Goal: Information Seeking & Learning: Learn about a topic

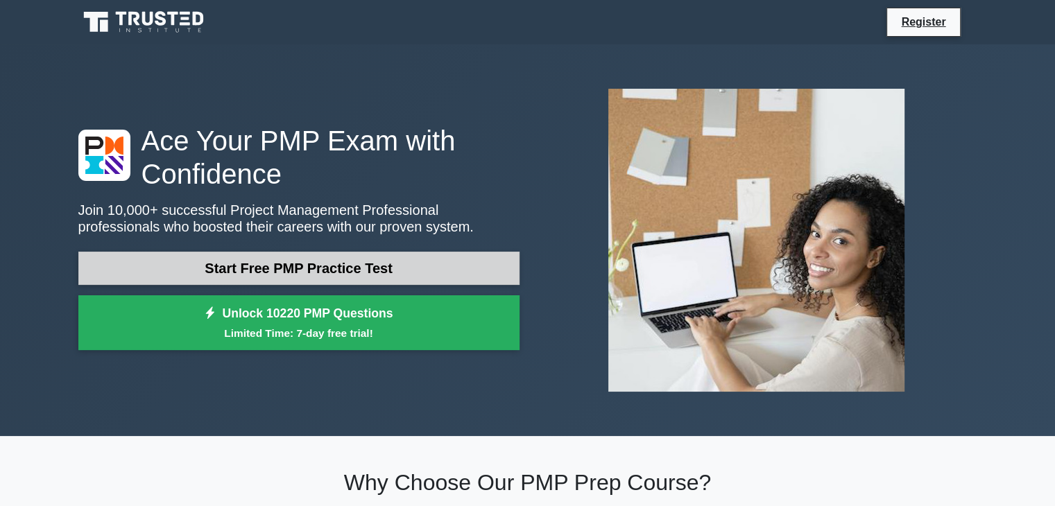
click at [363, 261] on link "Start Free PMP Practice Test" at bounding box center [298, 268] width 441 height 33
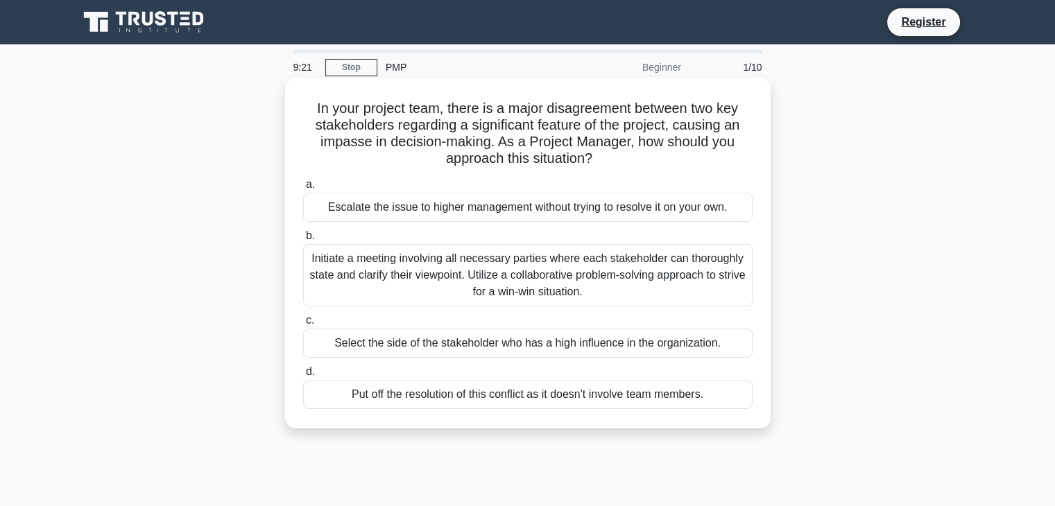
click at [505, 298] on div "Initiate a meeting involving all necessary parties where each stakeholder can t…" at bounding box center [527, 275] width 449 height 62
click at [303, 241] on input "b. Initiate a meeting involving all necessary parties where each stakeholder ca…" at bounding box center [303, 236] width 0 height 9
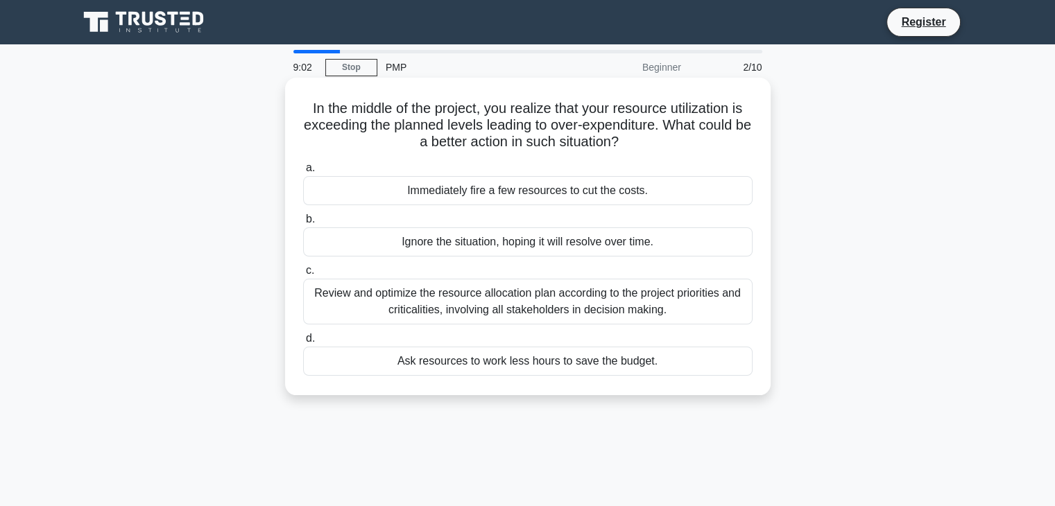
click at [535, 295] on div "Review and optimize the resource allocation plan according to the project prior…" at bounding box center [527, 302] width 449 height 46
click at [303, 275] on input "c. Review and optimize the resource allocation plan according to the project pr…" at bounding box center [303, 270] width 0 height 9
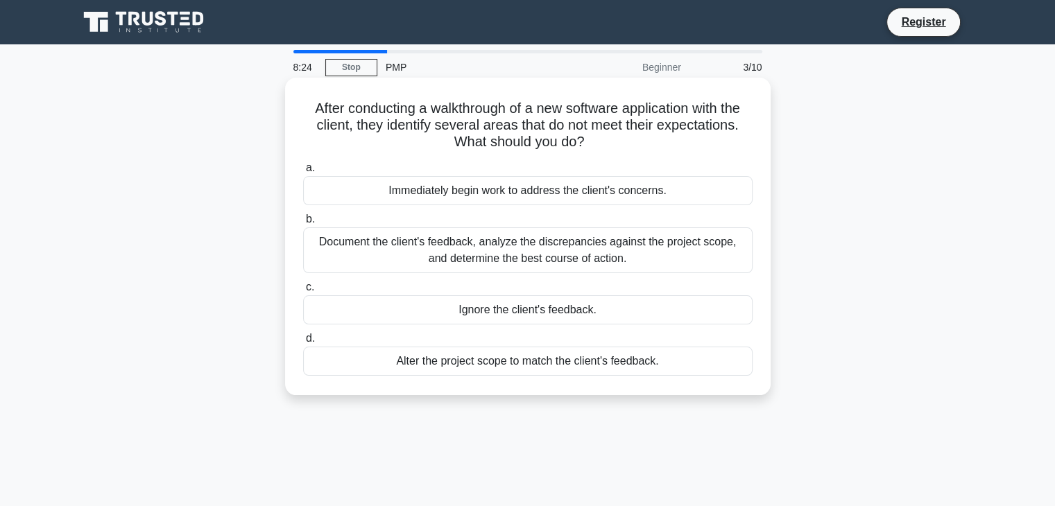
click at [577, 195] on div "Immediately begin work to address the client's concerns." at bounding box center [527, 190] width 449 height 29
click at [303, 173] on input "a. Immediately begin work to address the client's concerns." at bounding box center [303, 168] width 0 height 9
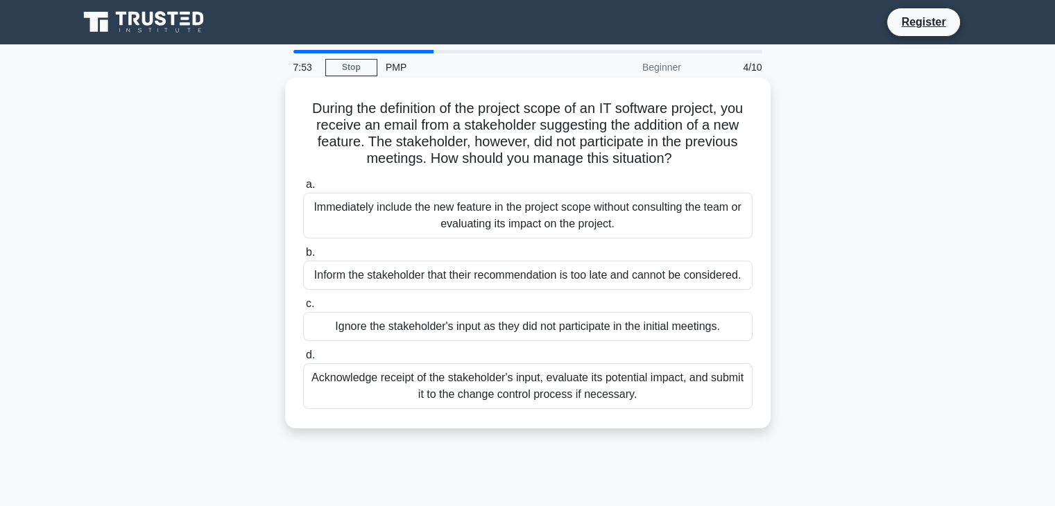
click at [581, 389] on div "Acknowledge receipt of the stakeholder's input, evaluate its potential impact, …" at bounding box center [527, 386] width 449 height 46
click at [303, 360] on input "d. Acknowledge receipt of the stakeholder's input, evaluate its potential impac…" at bounding box center [303, 355] width 0 height 9
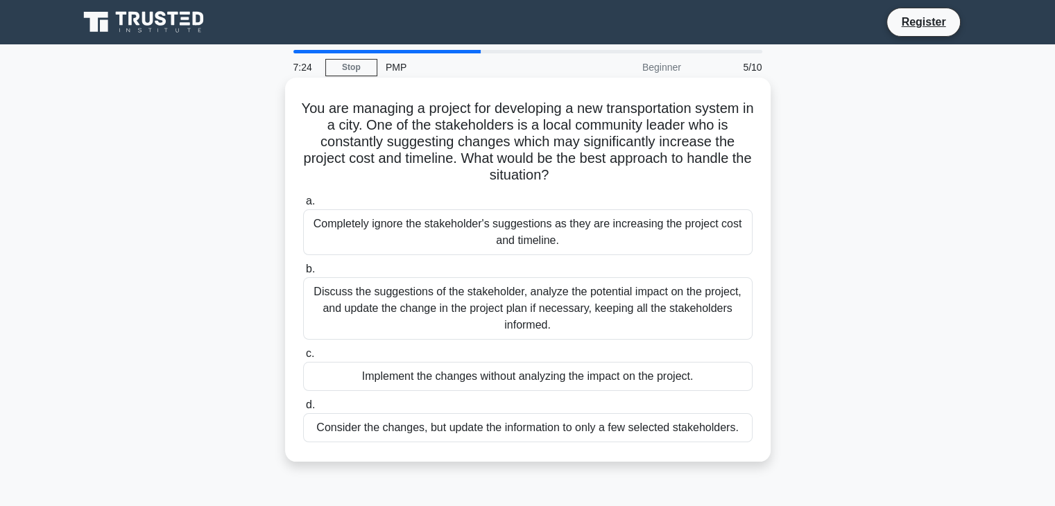
click at [460, 308] on div "Discuss the suggestions of the stakeholder, analyze the potential impact on the…" at bounding box center [527, 308] width 449 height 62
click at [303, 274] on input "b. Discuss the suggestions of the stakeholder, analyze the potential impact on …" at bounding box center [303, 269] width 0 height 9
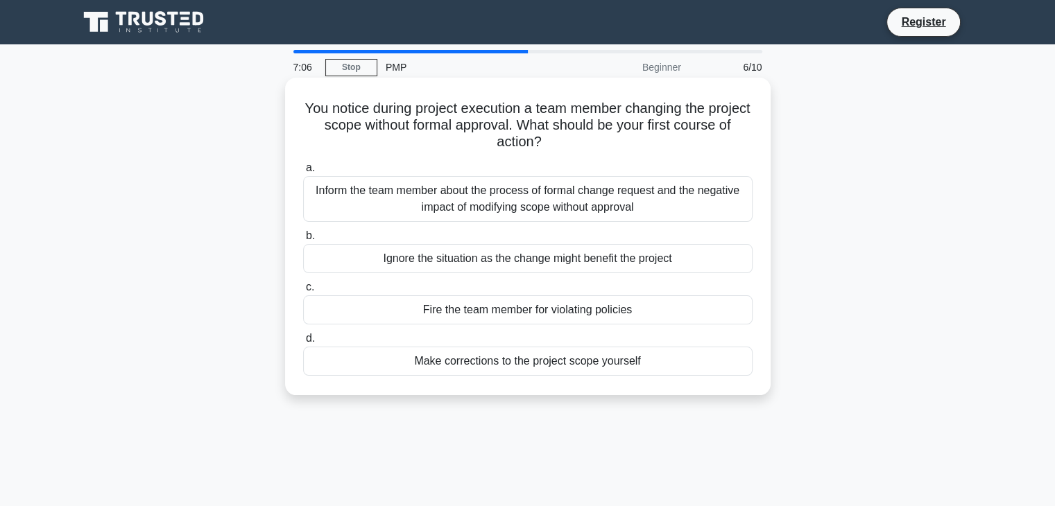
click at [522, 210] on div "Inform the team member about the process of formal change request and the negat…" at bounding box center [527, 199] width 449 height 46
click at [303, 173] on input "a. Inform the team member about the process of formal change request and the ne…" at bounding box center [303, 168] width 0 height 9
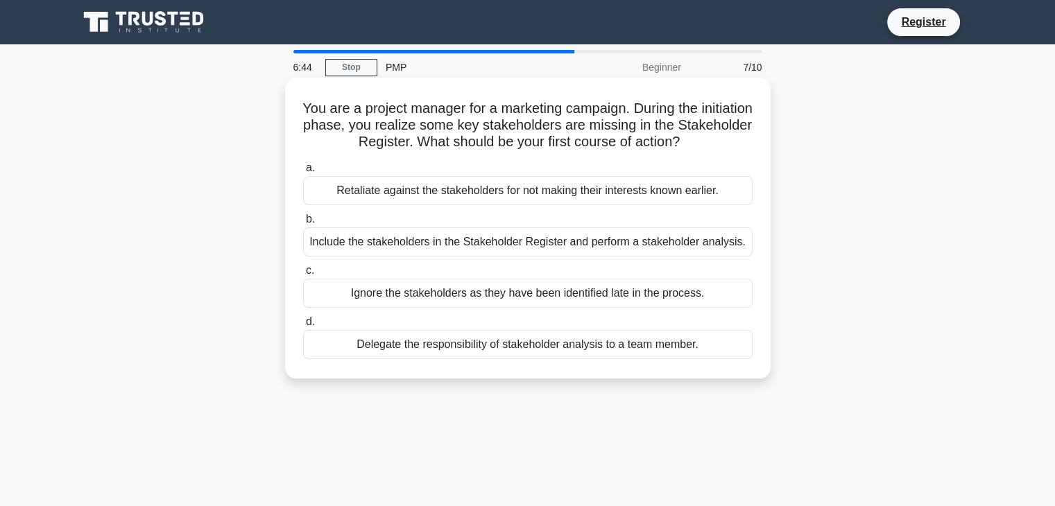
click at [513, 243] on div "Include the stakeholders in the Stakeholder Register and perform a stakeholder …" at bounding box center [527, 241] width 449 height 29
click at [303, 224] on input "b. Include the stakeholders in the Stakeholder Register and perform a stakehold…" at bounding box center [303, 219] width 0 height 9
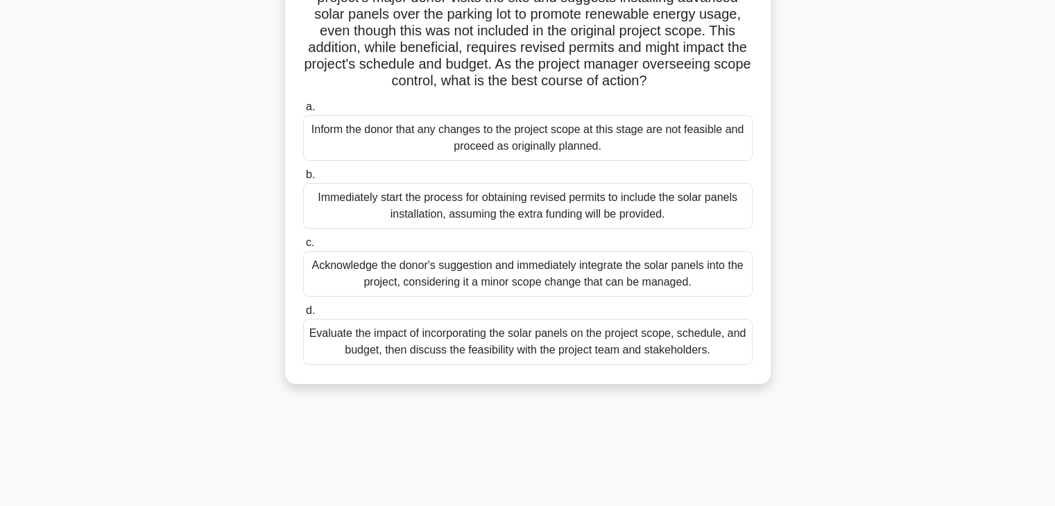
scroll to position [130, 0]
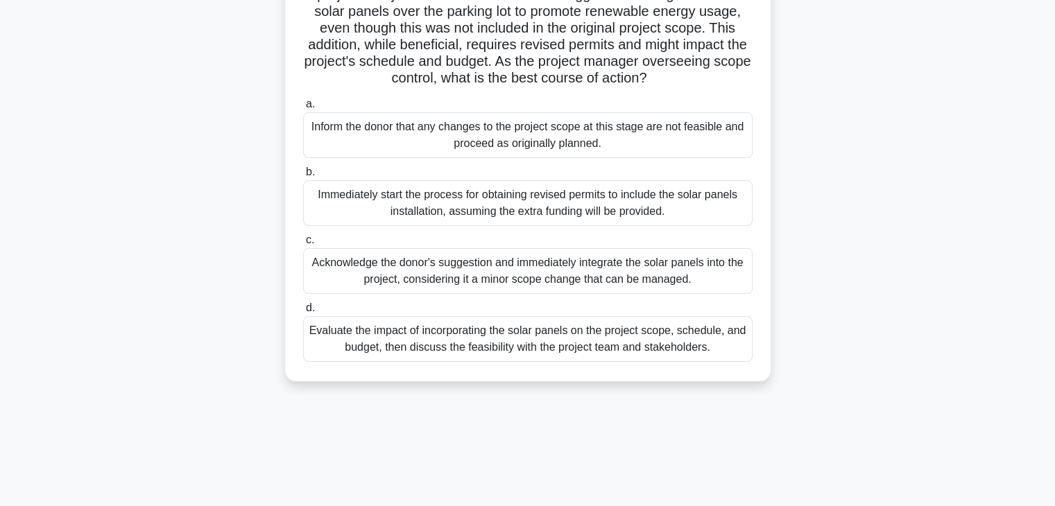
click at [477, 362] on div "Evaluate the impact of incorporating the solar panels on the project scope, sch…" at bounding box center [527, 339] width 449 height 46
click at [303, 313] on input "d. Evaluate the impact of incorporating the solar panels on the project scope, …" at bounding box center [303, 308] width 0 height 9
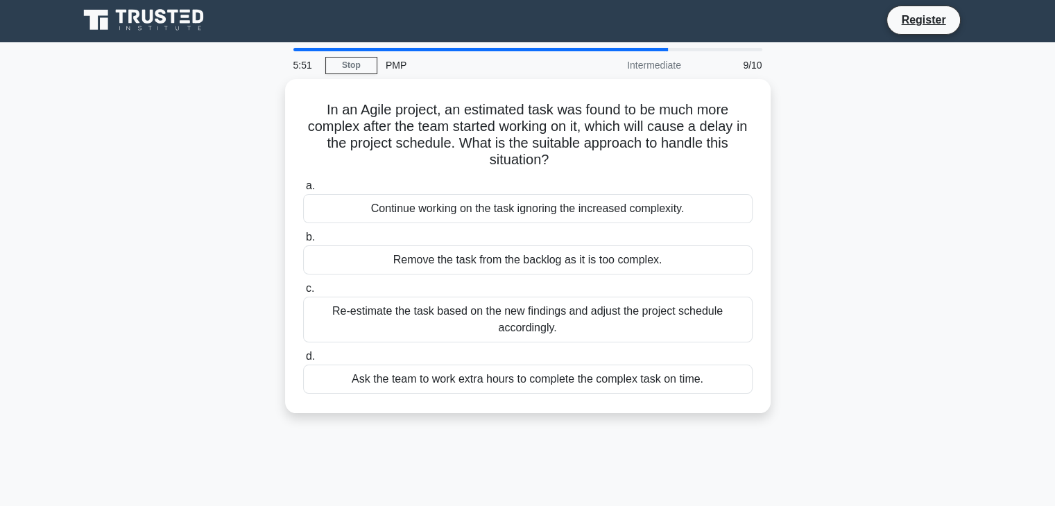
scroll to position [0, 0]
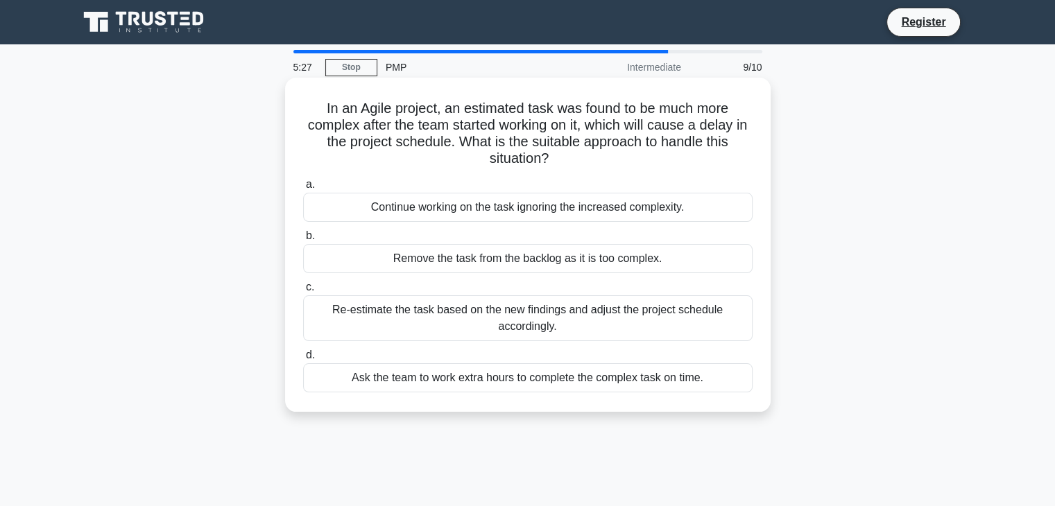
click at [566, 311] on div "Re-estimate the task based on the new findings and adjust the project schedule …" at bounding box center [527, 318] width 449 height 46
click at [303, 292] on input "c. Re-estimate the task based on the new findings and adjust the project schedu…" at bounding box center [303, 287] width 0 height 9
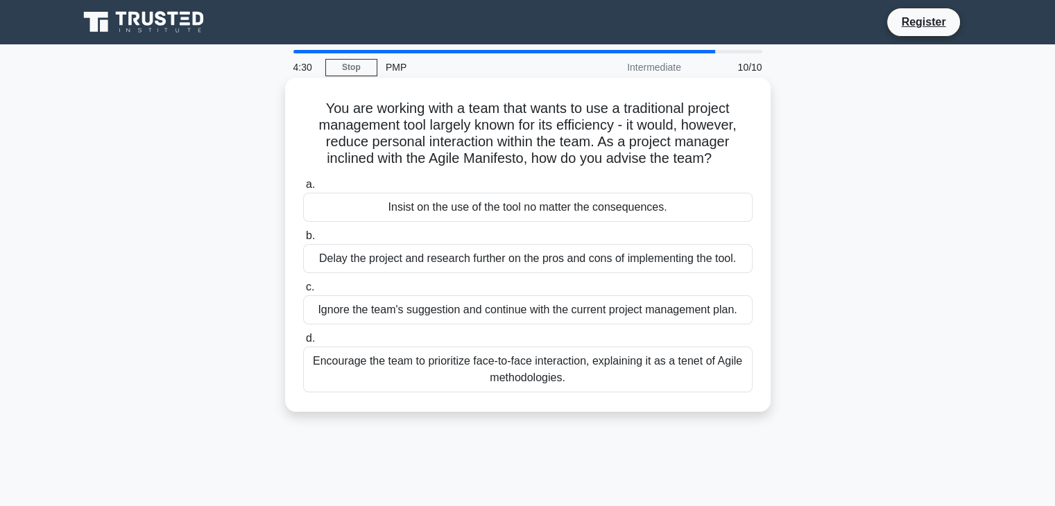
click at [419, 365] on div "Encourage the team to prioritize face-to-face interaction, explaining it as a t…" at bounding box center [527, 370] width 449 height 46
click at [303, 343] on input "d. Encourage the team to prioritize face-to-face interaction, explaining it as …" at bounding box center [303, 338] width 0 height 9
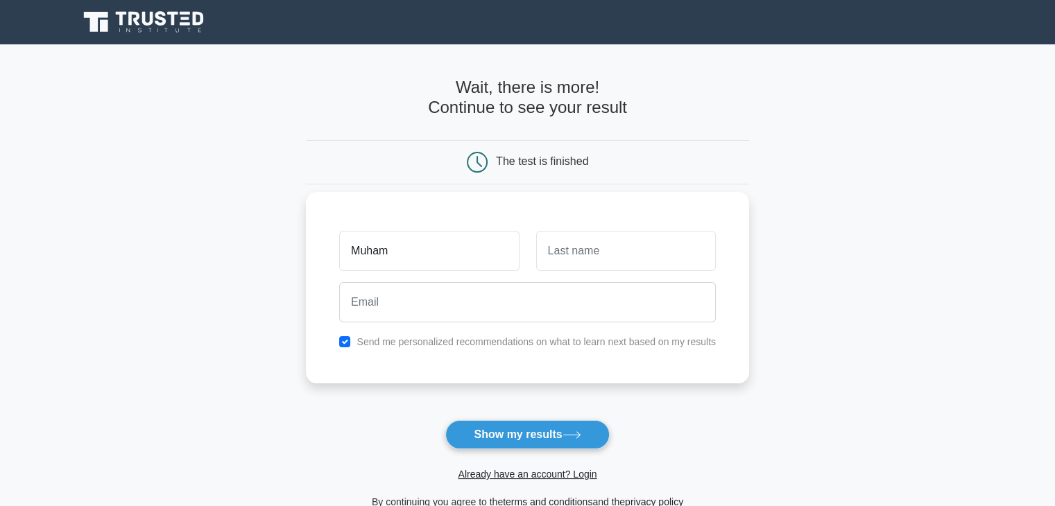
type input "[DEMOGRAPHIC_DATA]"
click at [584, 261] on input "text" at bounding box center [626, 251] width 180 height 40
type input "Abdullah"
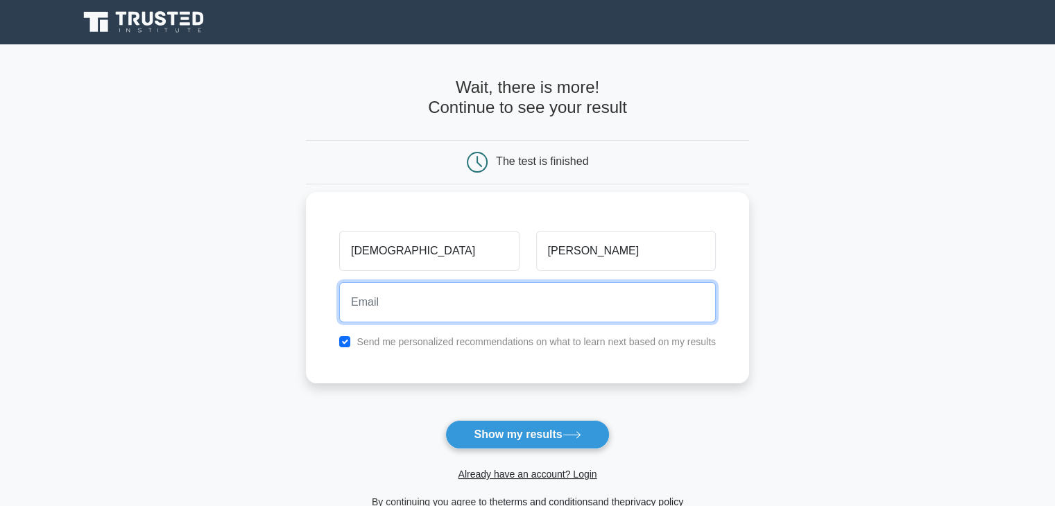
click at [543, 295] on input "email" at bounding box center [527, 302] width 377 height 40
type input "abtahir1998@gmail.com"
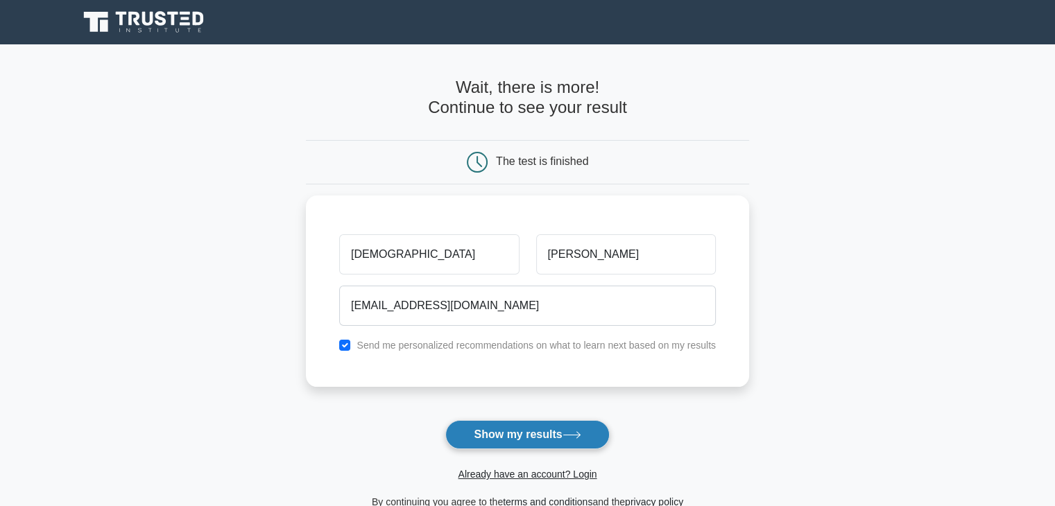
click at [511, 439] on button "Show my results" at bounding box center [527, 434] width 164 height 29
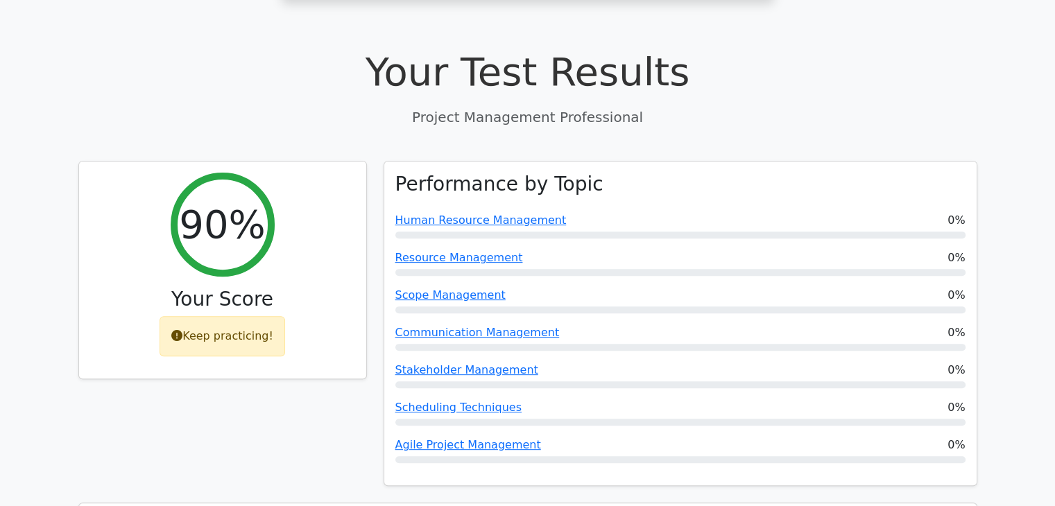
scroll to position [484, 0]
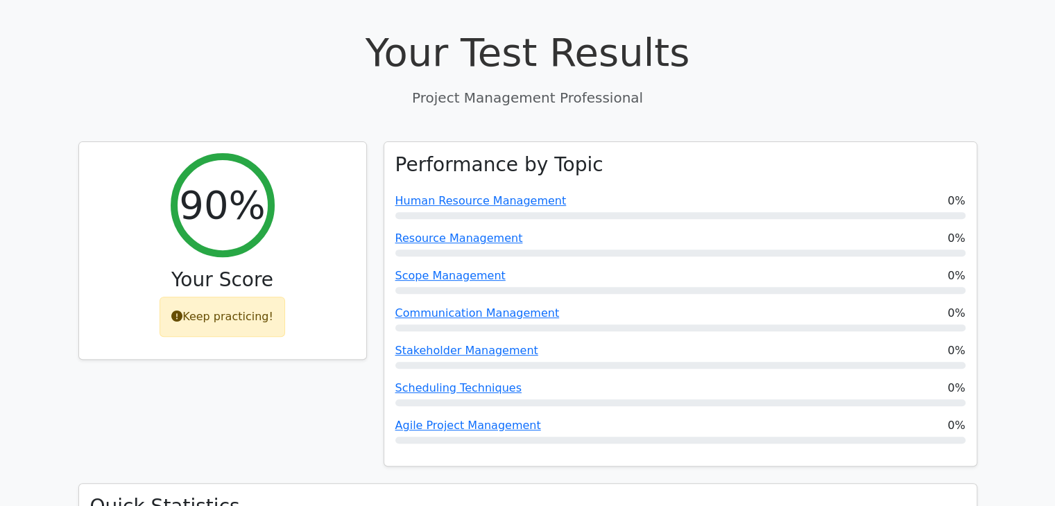
click at [511, 495] on h3 "Quick Statistics" at bounding box center [527, 507] width 875 height 24
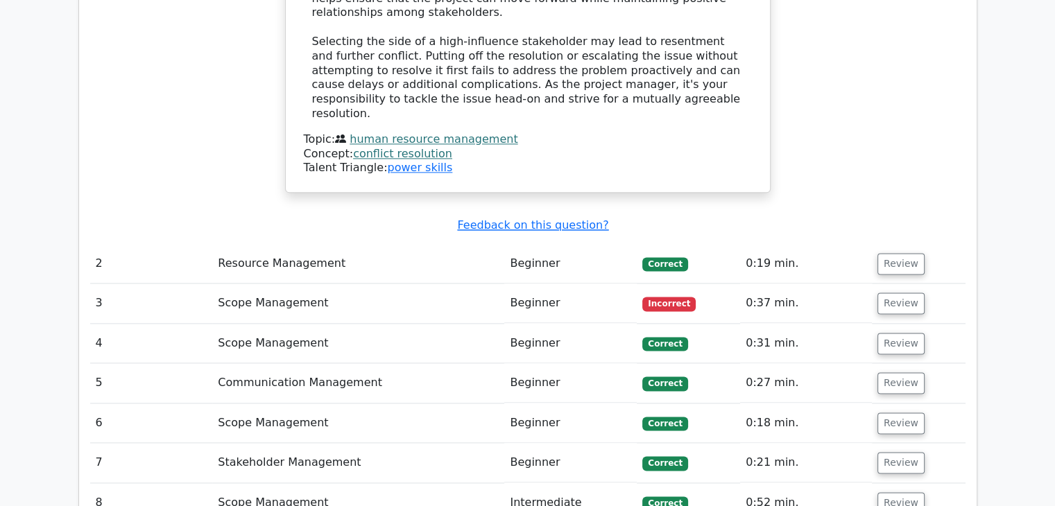
scroll to position [1772, 0]
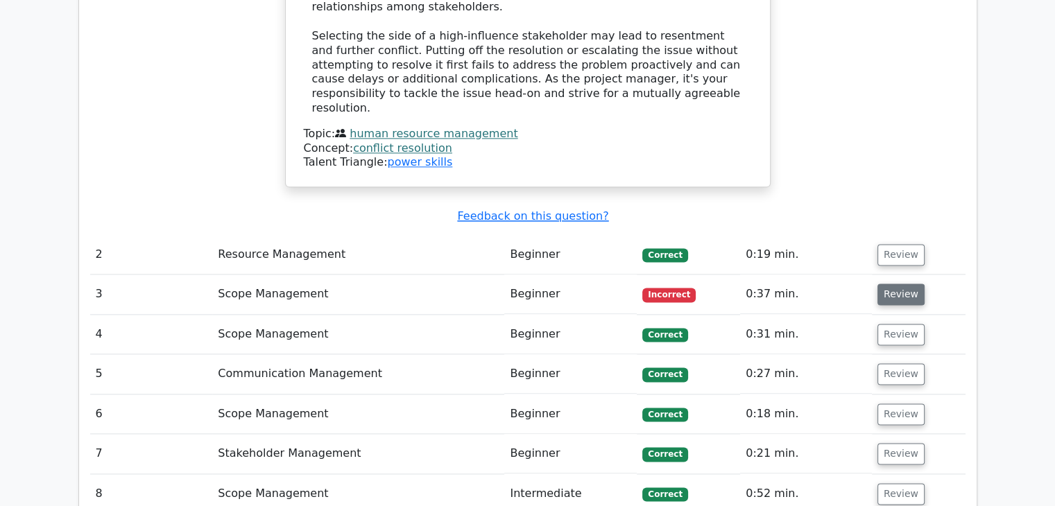
click at [903, 284] on button "Review" at bounding box center [900, 294] width 47 height 21
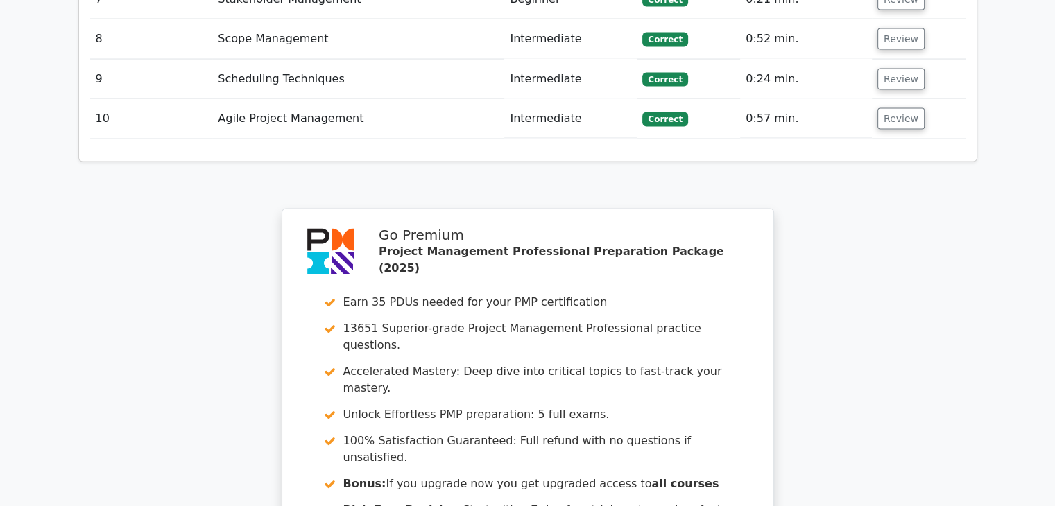
scroll to position [2938, 0]
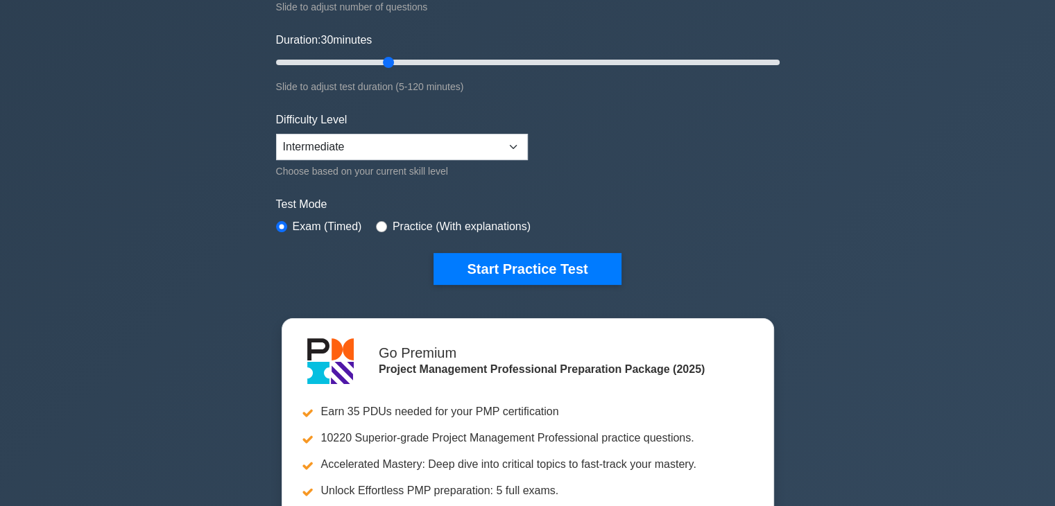
scroll to position [209, 0]
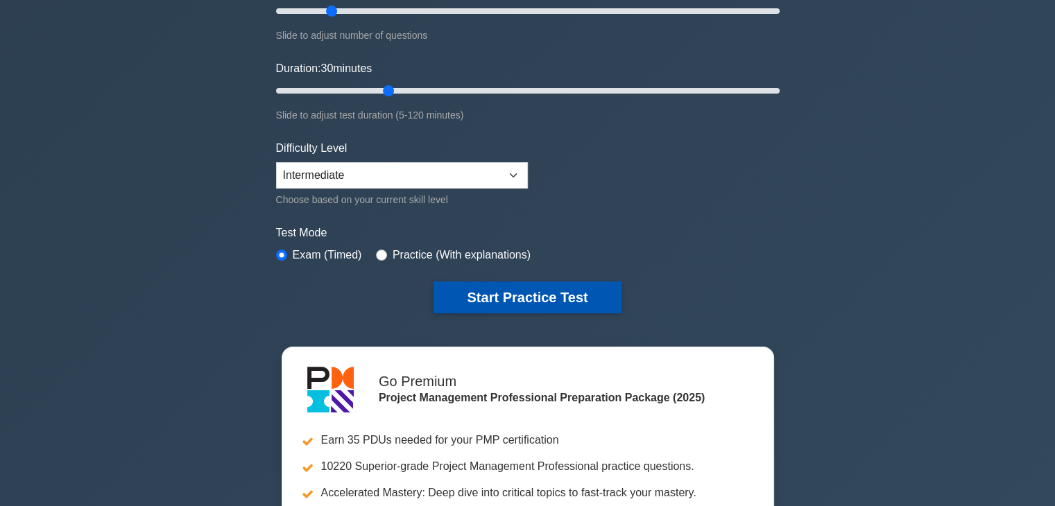
click at [524, 302] on button "Start Practice Test" at bounding box center [526, 298] width 187 height 32
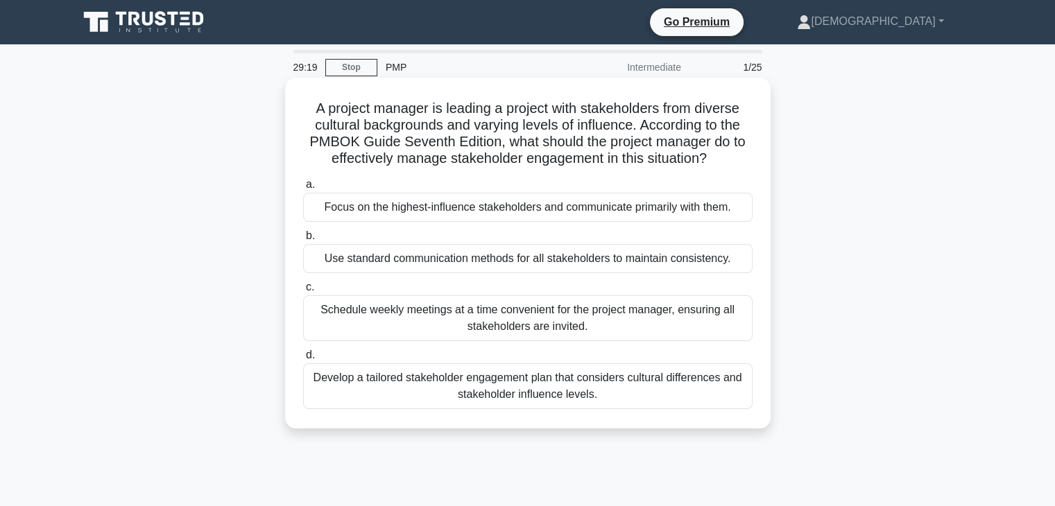
click at [547, 396] on div "Develop a tailored stakeholder engagement plan that considers cultural differen…" at bounding box center [527, 386] width 449 height 46
click at [303, 360] on input "d. Develop a tailored stakeholder engagement plan that considers cultural diffe…" at bounding box center [303, 355] width 0 height 9
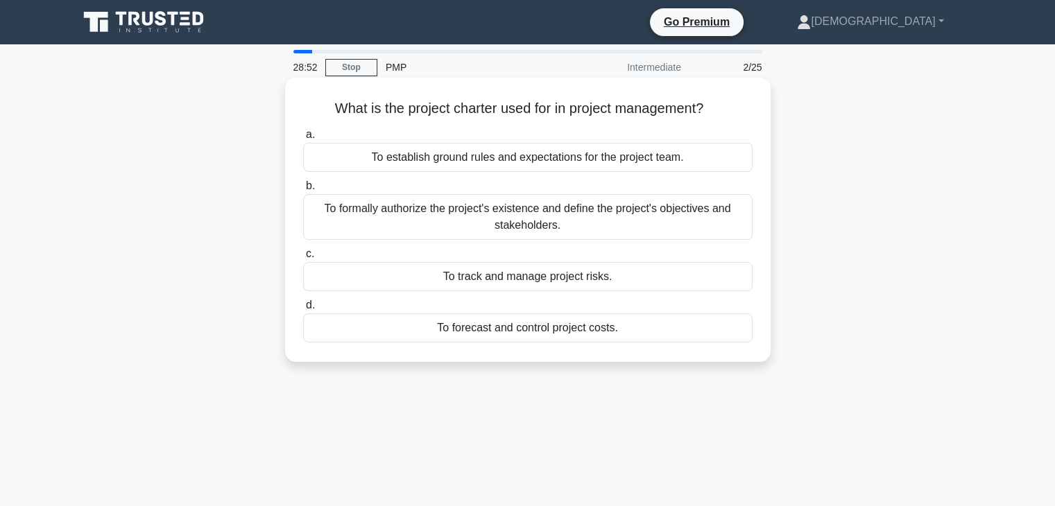
click at [449, 207] on div "To formally authorize the project's existence and define the project's objectiv…" at bounding box center [527, 217] width 449 height 46
click at [303, 191] on input "b. To formally authorize the project's existence and define the project's objec…" at bounding box center [303, 186] width 0 height 9
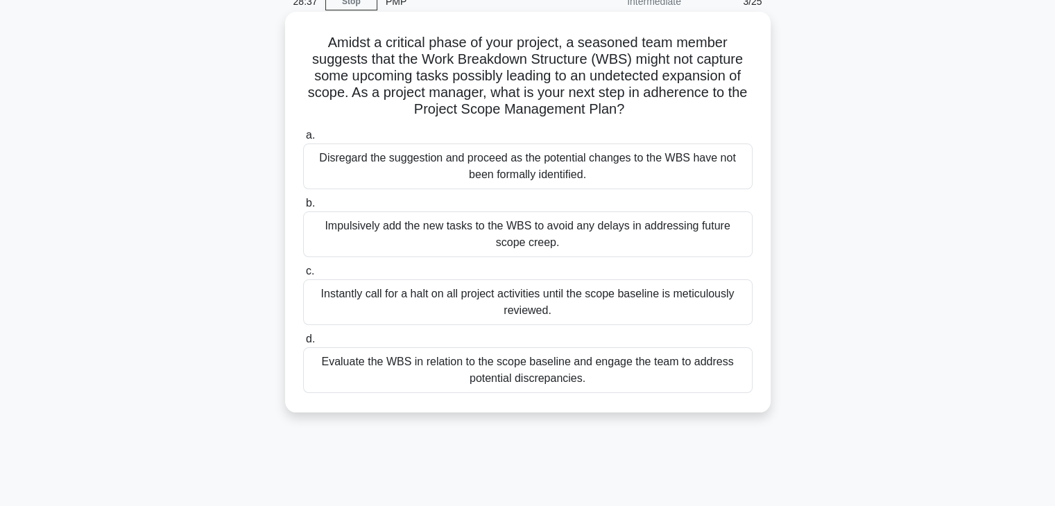
scroll to position [67, 0]
click at [627, 389] on div "Evaluate the WBS in relation to the scope baseline and engage the team to addre…" at bounding box center [527, 370] width 449 height 46
click at [303, 343] on input "d. Evaluate the WBS in relation to the scope baseline and engage the team to ad…" at bounding box center [303, 338] width 0 height 9
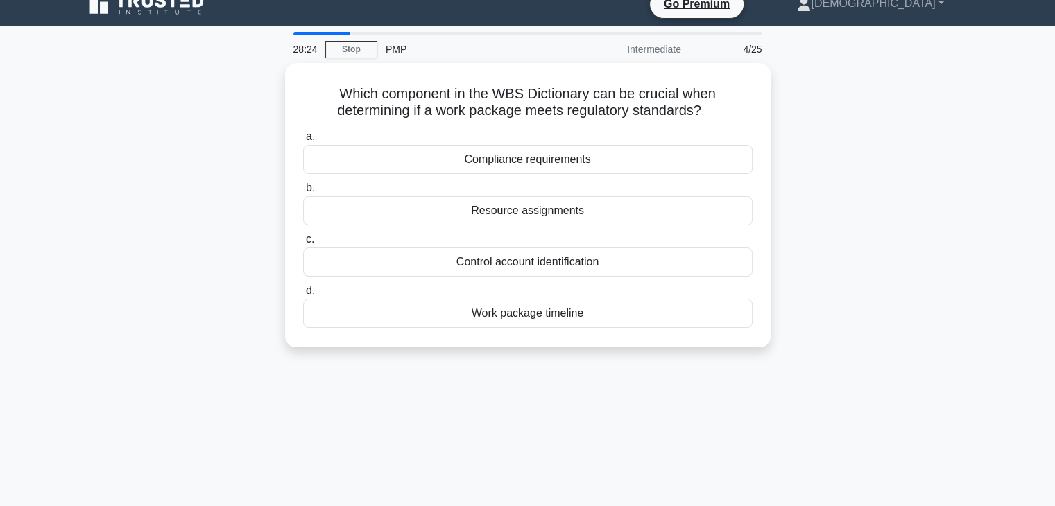
scroll to position [0, 0]
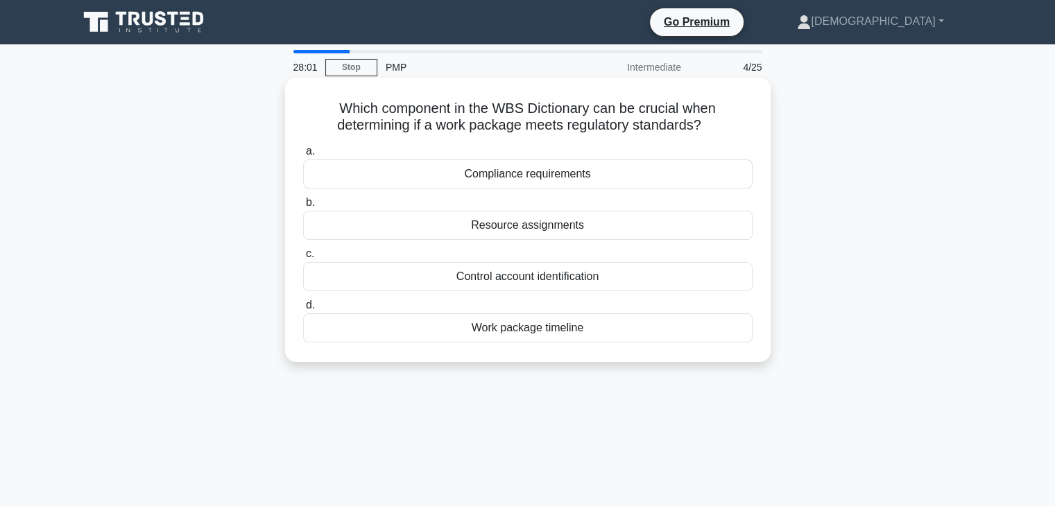
click at [595, 186] on div "Compliance requirements" at bounding box center [527, 174] width 449 height 29
click at [303, 156] on input "a. Compliance requirements" at bounding box center [303, 151] width 0 height 9
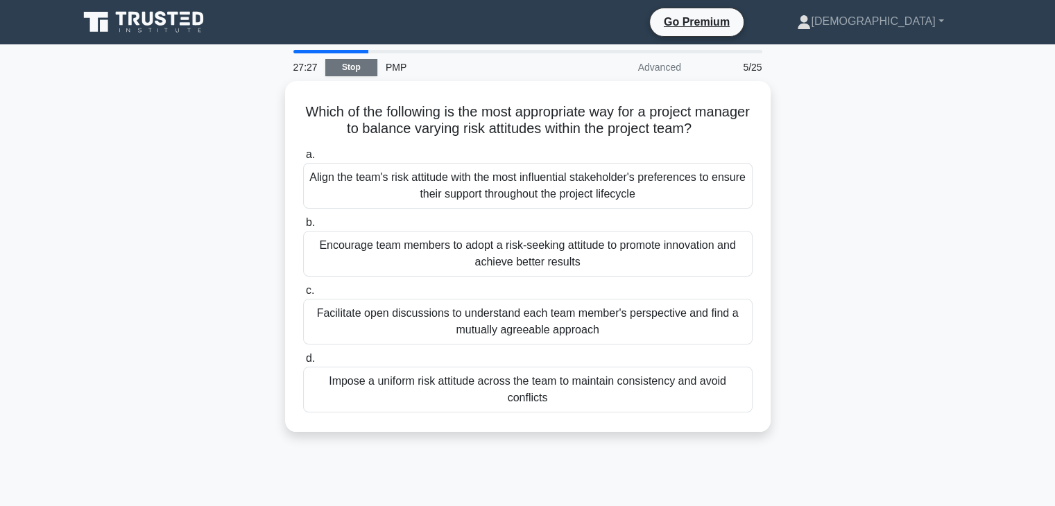
click at [356, 64] on link "Stop" at bounding box center [351, 67] width 52 height 17
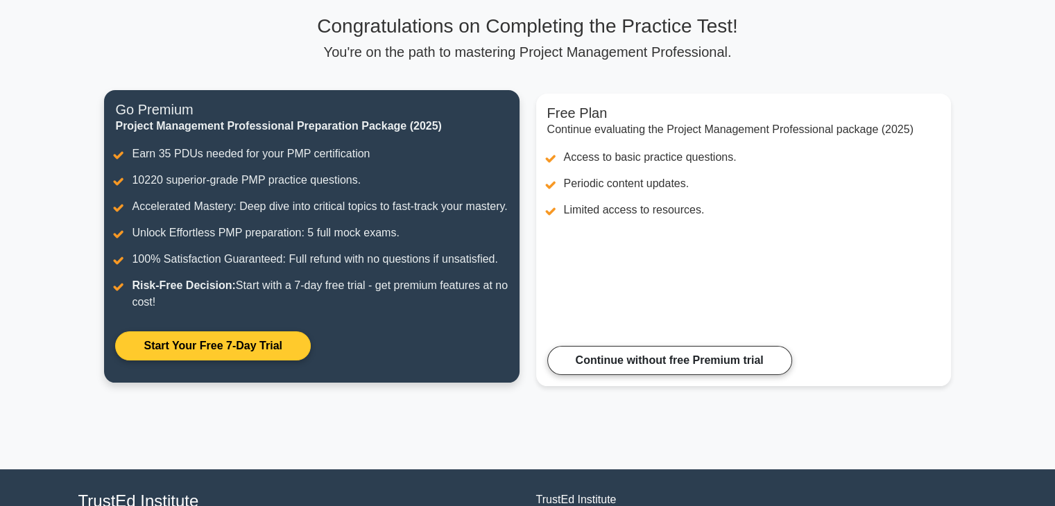
scroll to position [97, 0]
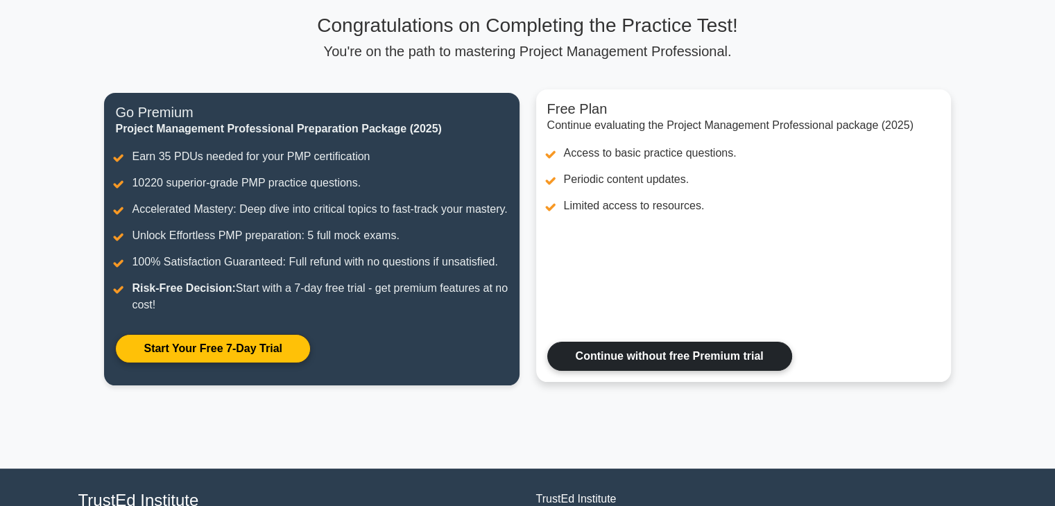
click at [649, 367] on link "Continue without free Premium trial" at bounding box center [669, 356] width 245 height 29
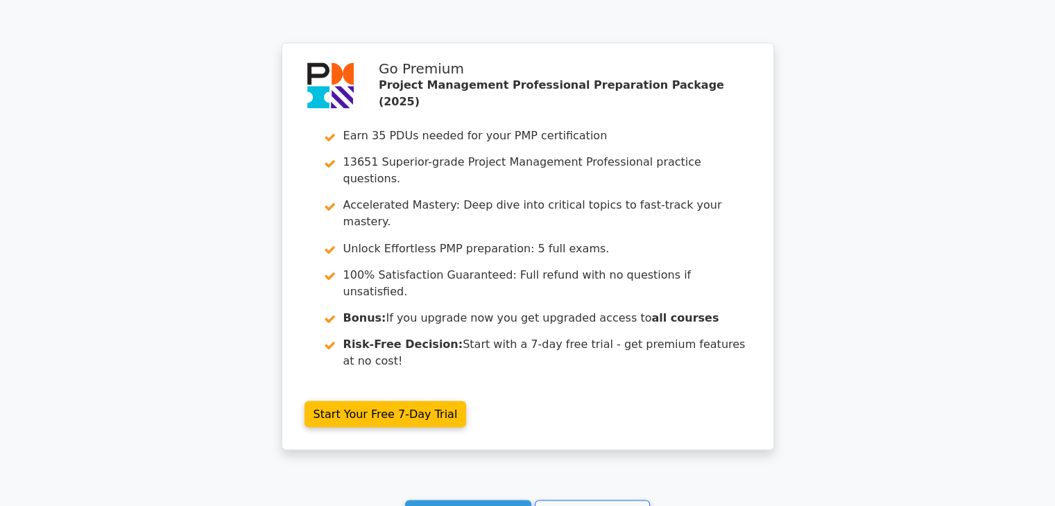
scroll to position [2399, 0]
click at [525, 500] on link "Continue practicing" at bounding box center [468, 513] width 127 height 26
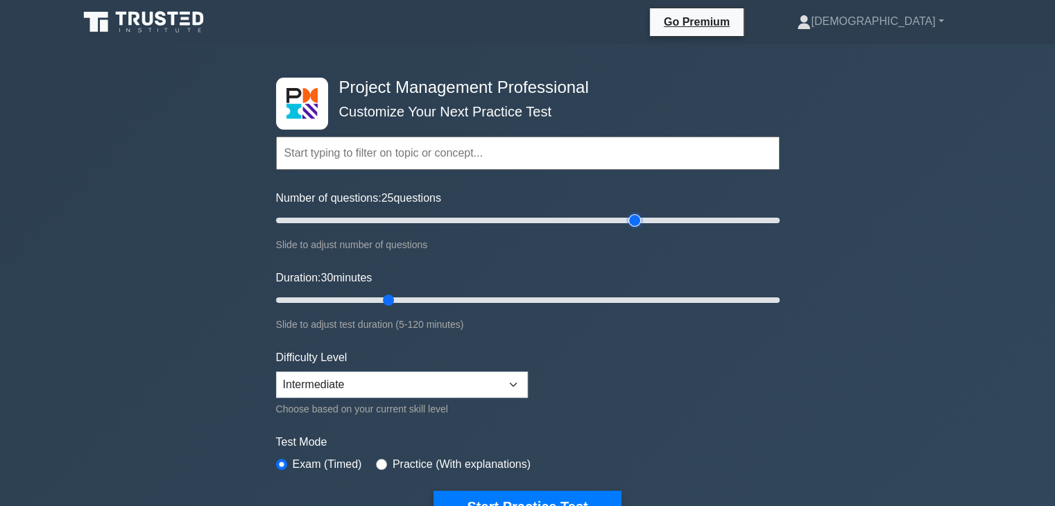
click at [632, 219] on input "Number of questions: 25 questions" at bounding box center [527, 220] width 503 height 17
click at [686, 226] on input "Number of questions: 165 questions" at bounding box center [527, 220] width 503 height 17
click at [764, 222] on input "Number of questions: 195 questions" at bounding box center [527, 220] width 503 height 17
type input "200"
click at [779, 222] on input "Number of questions: 200 questions" at bounding box center [527, 220] width 503 height 17
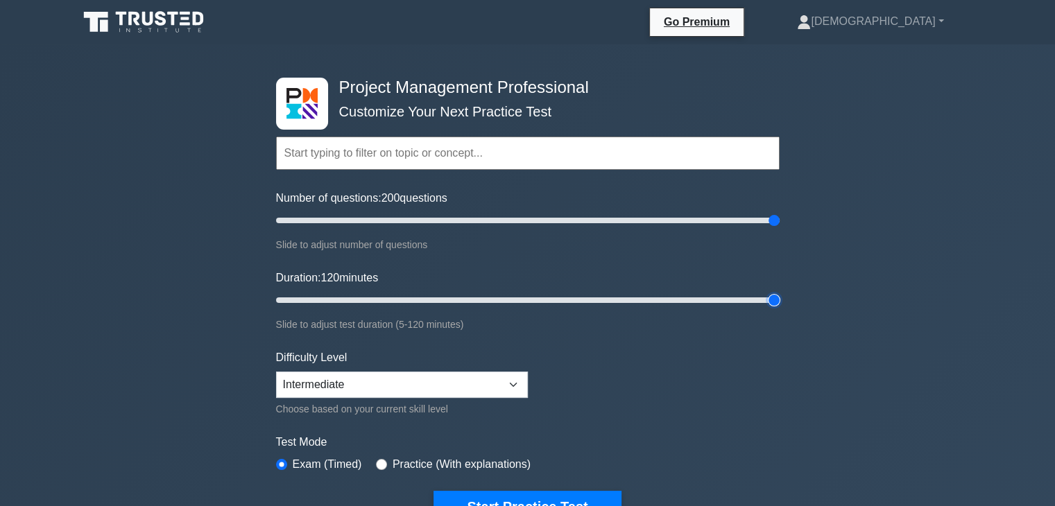
type input "120"
click at [774, 299] on input "Duration: 120 minutes" at bounding box center [527, 300] width 503 height 17
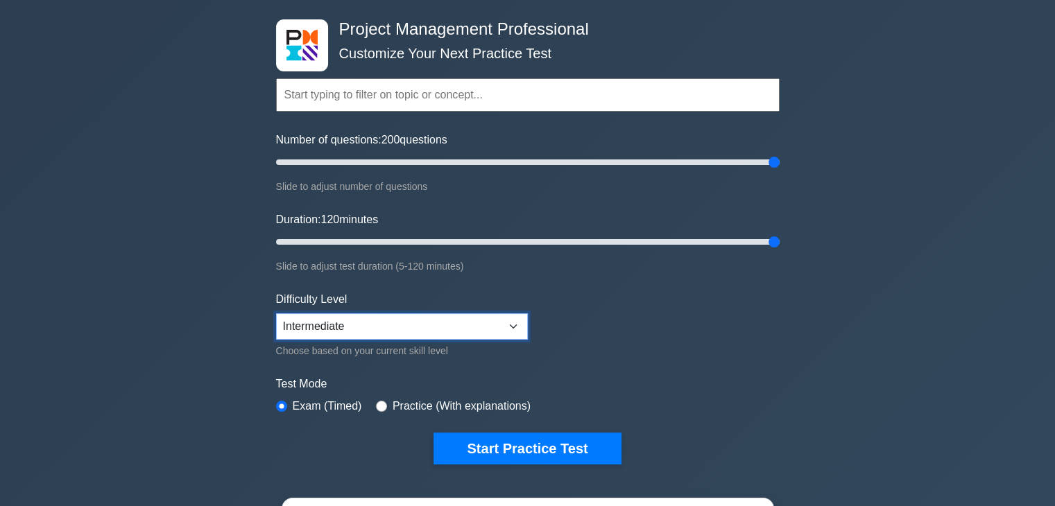
click at [463, 329] on select "Beginner Intermediate Expert" at bounding box center [402, 326] width 252 height 26
select select "expert"
click at [276, 313] on select "Beginner Intermediate Expert" at bounding box center [402, 326] width 252 height 26
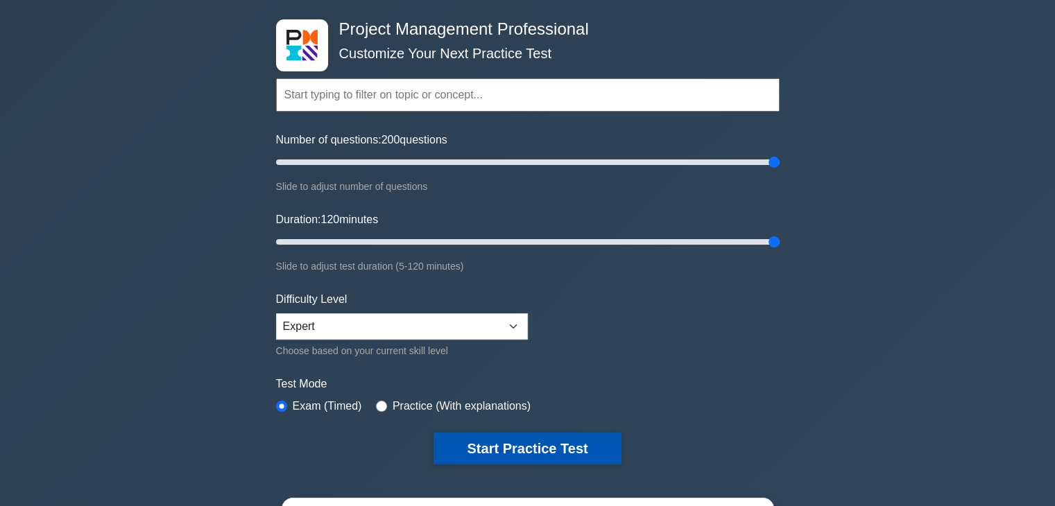
click at [526, 433] on button "Start Practice Test" at bounding box center [526, 449] width 187 height 32
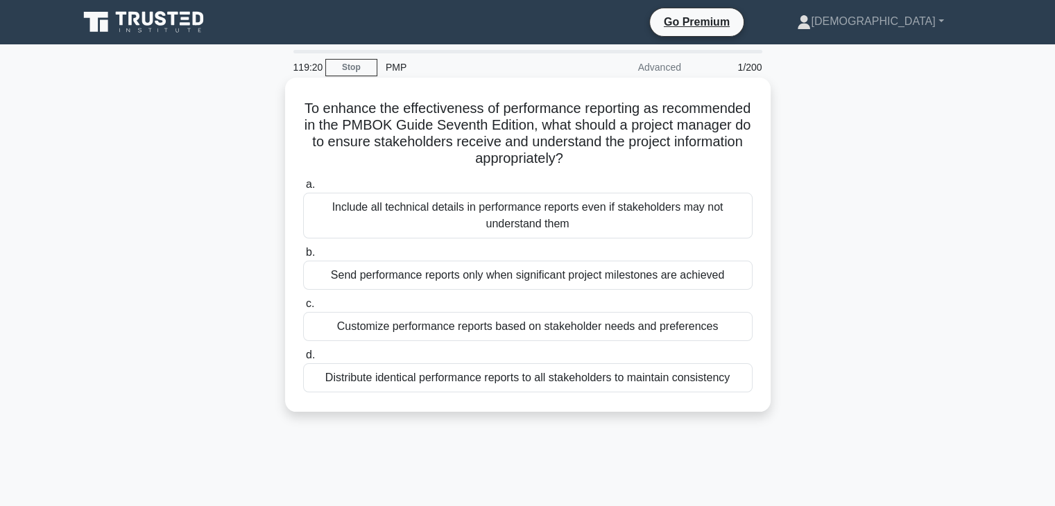
click at [515, 322] on div "Customize performance reports based on stakeholder needs and preferences" at bounding box center [527, 326] width 449 height 29
click at [303, 309] on input "c. Customize performance reports based on stakeholder needs and preferences" at bounding box center [303, 304] width 0 height 9
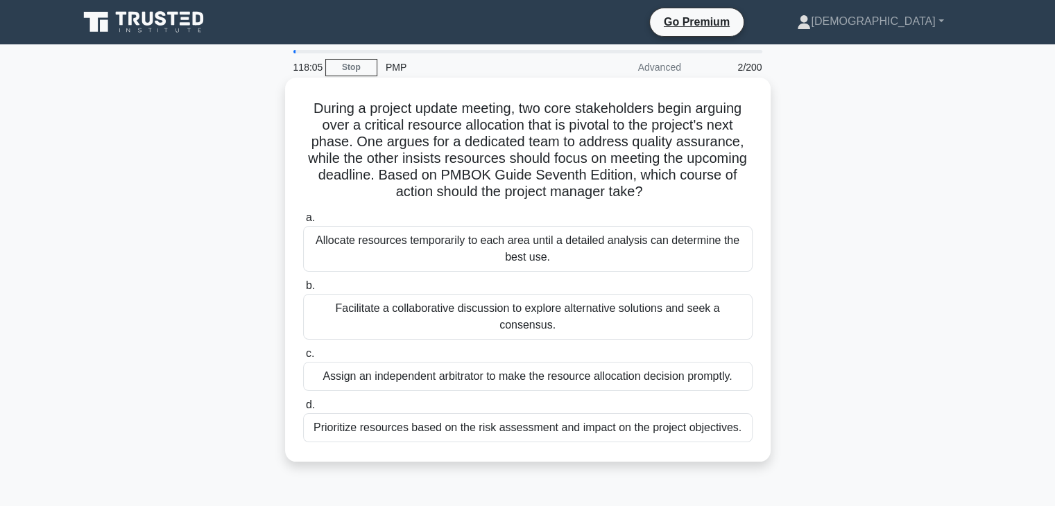
click at [470, 313] on div "Facilitate a collaborative discussion to explore alternative solutions and seek…" at bounding box center [527, 317] width 449 height 46
click at [303, 291] on input "b. Facilitate a collaborative discussion to explore alternative solutions and s…" at bounding box center [303, 286] width 0 height 9
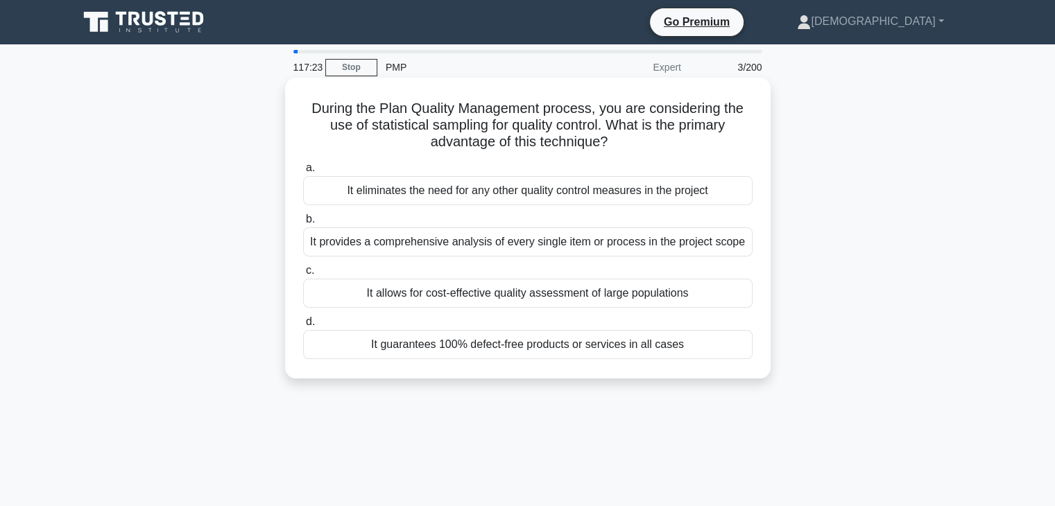
click at [474, 339] on div "It guarantees 100% defect-free products or services in all cases" at bounding box center [527, 344] width 449 height 29
click at [303, 327] on input "d. It guarantees 100% defect-free products or services in all cases" at bounding box center [303, 322] width 0 height 9
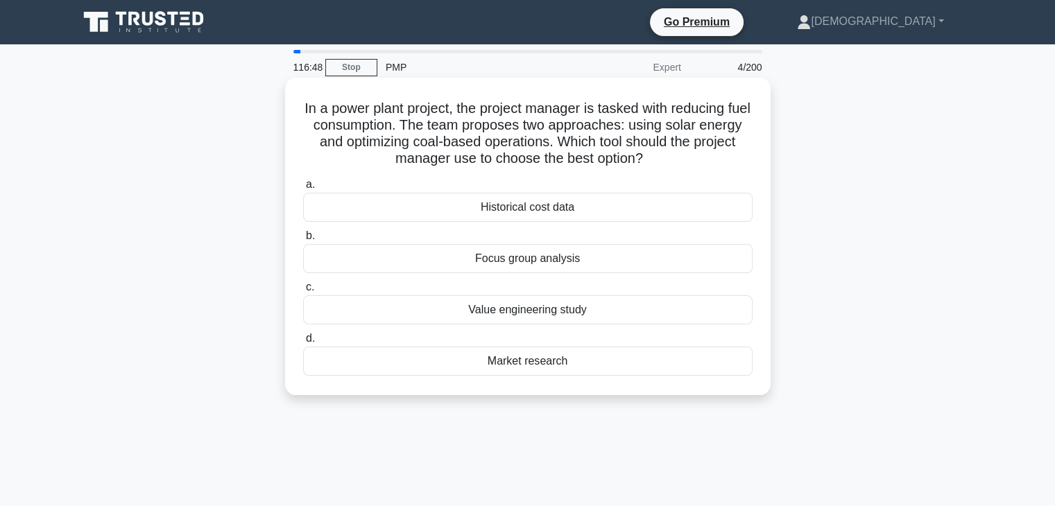
click at [580, 311] on div "Value engineering study" at bounding box center [527, 309] width 449 height 29
click at [303, 292] on input "c. Value engineering study" at bounding box center [303, 287] width 0 height 9
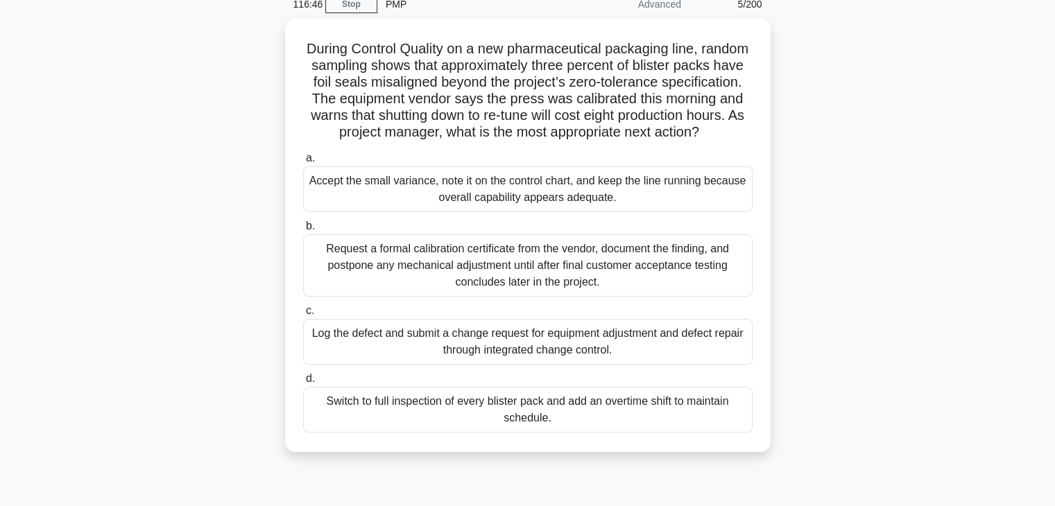
scroll to position [64, 0]
click at [341, 5] on link "Stop" at bounding box center [351, 3] width 52 height 17
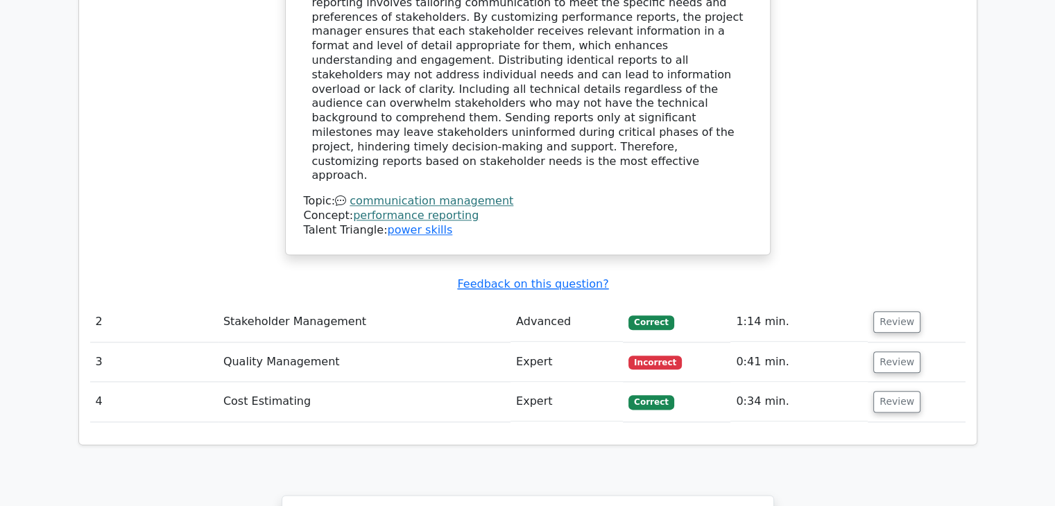
scroll to position [1573, 0]
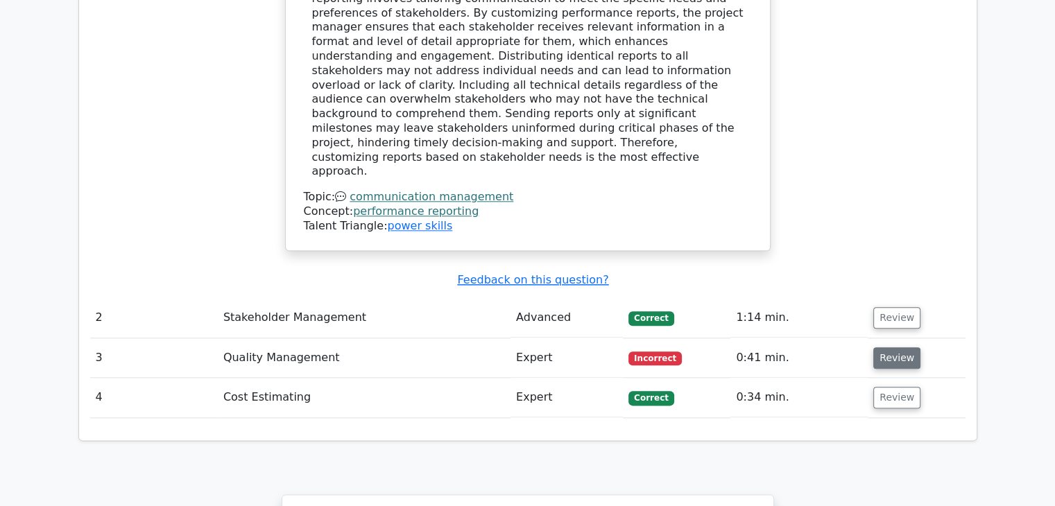
click at [890, 347] on button "Review" at bounding box center [896, 357] width 47 height 21
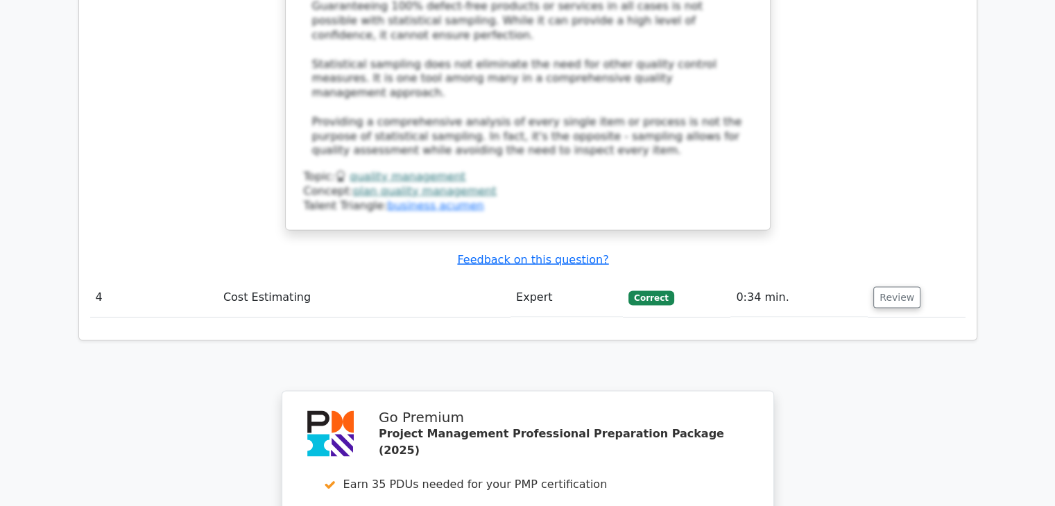
scroll to position [2795, 0]
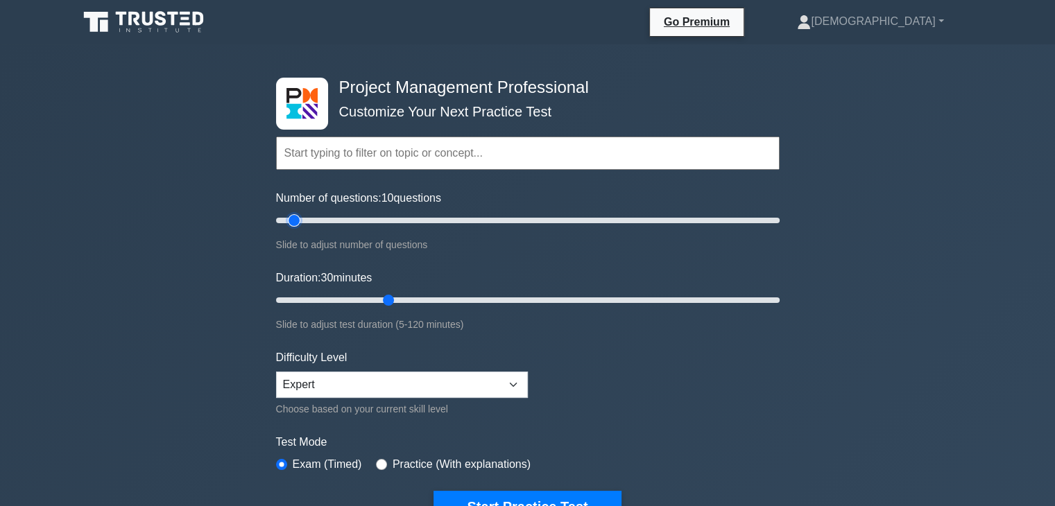
type input "10"
click at [300, 222] on input "Number of questions: 10 questions" at bounding box center [527, 220] width 503 height 17
type input "10"
click at [298, 296] on input "Duration: 10 minutes" at bounding box center [527, 300] width 503 height 17
click at [294, 297] on input "Duration: 10 minutes" at bounding box center [527, 300] width 503 height 17
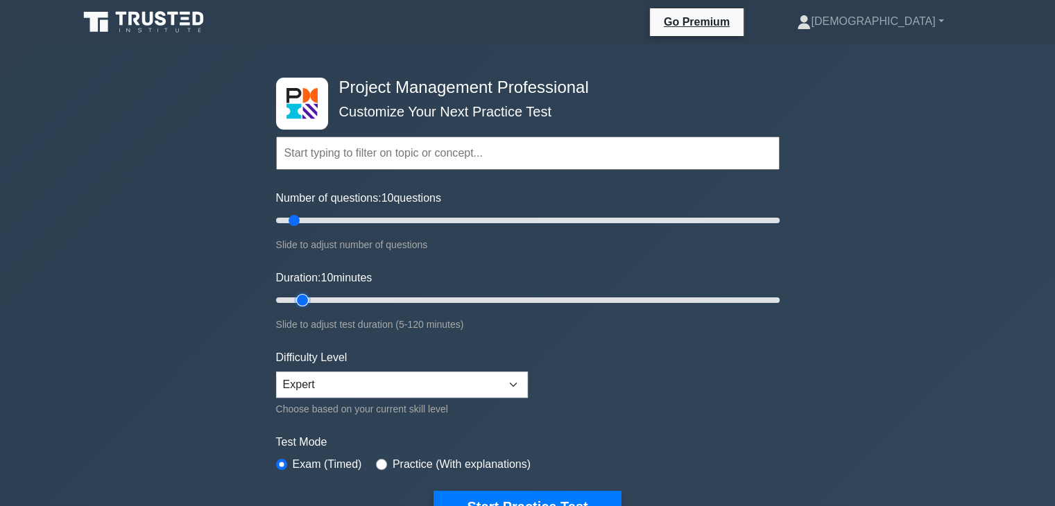
click at [292, 297] on input "Duration: 10 minutes" at bounding box center [527, 300] width 503 height 17
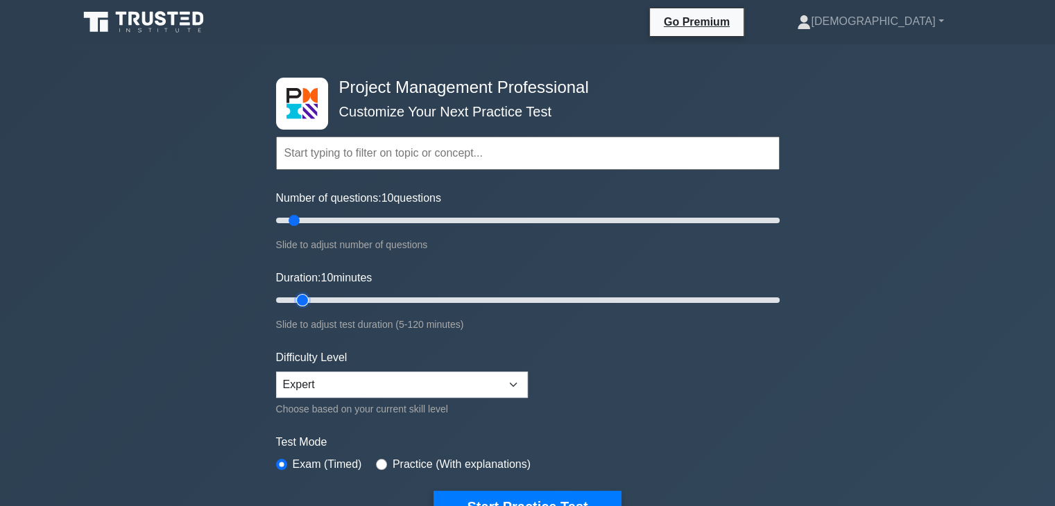
click at [292, 297] on input "Duration: 10 minutes" at bounding box center [527, 300] width 503 height 17
click at [374, 388] on select "Beginner Intermediate Expert" at bounding box center [402, 385] width 252 height 26
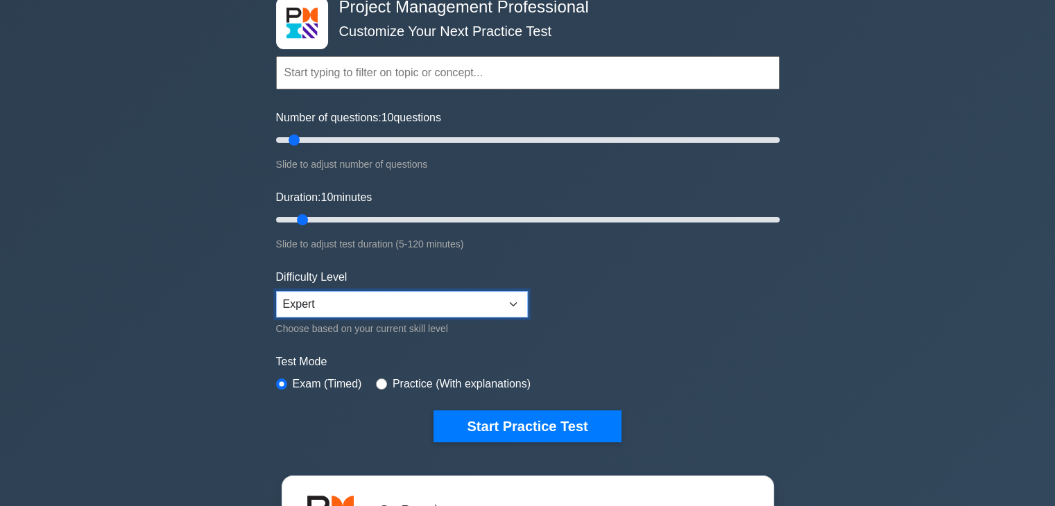
scroll to position [82, 0]
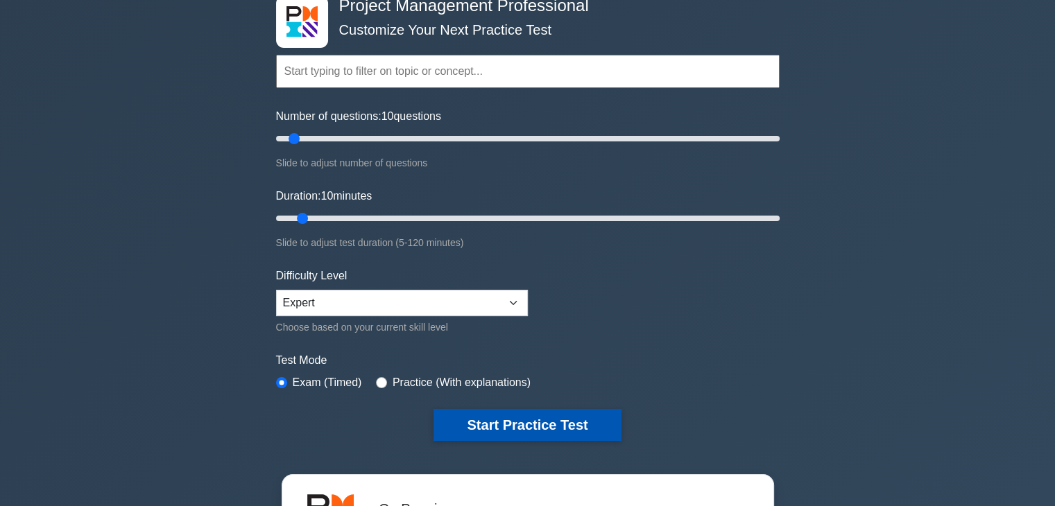
click at [518, 423] on button "Start Practice Test" at bounding box center [526, 425] width 187 height 32
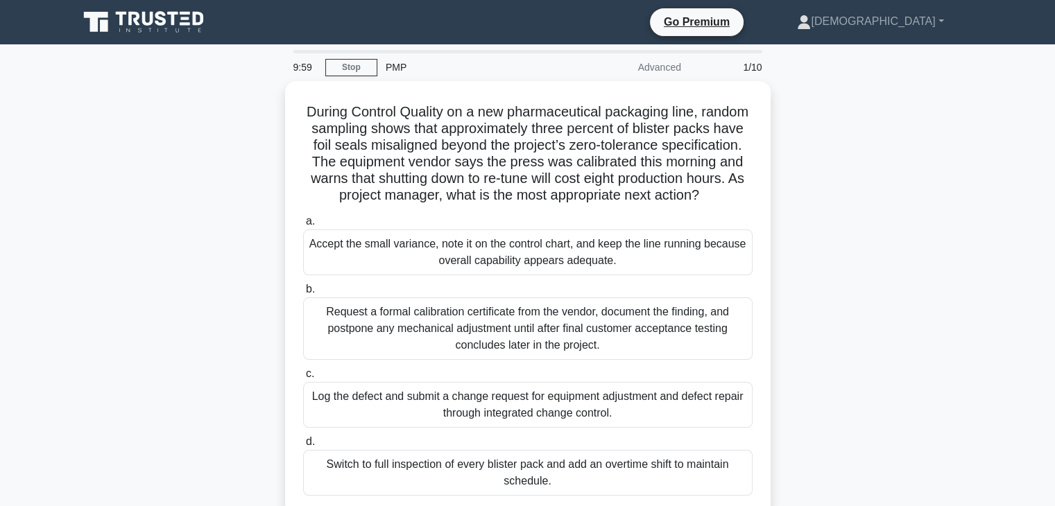
click at [518, 423] on div "Log the defect and submit a change request for equipment adjustment and defect …" at bounding box center [527, 405] width 449 height 46
click at [303, 379] on input "c. Log the defect and submit a change request for equipment adjustment and defe…" at bounding box center [303, 374] width 0 height 9
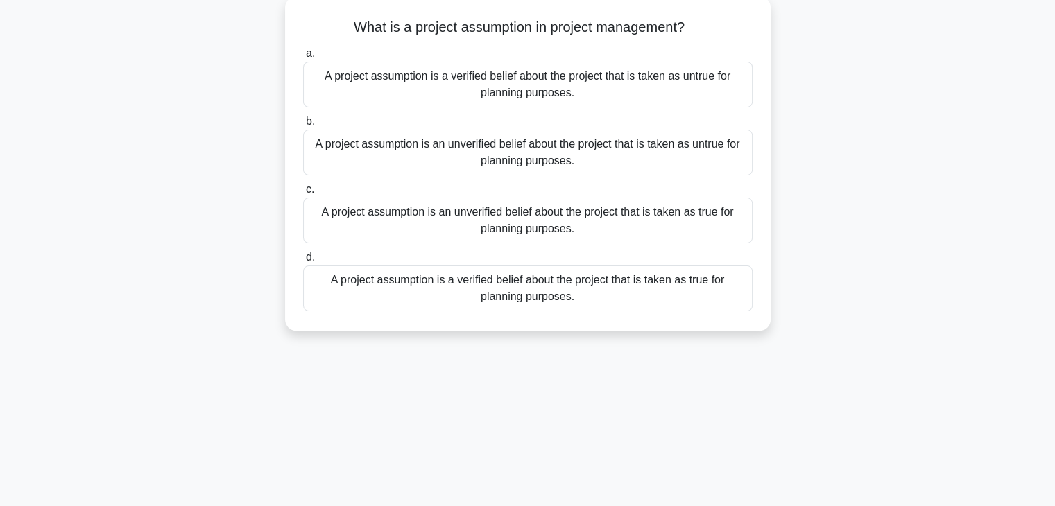
scroll to position [37, 0]
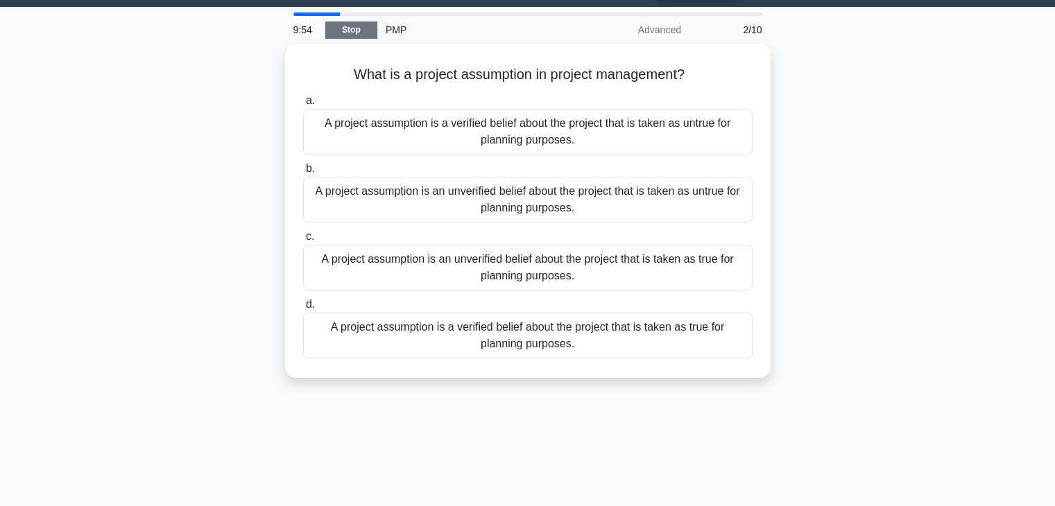
click at [359, 26] on link "Stop" at bounding box center [351, 29] width 52 height 17
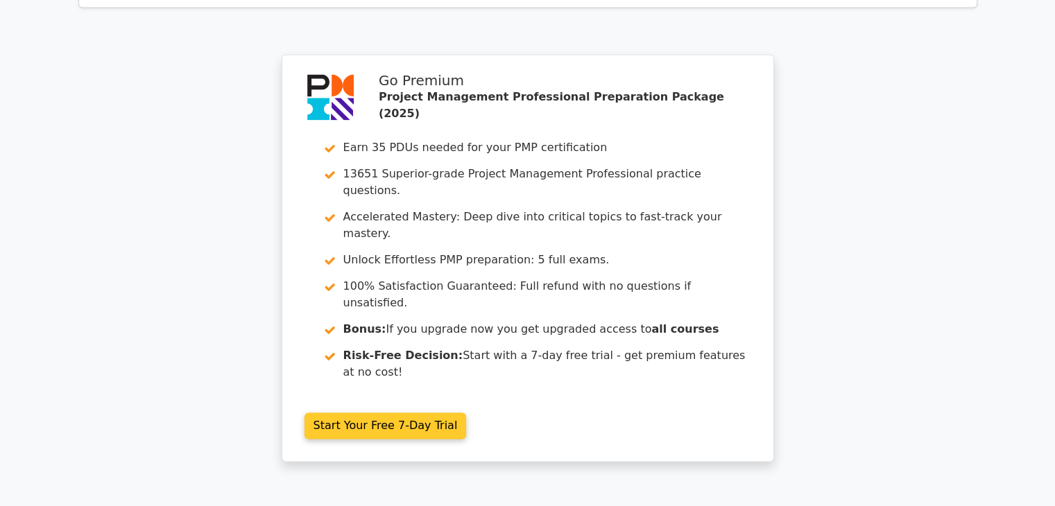
scroll to position [2058, 0]
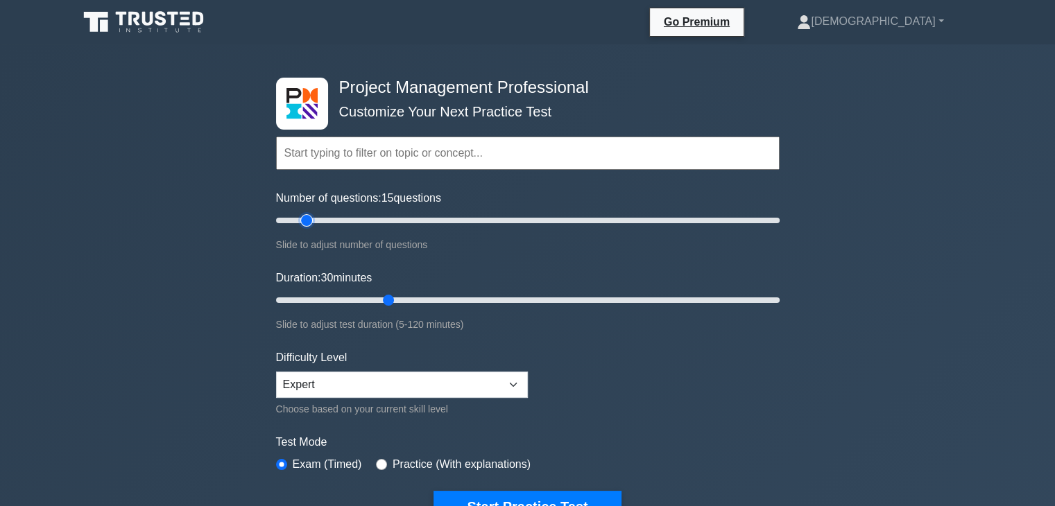
type input "15"
click at [308, 222] on input "Number of questions: 15 questions" at bounding box center [527, 220] width 503 height 17
type input "15"
click at [334, 300] on input "Duration: 15 minutes" at bounding box center [527, 300] width 503 height 17
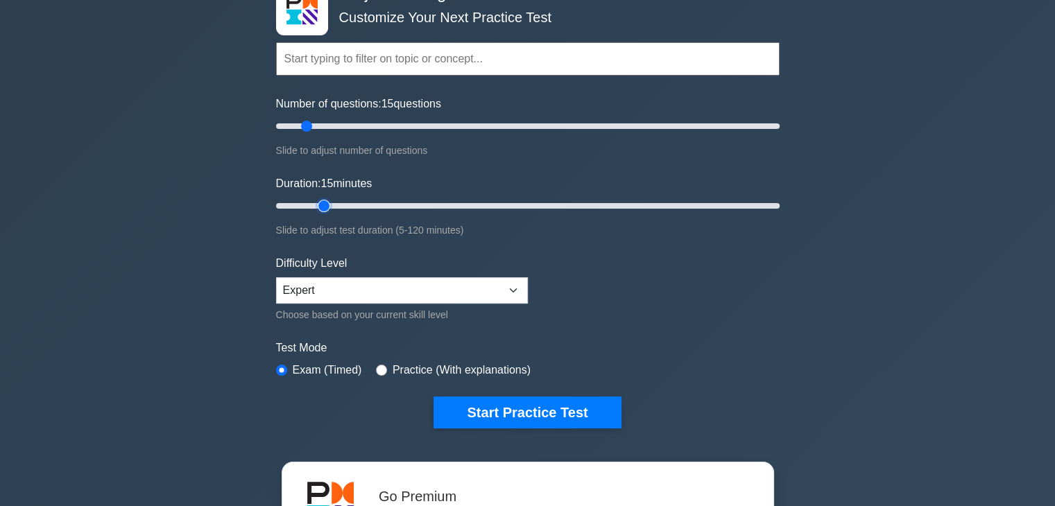
scroll to position [108, 0]
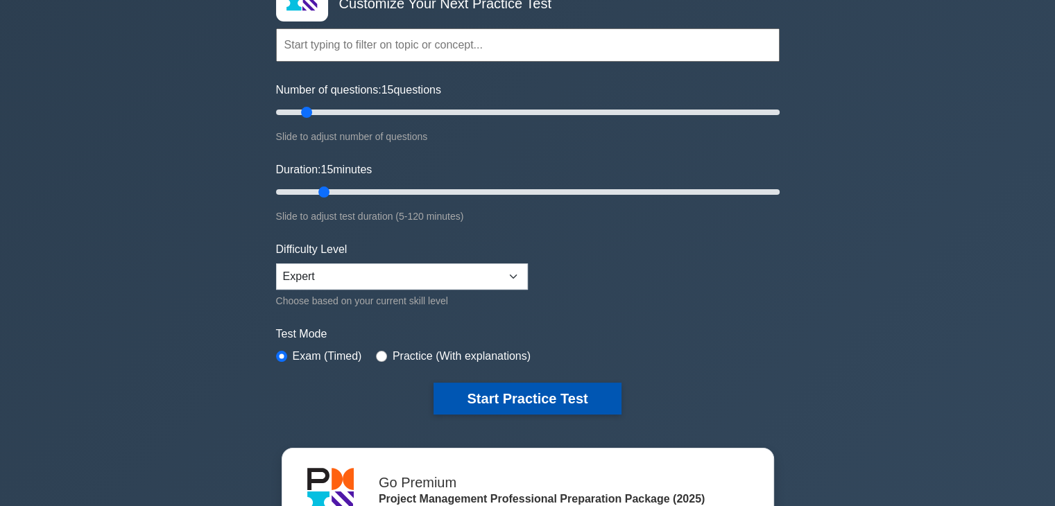
click at [513, 393] on button "Start Practice Test" at bounding box center [526, 399] width 187 height 32
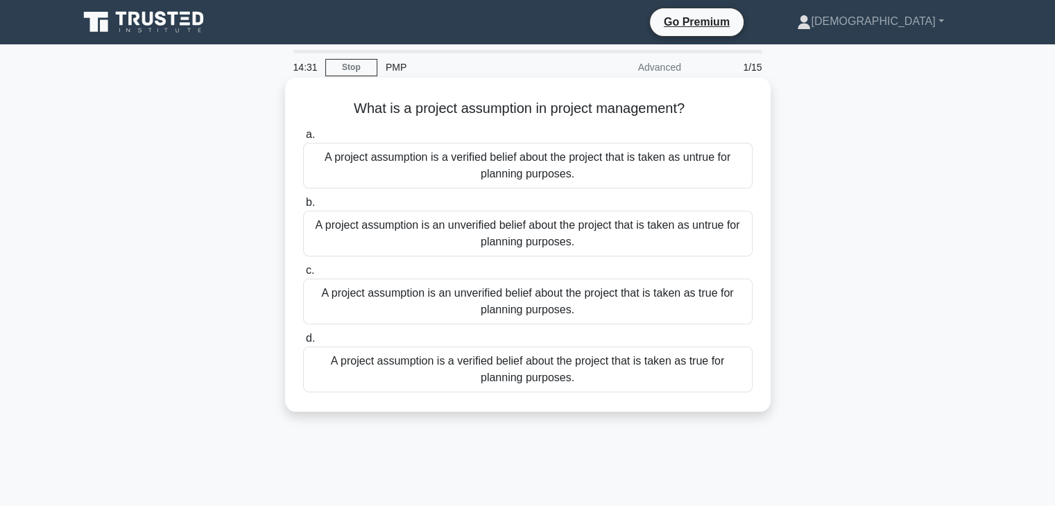
click at [551, 299] on div "A project assumption is an unverified belief about the project that is taken as…" at bounding box center [527, 302] width 449 height 46
click at [303, 275] on input "c. A project assumption is an unverified belief about the project that is taken…" at bounding box center [303, 270] width 0 height 9
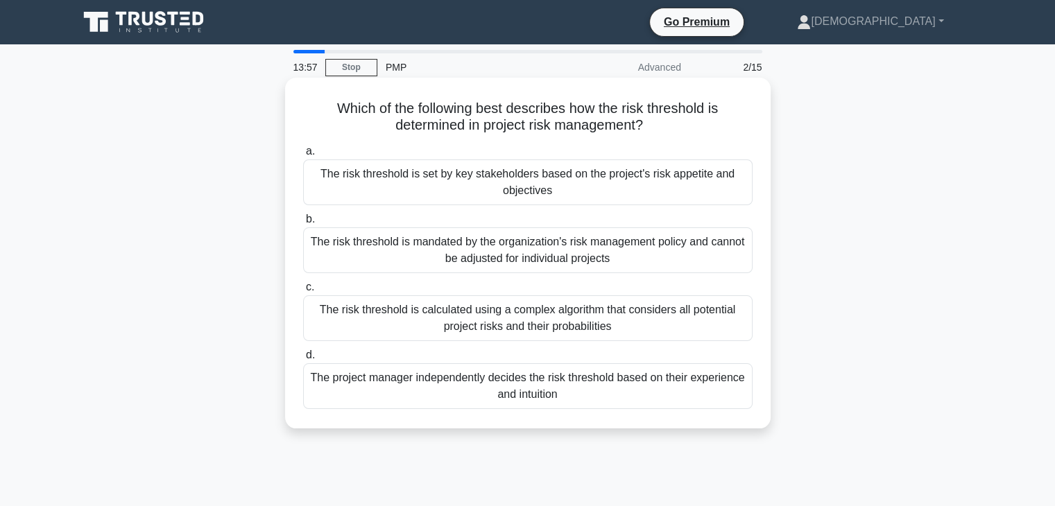
click at [509, 178] on div "The risk threshold is set by key stakeholders based on the project's risk appet…" at bounding box center [527, 183] width 449 height 46
click at [303, 156] on input "a. The risk threshold is set by key stakeholders based on the project's risk ap…" at bounding box center [303, 151] width 0 height 9
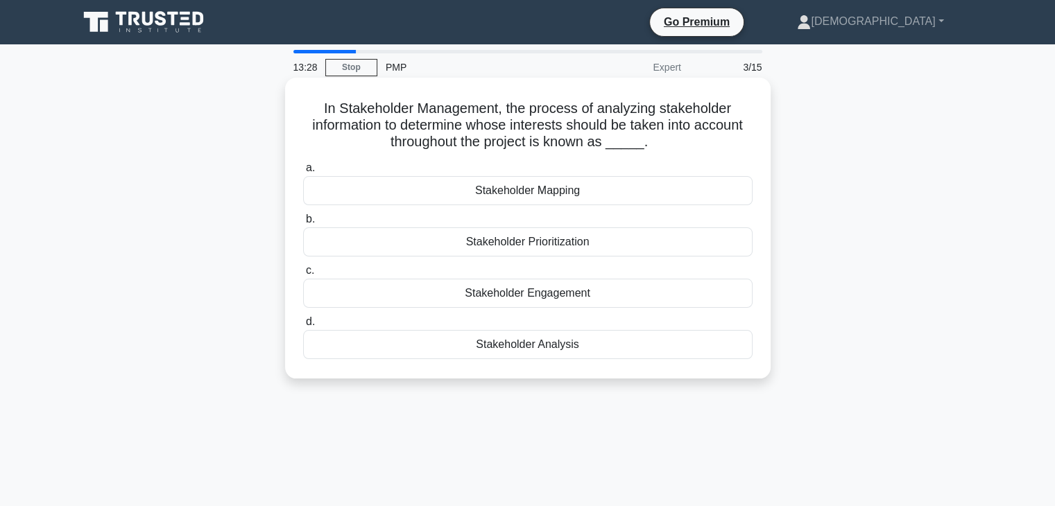
click at [553, 303] on div "Stakeholder Engagement" at bounding box center [527, 293] width 449 height 29
click at [303, 275] on input "c. Stakeholder Engagement" at bounding box center [303, 270] width 0 height 9
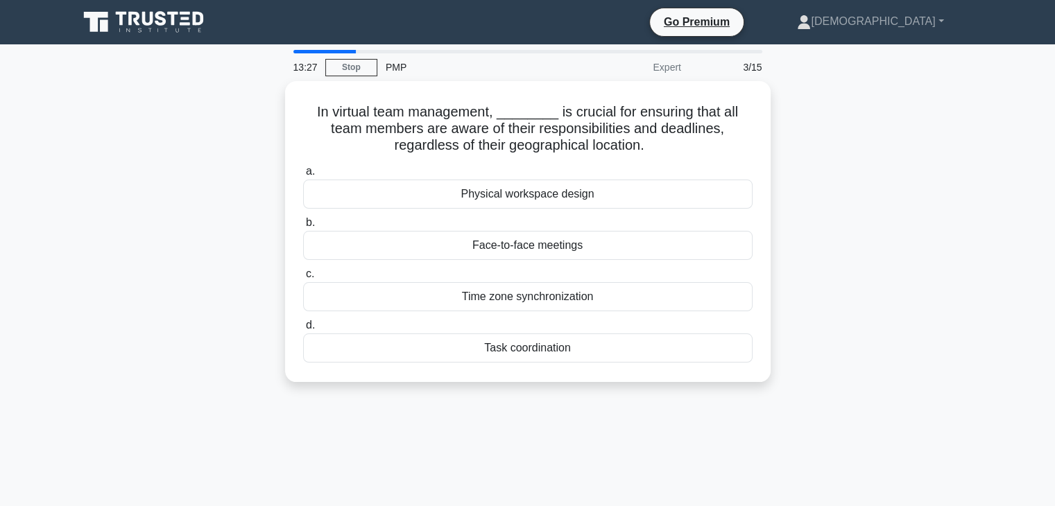
click at [553, 303] on div "Time zone synchronization" at bounding box center [527, 296] width 449 height 29
click at [303, 279] on input "c. Time zone synchronization" at bounding box center [303, 274] width 0 height 9
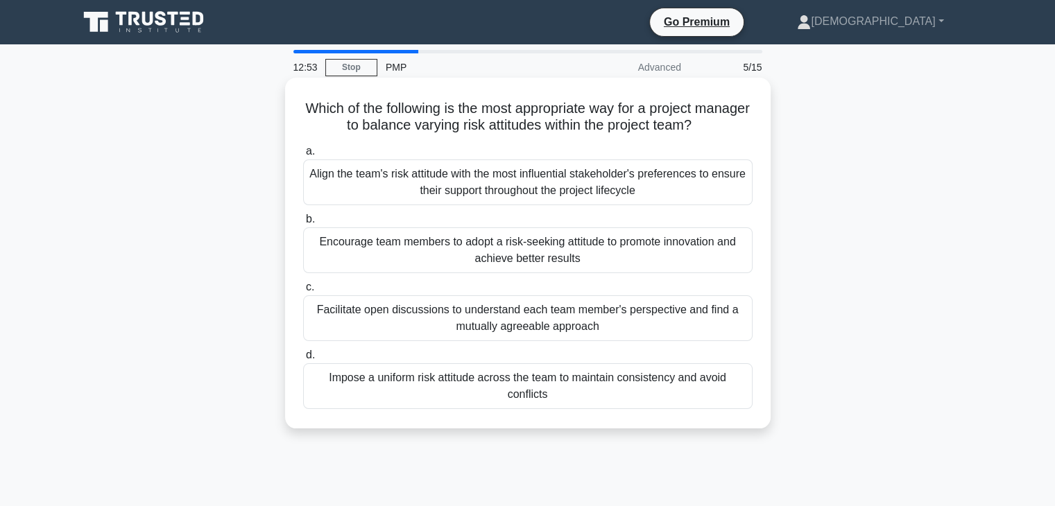
click at [543, 334] on div "Facilitate open discussions to understand each team member's perspective and fi…" at bounding box center [527, 318] width 449 height 46
click at [303, 292] on input "c. Facilitate open discussions to understand each team member's perspective and…" at bounding box center [303, 287] width 0 height 9
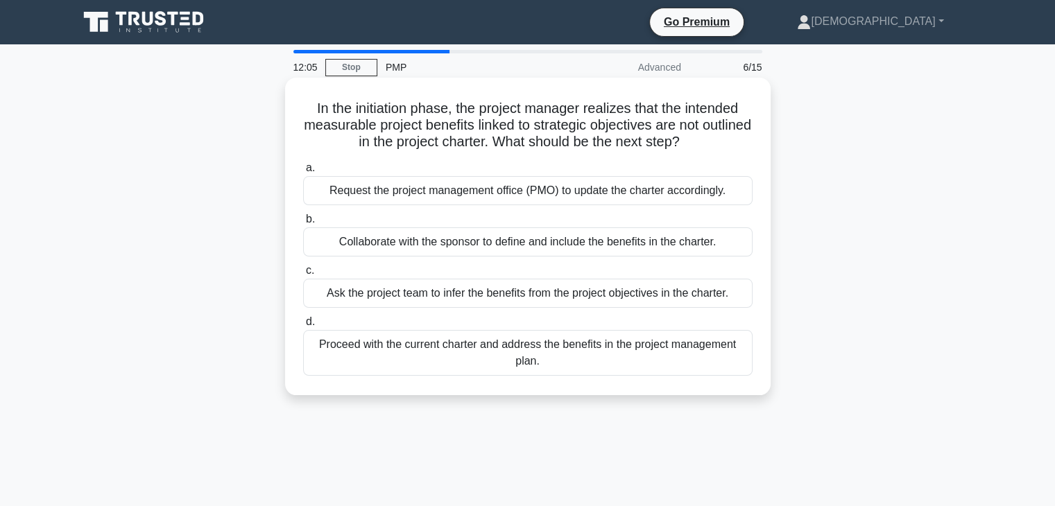
click at [521, 295] on div "Ask the project team to infer the benefits from the project objectives in the c…" at bounding box center [527, 293] width 449 height 29
click at [303, 275] on input "c. Ask the project team to infer the benefits from the project objectives in th…" at bounding box center [303, 270] width 0 height 9
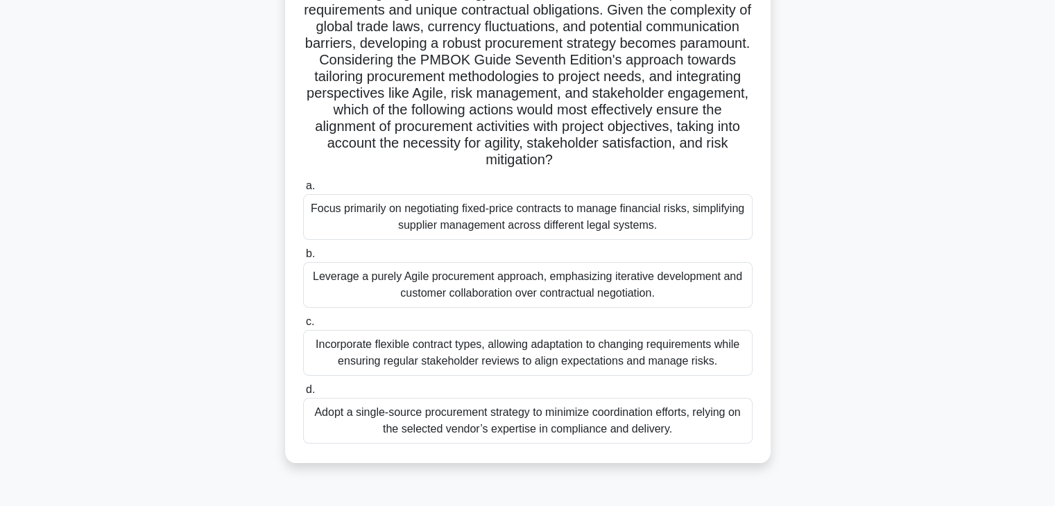
scroll to position [186, 0]
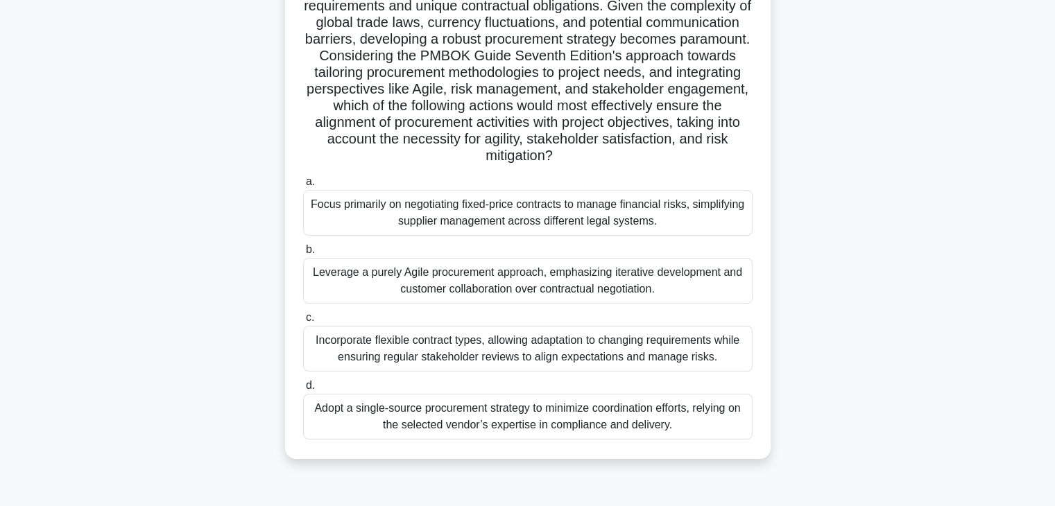
click at [556, 216] on div "Focus primarily on negotiating fixed-price contracts to manage financial risks,…" at bounding box center [527, 213] width 449 height 46
click at [303, 187] on input "a. Focus primarily on negotiating fixed-price contracts to manage financial ris…" at bounding box center [303, 182] width 0 height 9
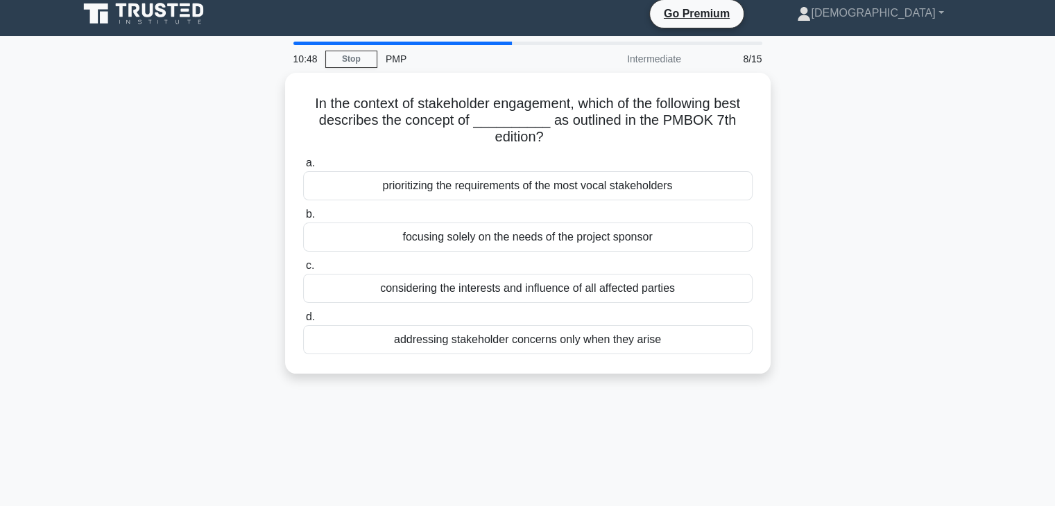
scroll to position [0, 0]
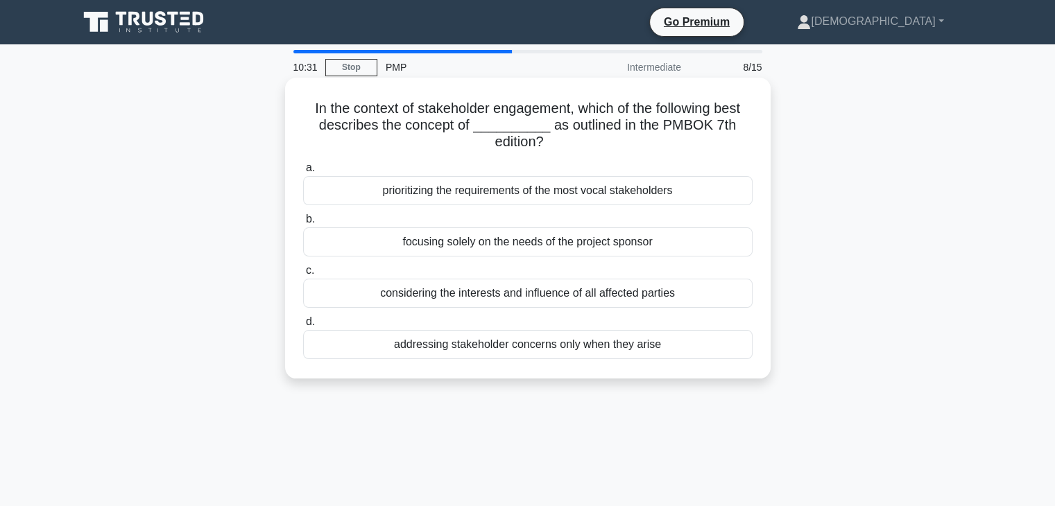
click at [555, 292] on div "considering the interests and influence of all affected parties" at bounding box center [527, 293] width 449 height 29
click at [303, 275] on input "c. considering the interests and influence of all affected parties" at bounding box center [303, 270] width 0 height 9
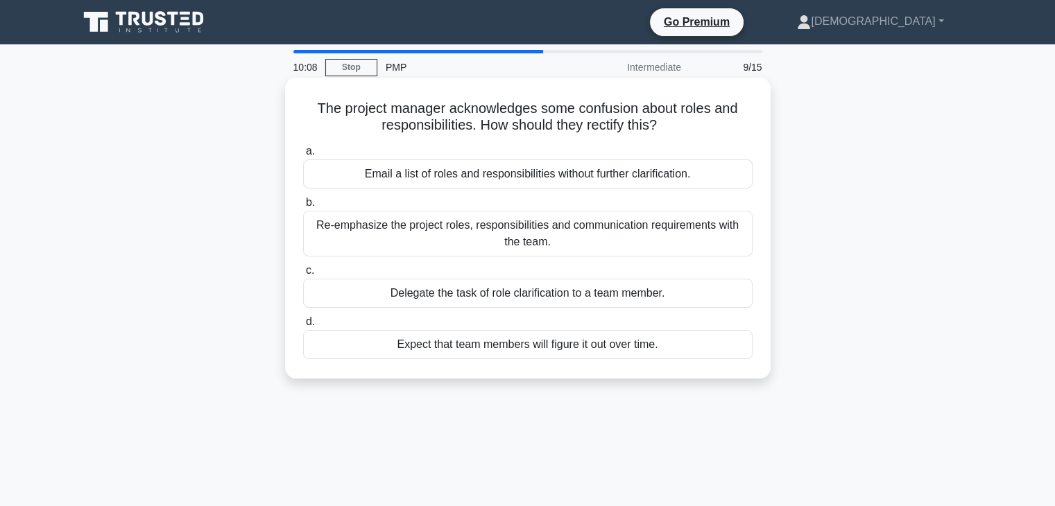
click at [469, 236] on div "Re-emphasize the project roles, responsibilities and communication requirements…" at bounding box center [527, 234] width 449 height 46
click at [303, 207] on input "b. Re-emphasize the project roles, responsibilities and communication requireme…" at bounding box center [303, 202] width 0 height 9
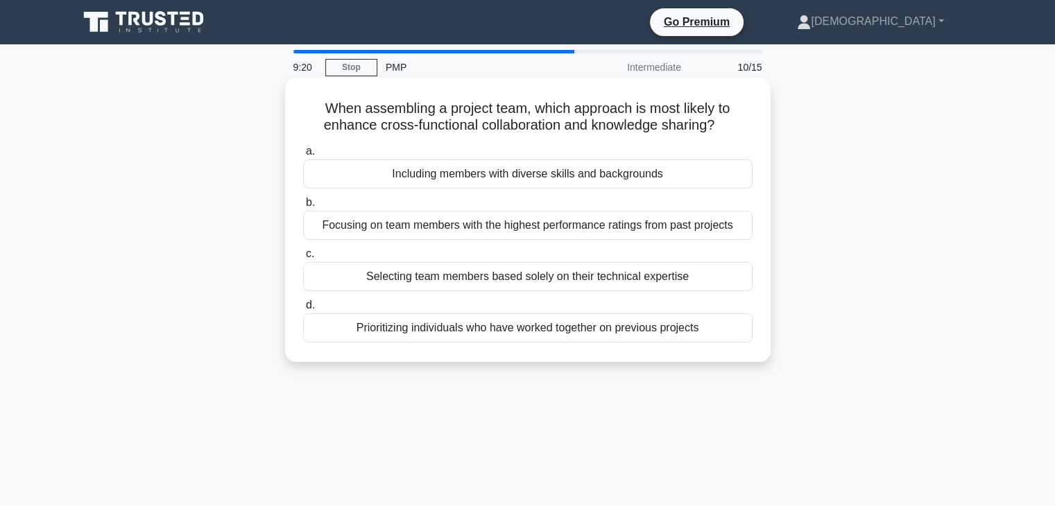
click at [542, 175] on div "Including members with diverse skills and backgrounds" at bounding box center [527, 174] width 449 height 29
click at [303, 156] on input "a. Including members with diverse skills and backgrounds" at bounding box center [303, 151] width 0 height 9
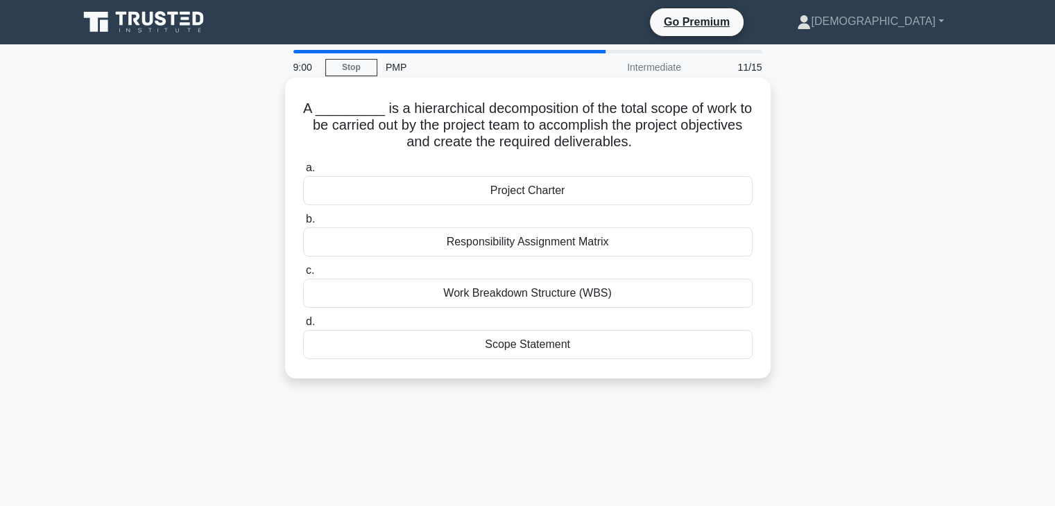
click at [558, 342] on div "Scope Statement" at bounding box center [527, 344] width 449 height 29
click at [303, 327] on input "d. Scope Statement" at bounding box center [303, 322] width 0 height 9
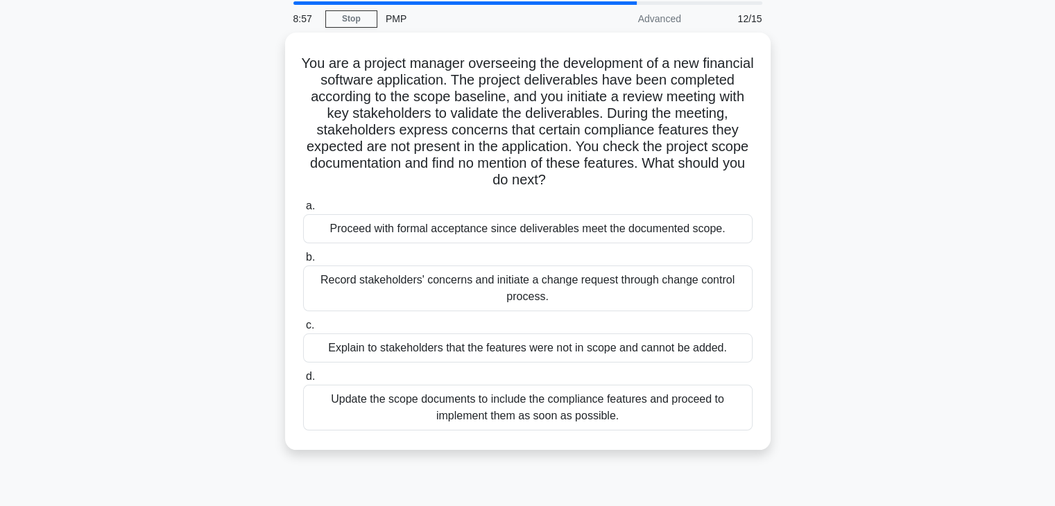
scroll to position [58, 0]
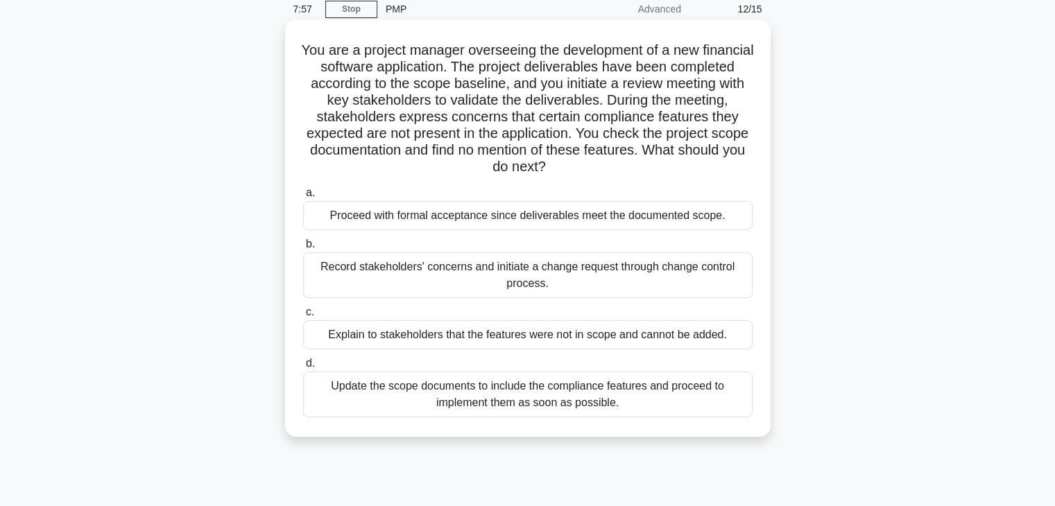
click at [512, 271] on div "Record stakeholders' concerns and initiate a change request through change cont…" at bounding box center [527, 275] width 449 height 46
click at [303, 249] on input "b. Record stakeholders' concerns and initiate a change request through change c…" at bounding box center [303, 244] width 0 height 9
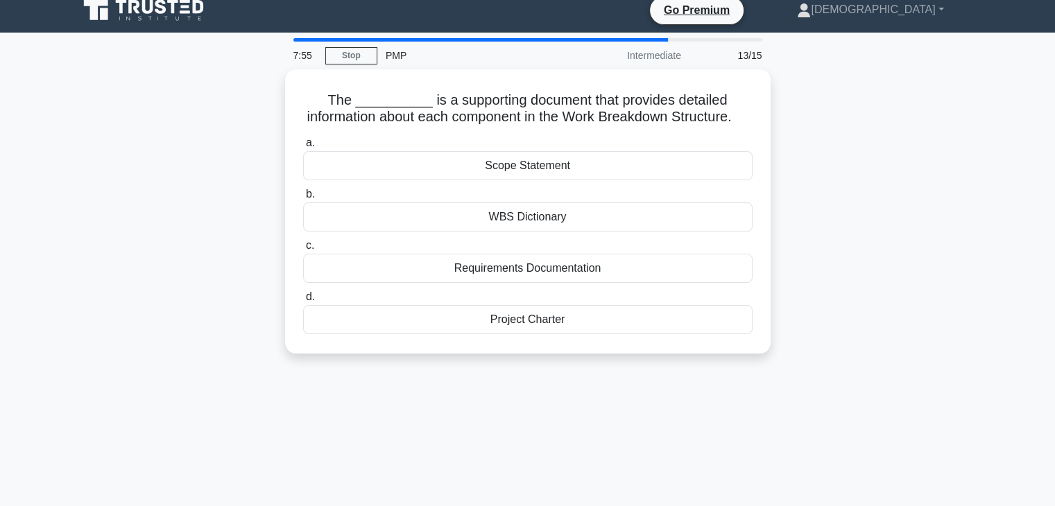
scroll to position [0, 0]
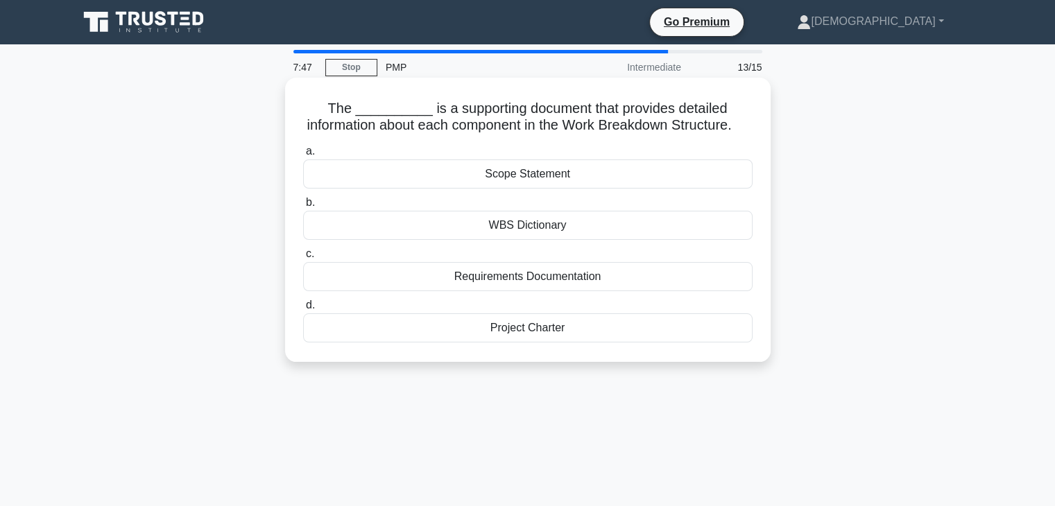
click at [527, 240] on div "WBS Dictionary" at bounding box center [527, 225] width 449 height 29
click at [303, 207] on input "b. WBS Dictionary" at bounding box center [303, 202] width 0 height 9
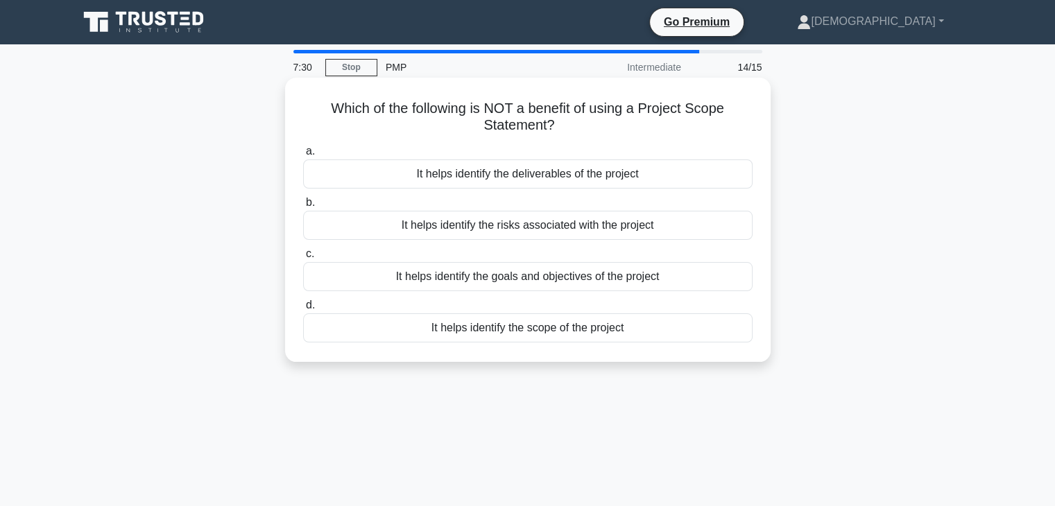
click at [531, 234] on div "It helps identify the risks associated with the project" at bounding box center [527, 225] width 449 height 29
click at [303, 207] on input "b. It helps identify the risks associated with the project" at bounding box center [303, 202] width 0 height 9
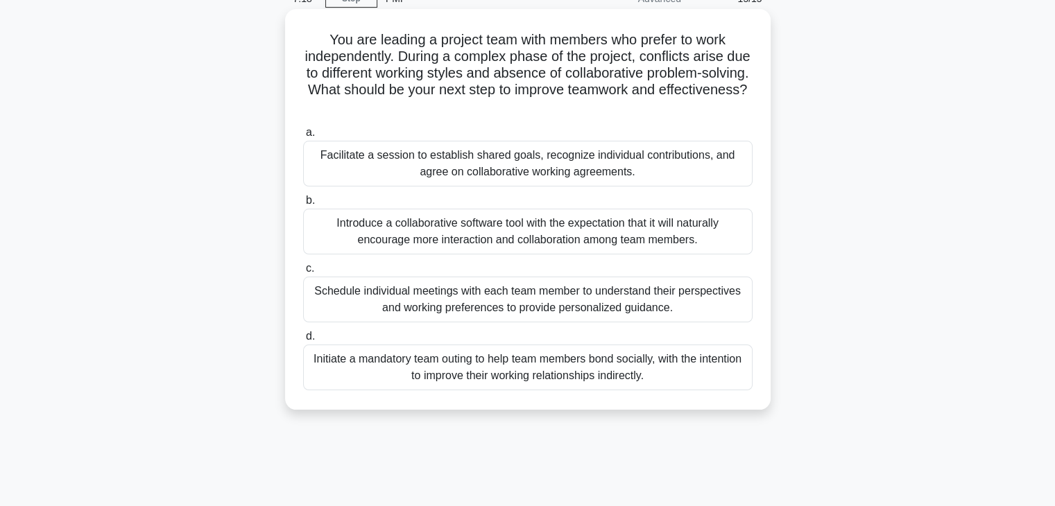
scroll to position [69, 0]
click at [469, 162] on div "Facilitate a session to establish shared goals, recognize individual contributi…" at bounding box center [527, 163] width 449 height 46
click at [303, 137] on input "a. Facilitate a session to establish shared goals, recognize individual contrib…" at bounding box center [303, 132] width 0 height 9
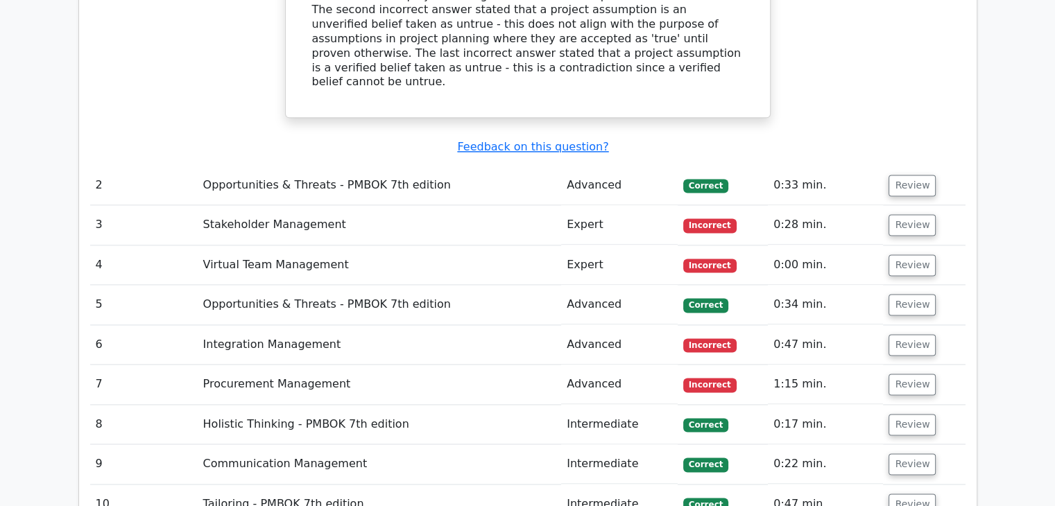
scroll to position [1890, 0]
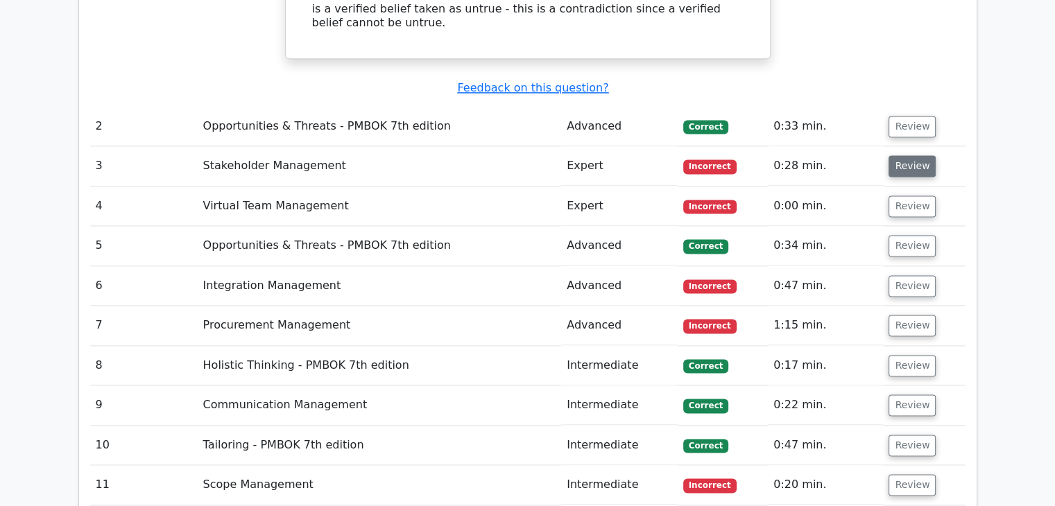
click at [913, 155] on button "Review" at bounding box center [911, 165] width 47 height 21
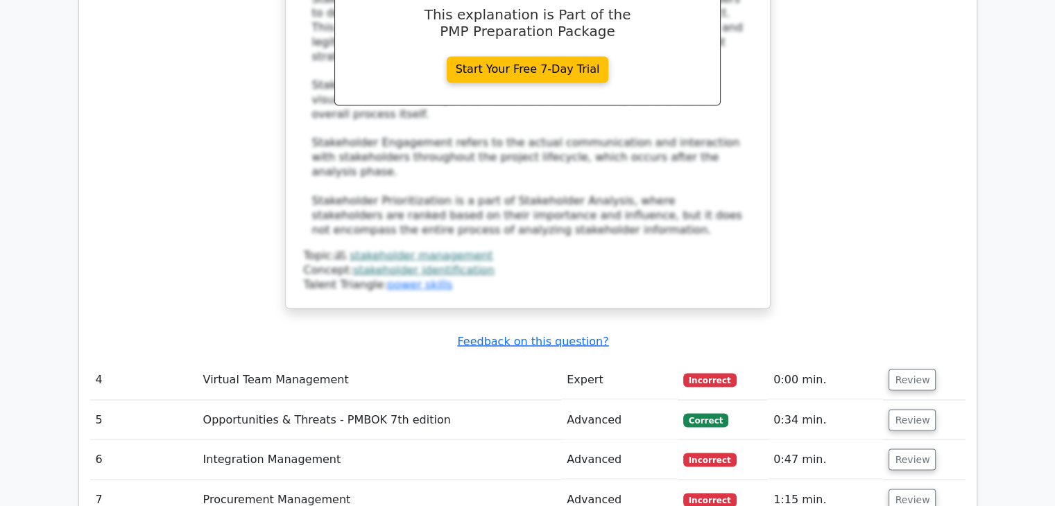
scroll to position [2429, 0]
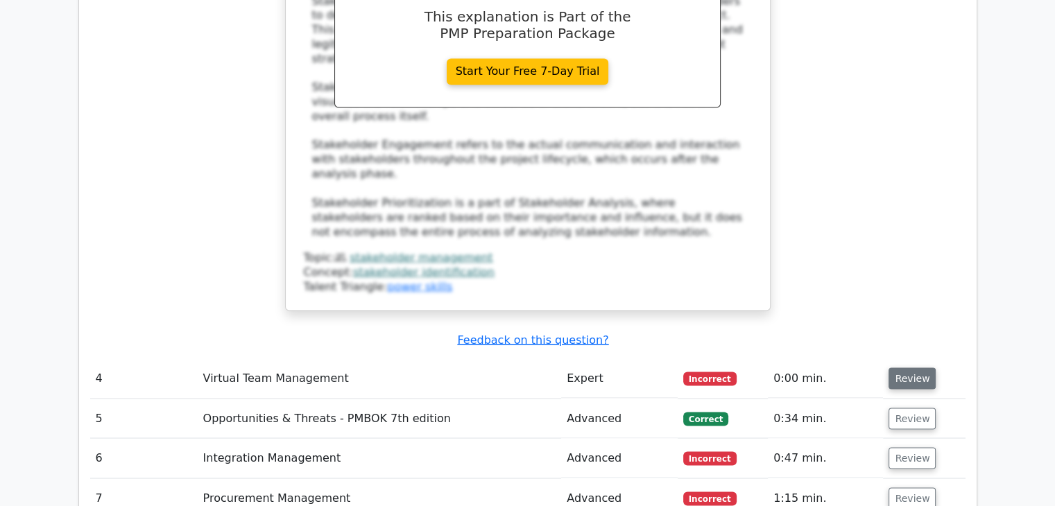
click at [906, 368] on button "Review" at bounding box center [911, 378] width 47 height 21
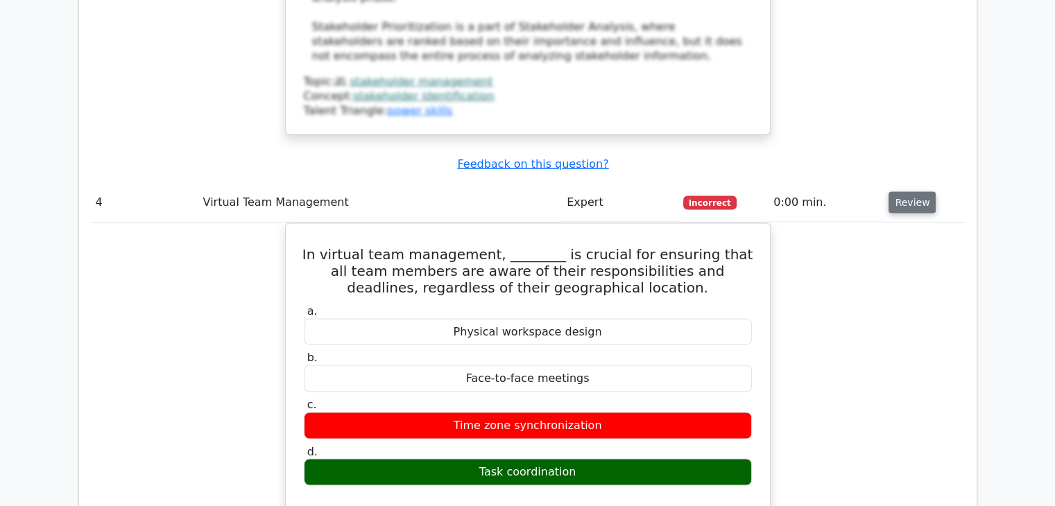
scroll to position [2608, 0]
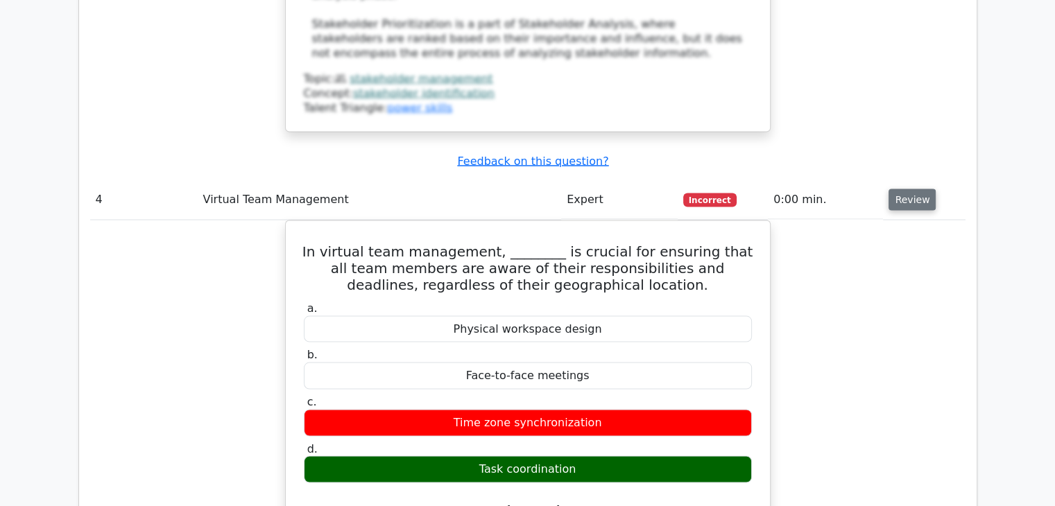
click at [901, 189] on button "Review" at bounding box center [911, 199] width 47 height 21
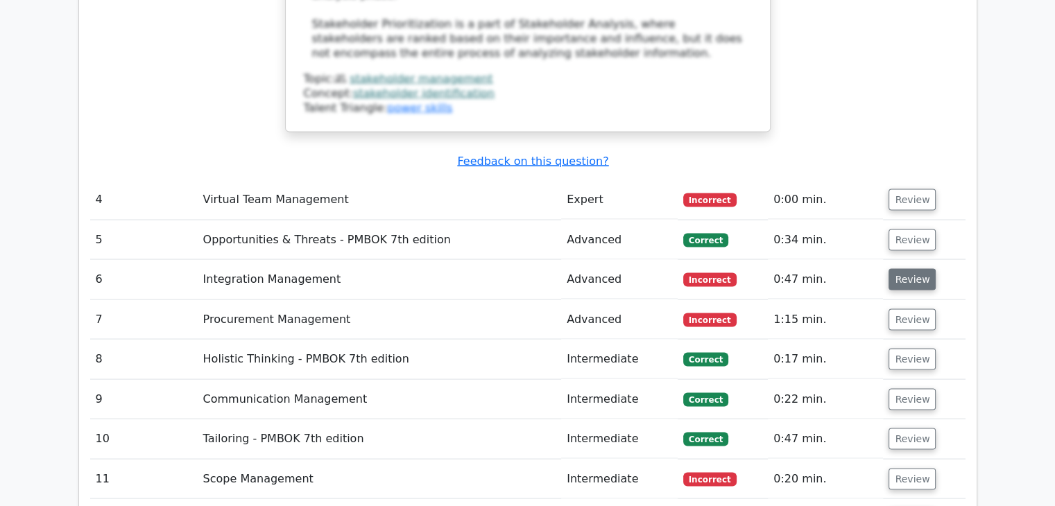
click at [918, 268] on button "Review" at bounding box center [911, 278] width 47 height 21
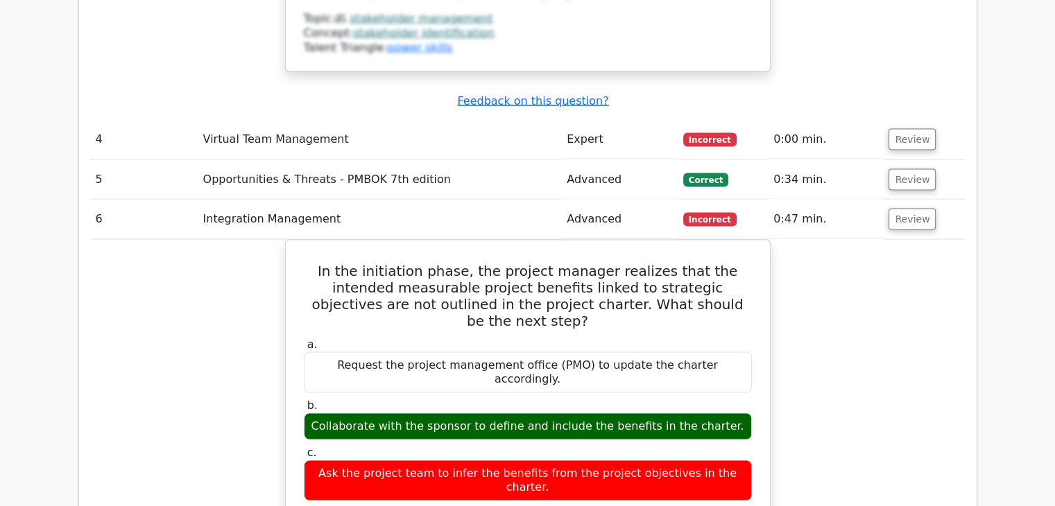
scroll to position [2668, 0]
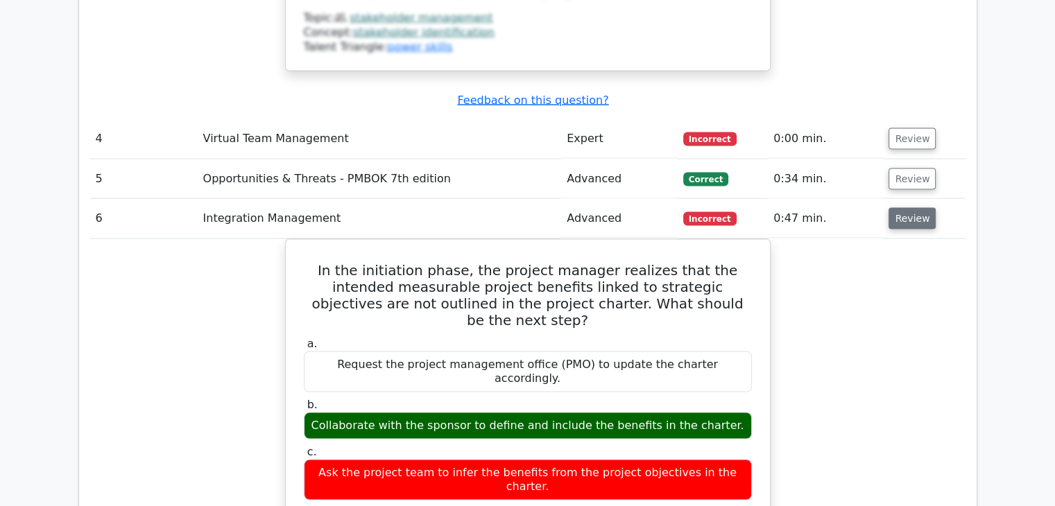
click at [903, 208] on button "Review" at bounding box center [911, 218] width 47 height 21
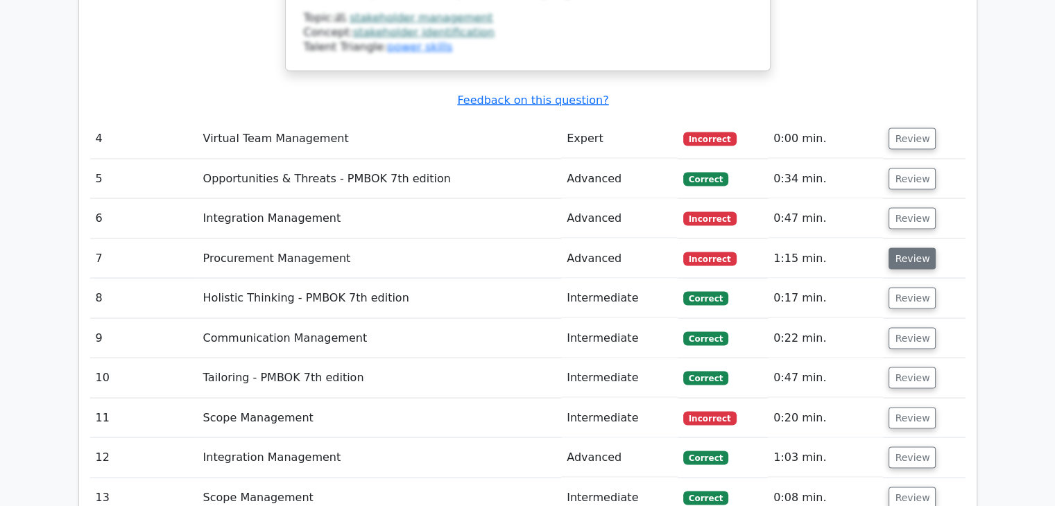
click at [919, 248] on button "Review" at bounding box center [911, 258] width 47 height 21
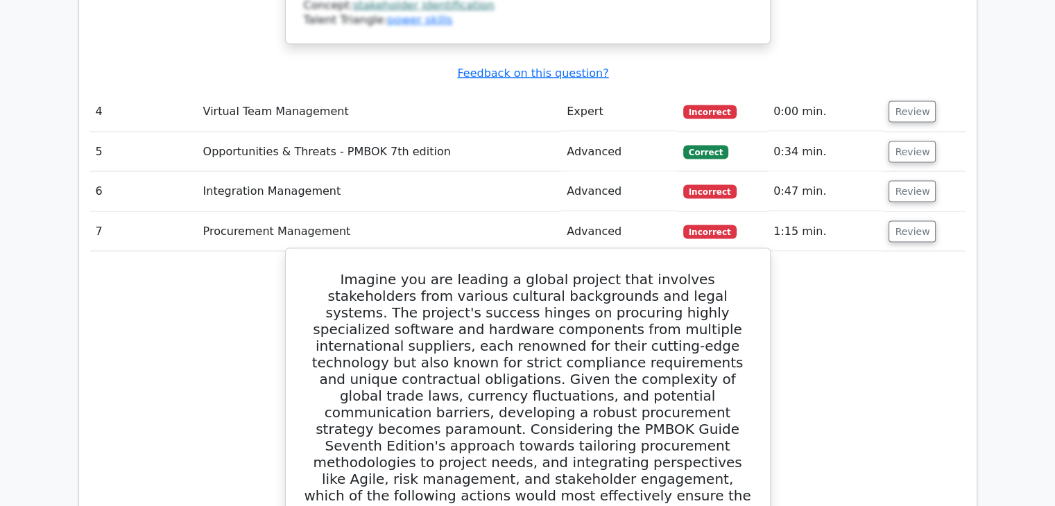
scroll to position [2698, 0]
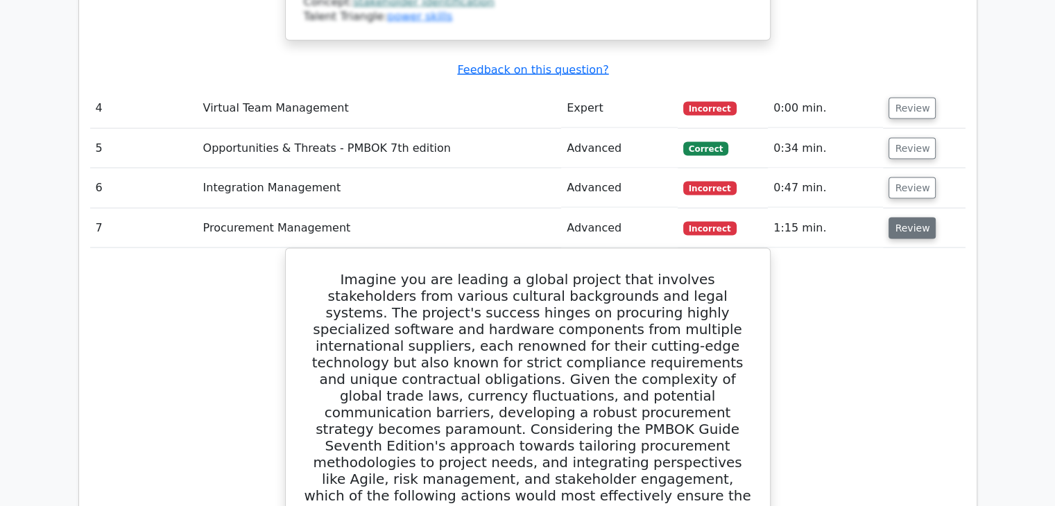
click at [915, 218] on button "Review" at bounding box center [911, 228] width 47 height 21
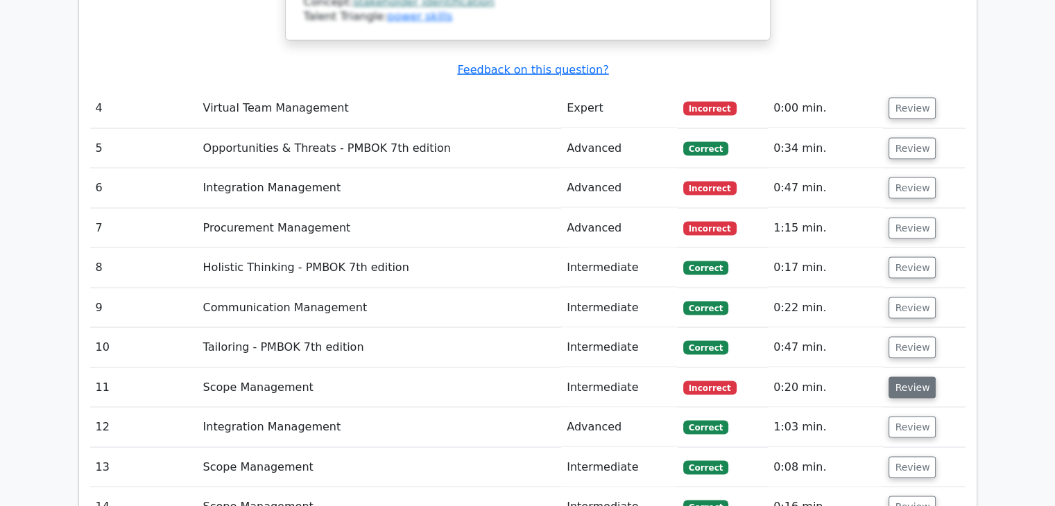
click at [915, 377] on button "Review" at bounding box center [911, 387] width 47 height 21
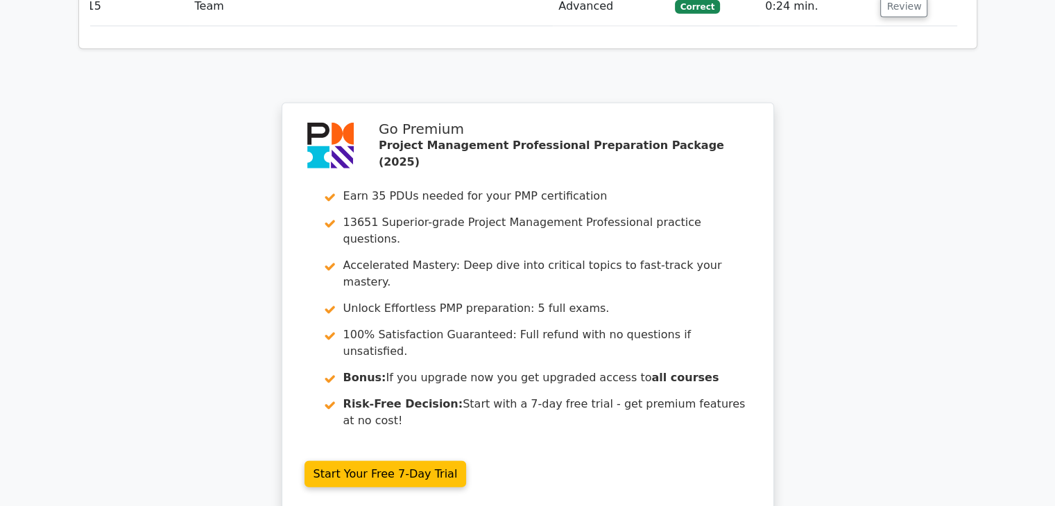
scroll to position [4108, 0]
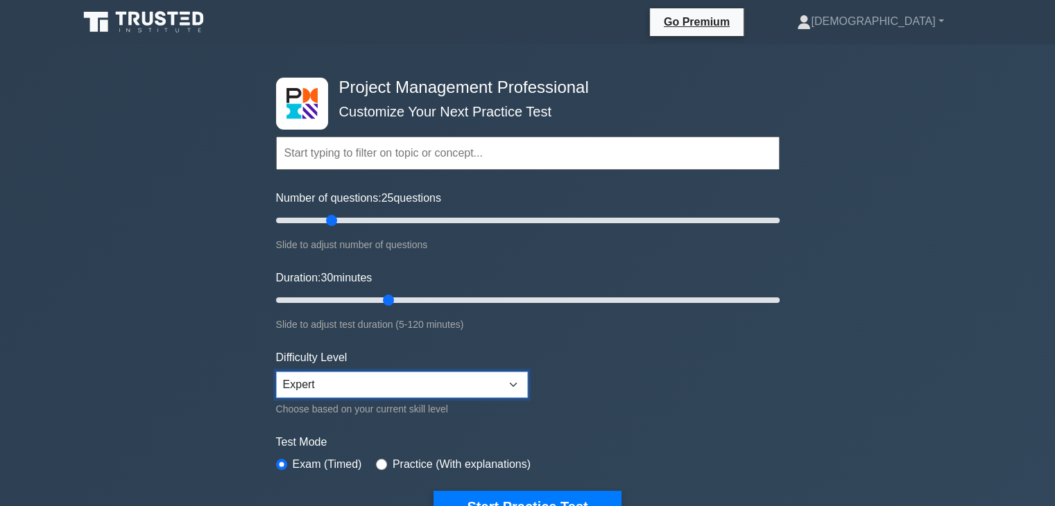
click at [394, 379] on select "Beginner Intermediate Expert" at bounding box center [402, 385] width 252 height 26
click at [305, 218] on input "Number of questions: 15 questions" at bounding box center [527, 220] width 503 height 17
type input "10"
click at [299, 217] on input "Number of questions: 10 questions" at bounding box center [527, 220] width 503 height 17
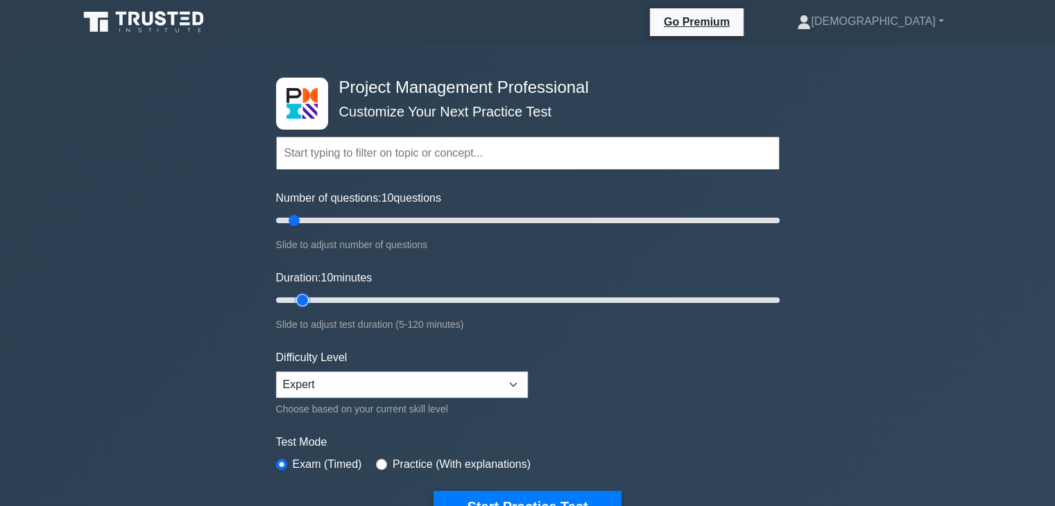
type input "10"
click at [299, 296] on input "Duration: 10 minutes" at bounding box center [527, 300] width 503 height 17
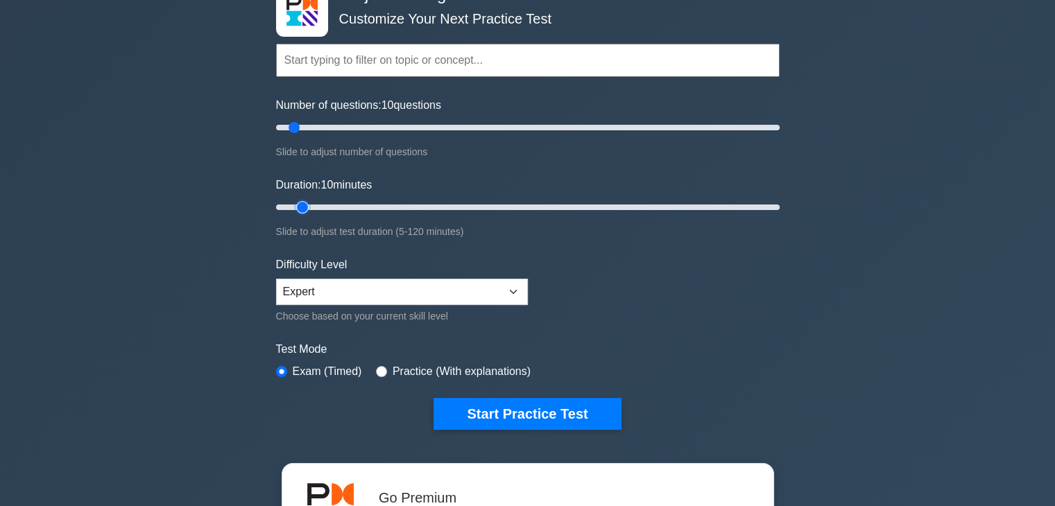
scroll to position [97, 0]
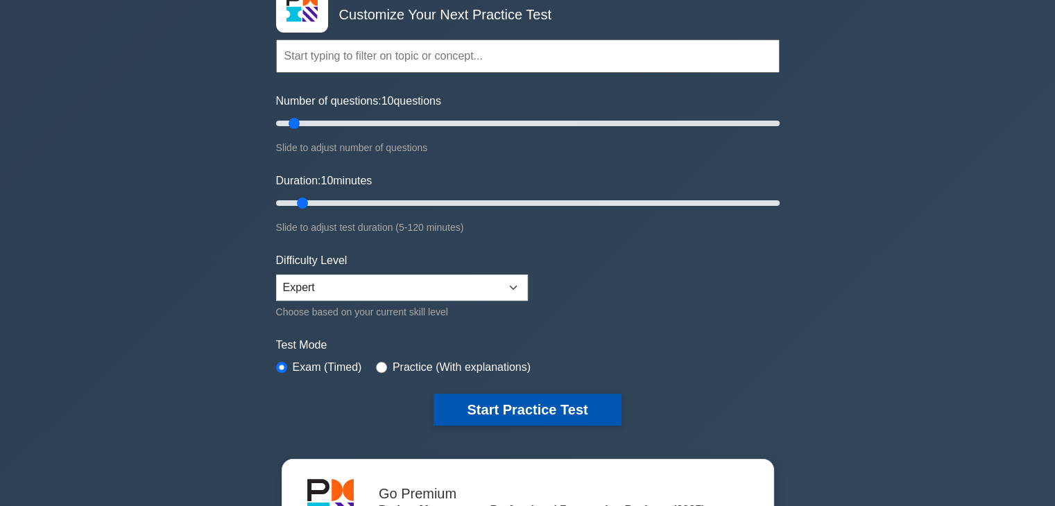
click at [561, 408] on button "Start Practice Test" at bounding box center [526, 410] width 187 height 32
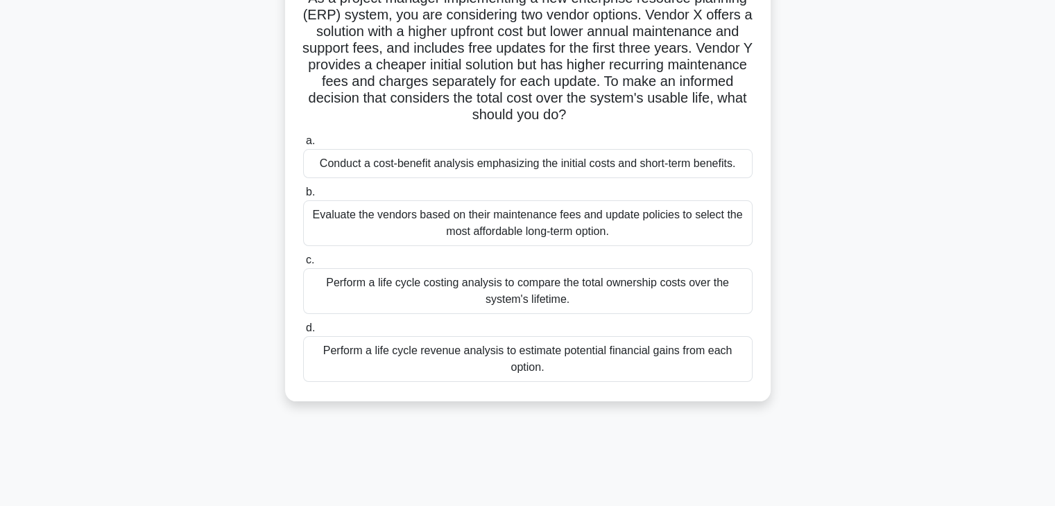
scroll to position [111, 0]
click at [372, 232] on div "Evaluate the vendors based on their maintenance fees and update policies to sel…" at bounding box center [527, 223] width 449 height 46
click at [303, 196] on input "b. Evaluate the vendors based on their maintenance fees and update policies to …" at bounding box center [303, 191] width 0 height 9
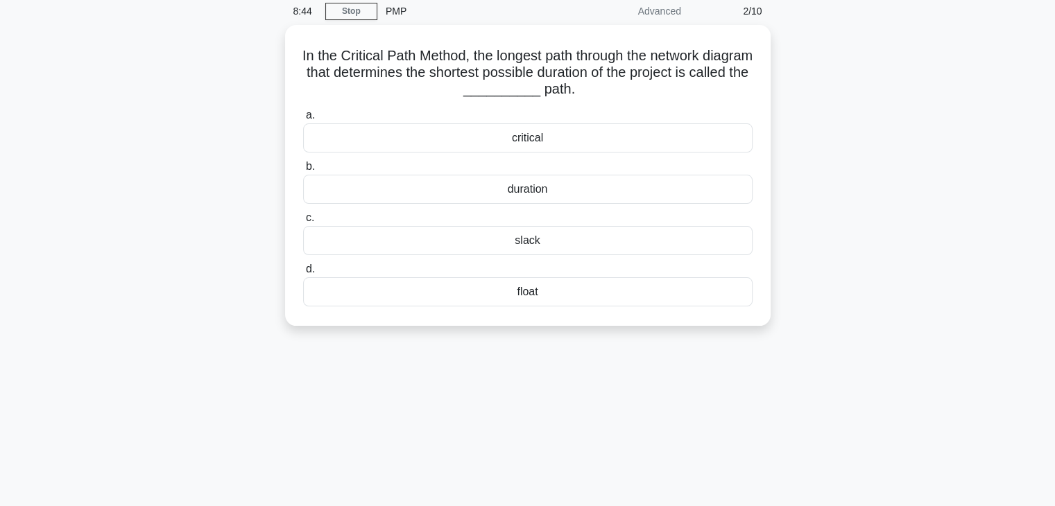
scroll to position [0, 0]
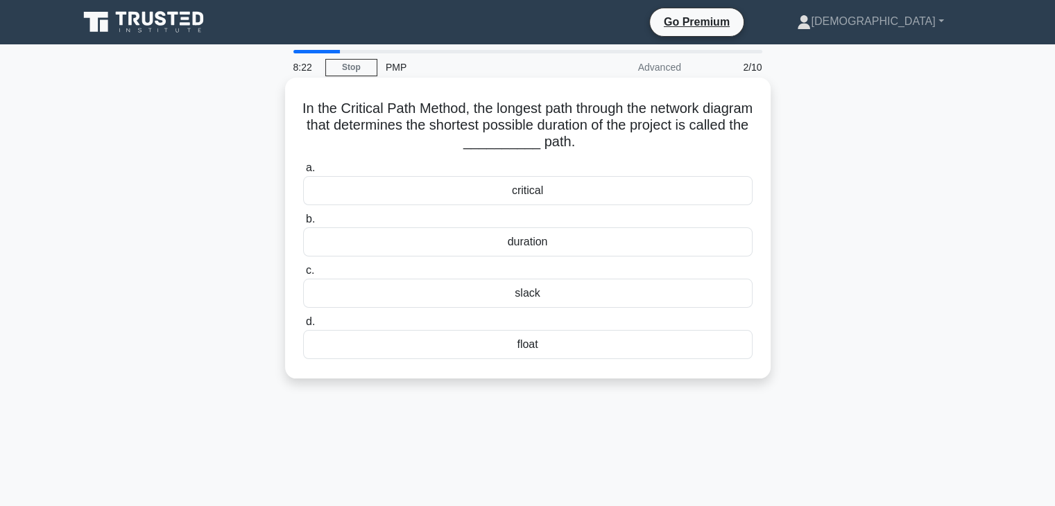
click at [592, 144] on icon ".spinner_0XTQ{transform-origin:center;animation:spinner_y6GP .75s linear infini…" at bounding box center [583, 143] width 17 height 17
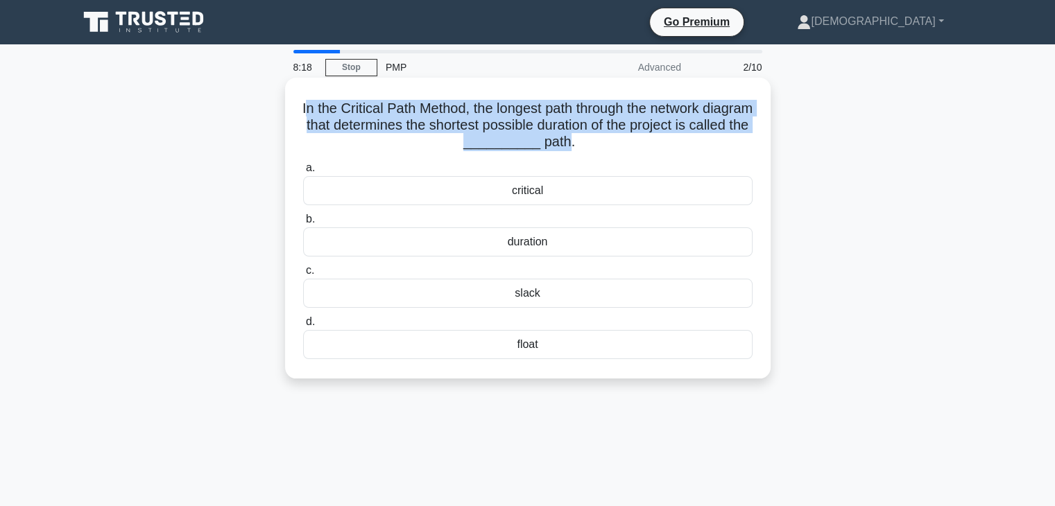
drag, startPoint x: 322, startPoint y: 107, endPoint x: 591, endPoint y: 146, distance: 272.0
click at [591, 146] on h5 "In the Critical Path Method, the longest path through the network diagram that …" at bounding box center [528, 125] width 452 height 51
copy h5 "n the Critical Path Method, the longest path through the network diagram that d…"
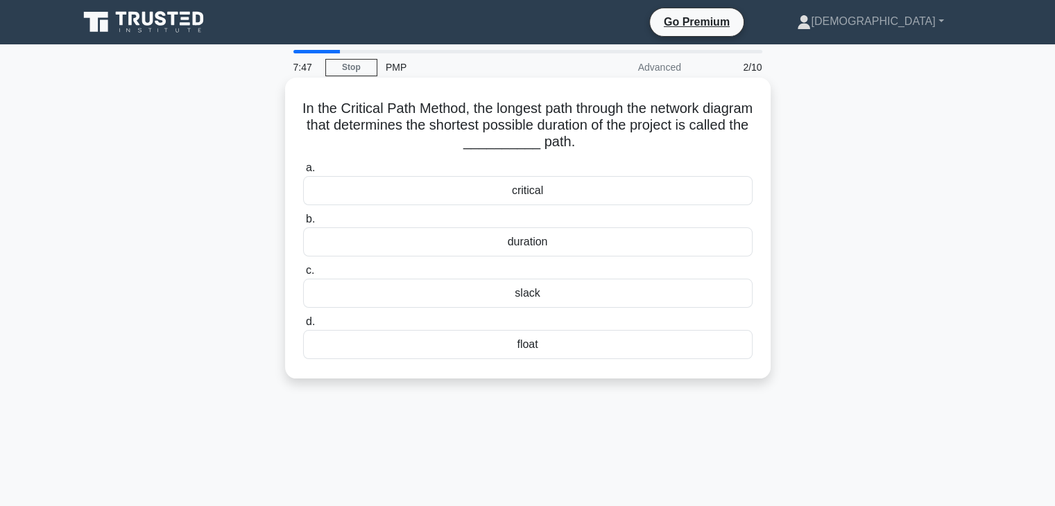
click at [537, 297] on div "slack" at bounding box center [527, 293] width 449 height 29
click at [303, 275] on input "c. slack" at bounding box center [303, 270] width 0 height 9
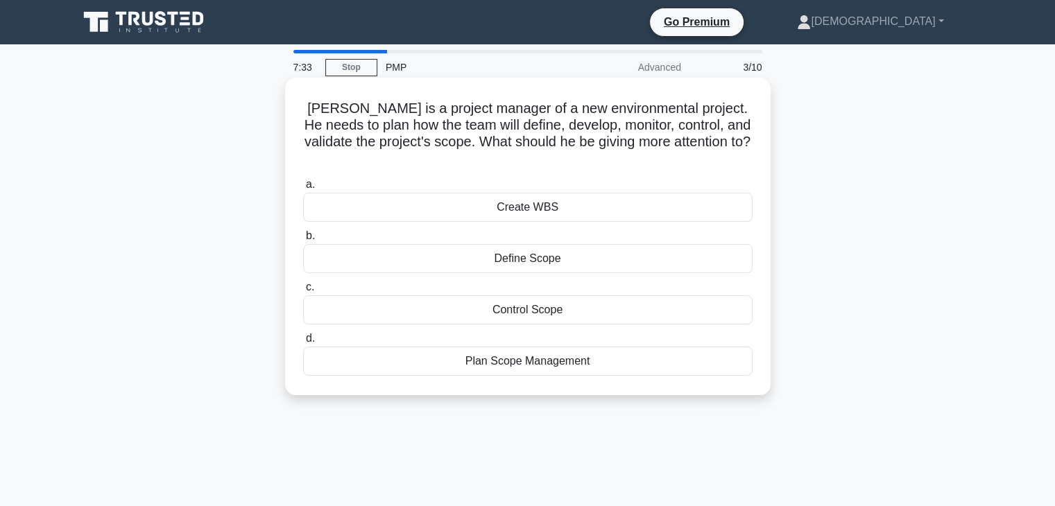
click at [538, 347] on div "Plan Scope Management" at bounding box center [527, 361] width 449 height 29
click at [303, 343] on input "d. Plan Scope Management" at bounding box center [303, 338] width 0 height 9
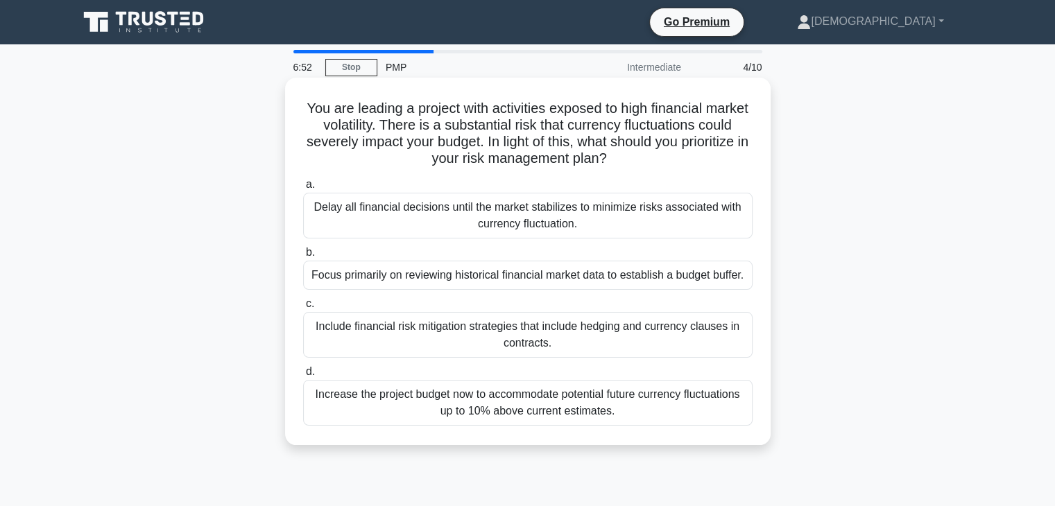
click at [572, 345] on div "Include financial risk mitigation strategies that include hedging and currency …" at bounding box center [527, 335] width 449 height 46
click at [303, 309] on input "c. Include financial risk mitigation strategies that include hedging and curren…" at bounding box center [303, 304] width 0 height 9
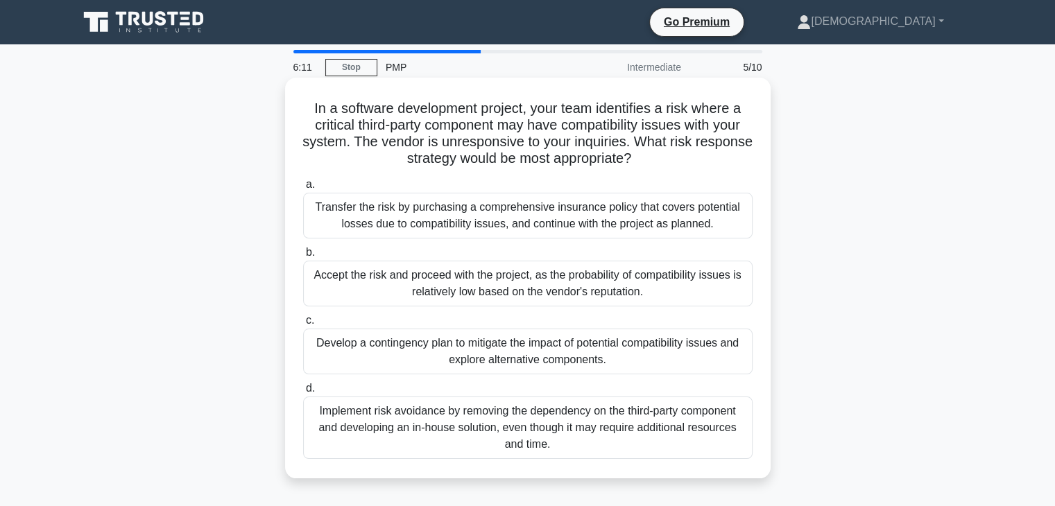
click at [555, 350] on div "Develop a contingency plan to mitigate the impact of potential compatibility is…" at bounding box center [527, 352] width 449 height 46
click at [303, 325] on input "c. Develop a contingency plan to mitigate the impact of potential compatibility…" at bounding box center [303, 320] width 0 height 9
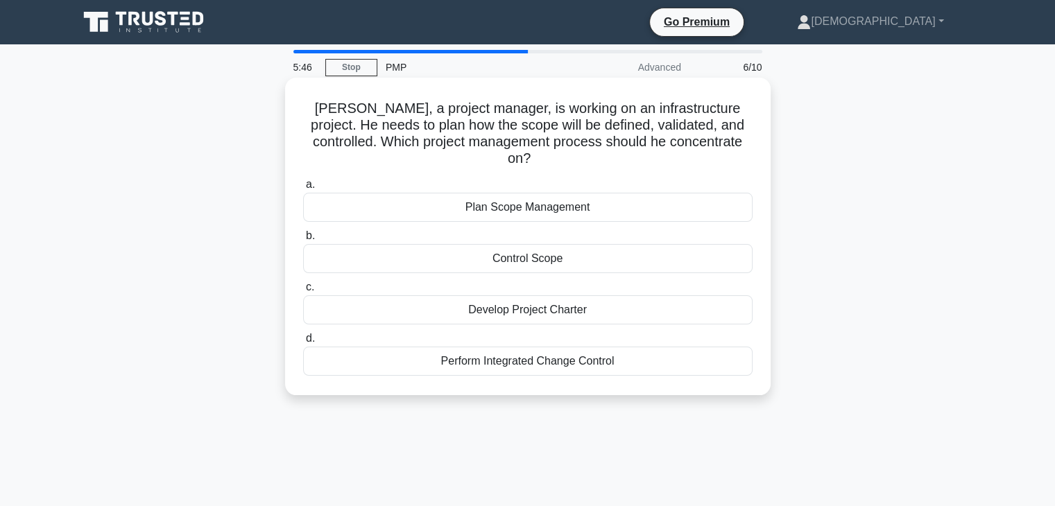
click at [497, 251] on div "Control Scope" at bounding box center [527, 258] width 449 height 29
click at [303, 241] on input "b. Control Scope" at bounding box center [303, 236] width 0 height 9
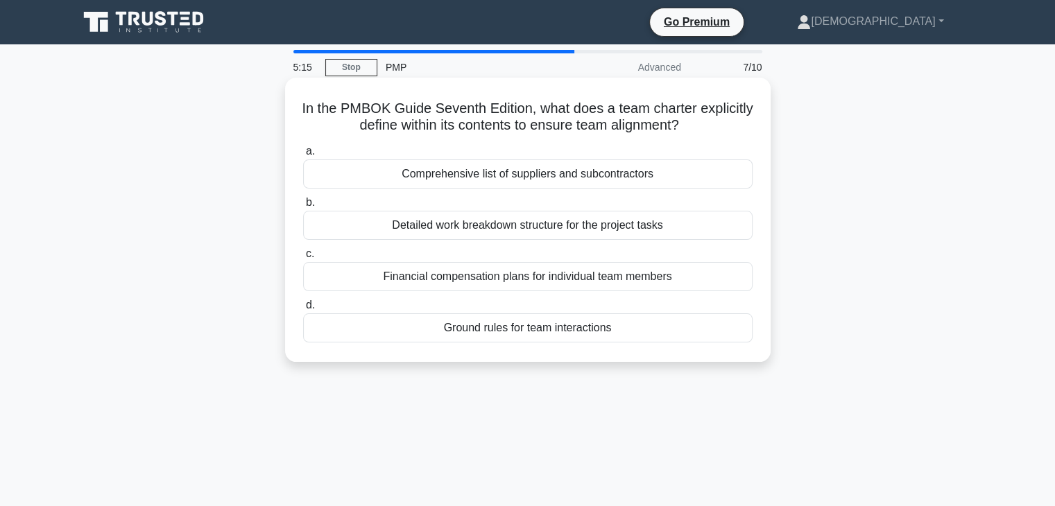
click at [506, 328] on div "Ground rules for team interactions" at bounding box center [527, 327] width 449 height 29
click at [303, 310] on input "d. Ground rules for team interactions" at bounding box center [303, 305] width 0 height 9
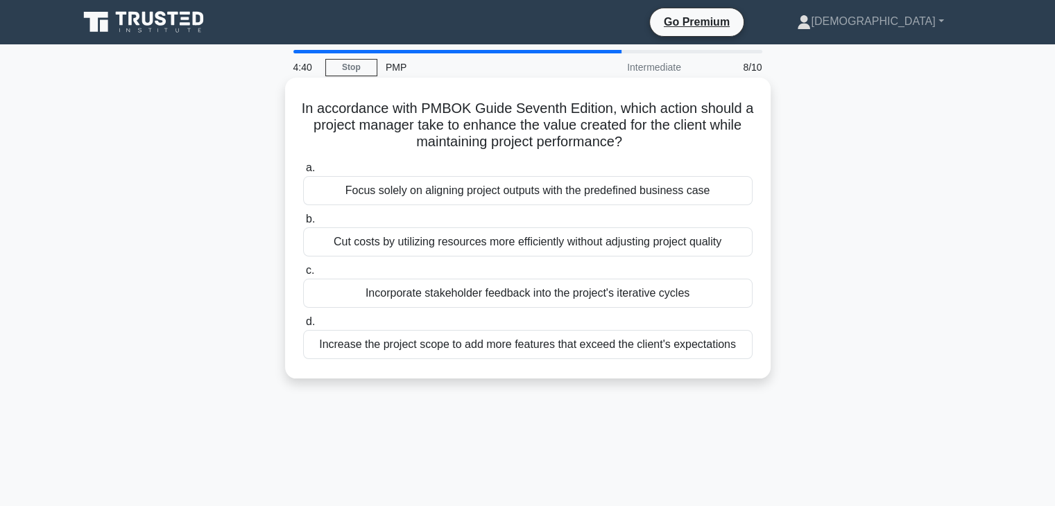
click at [568, 301] on div "Incorporate stakeholder feedback into the project's iterative cycles" at bounding box center [527, 293] width 449 height 29
click at [303, 275] on input "c. Incorporate stakeholder feedback into the project's iterative cycles" at bounding box center [303, 270] width 0 height 9
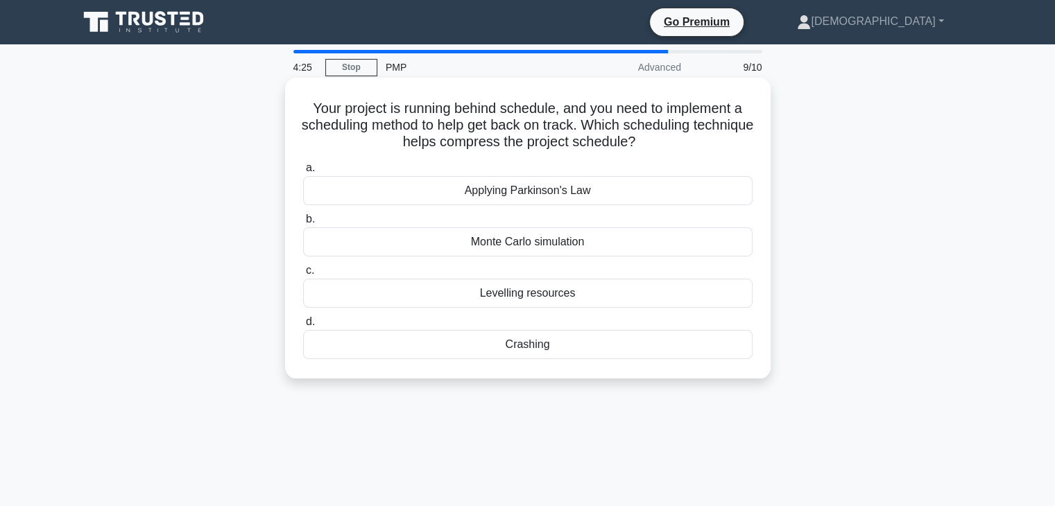
click at [536, 335] on div "Crashing" at bounding box center [527, 344] width 449 height 29
click at [303, 327] on input "d. Crashing" at bounding box center [303, 322] width 0 height 9
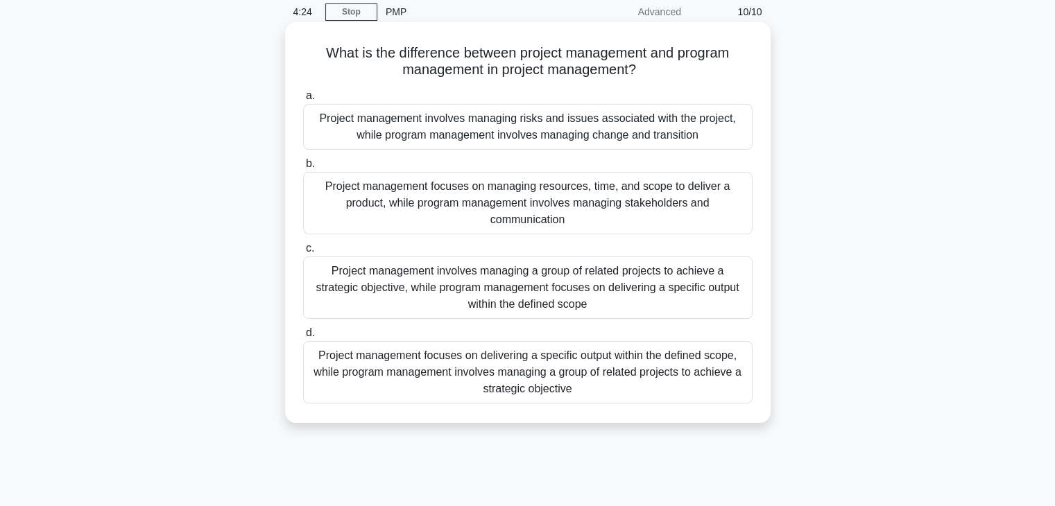
scroll to position [58, 0]
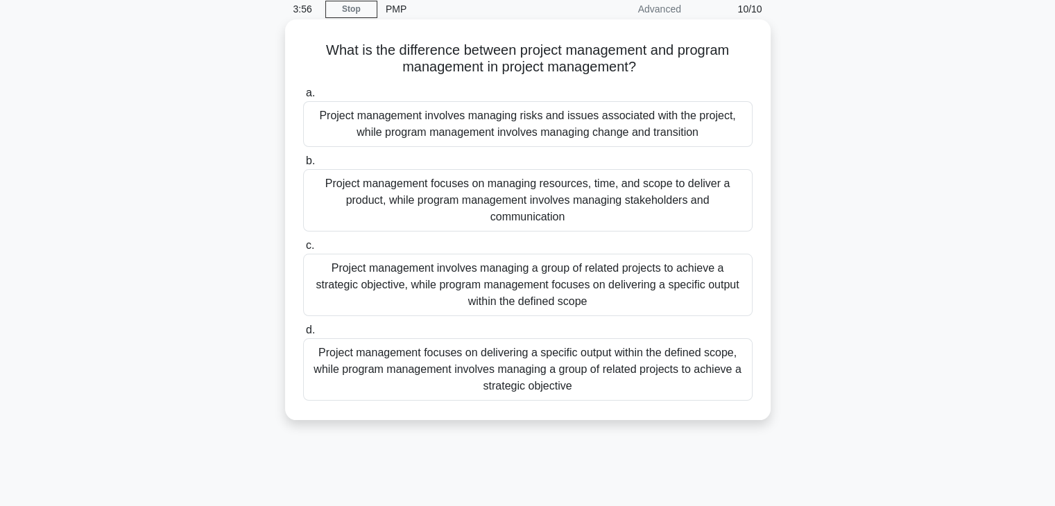
click at [595, 393] on div "Project management focuses on delivering a specific output within the defined s…" at bounding box center [527, 369] width 449 height 62
click at [303, 335] on input "d. Project management focuses on delivering a specific output within the define…" at bounding box center [303, 330] width 0 height 9
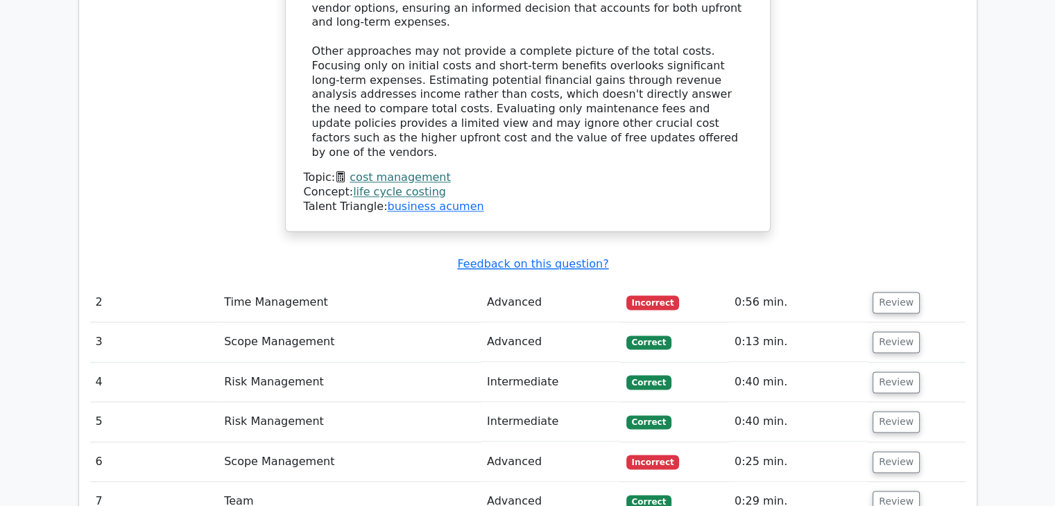
scroll to position [1800, 0]
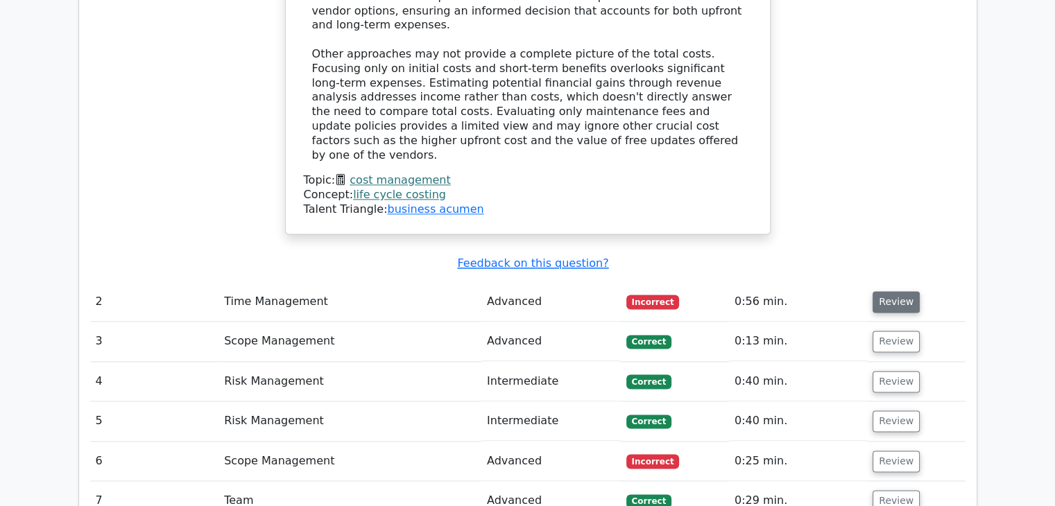
click at [901, 291] on button "Review" at bounding box center [895, 301] width 47 height 21
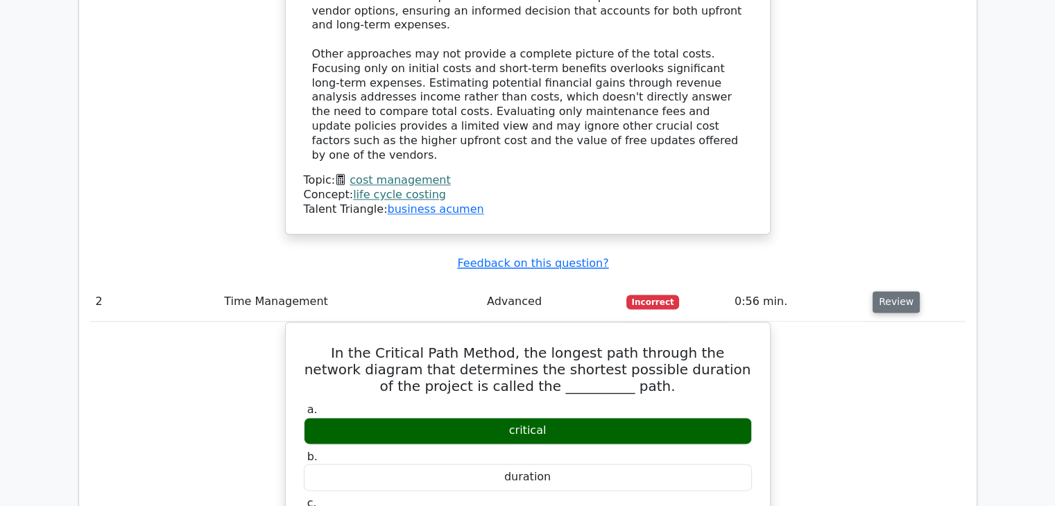
click at [898, 291] on button "Review" at bounding box center [895, 301] width 47 height 21
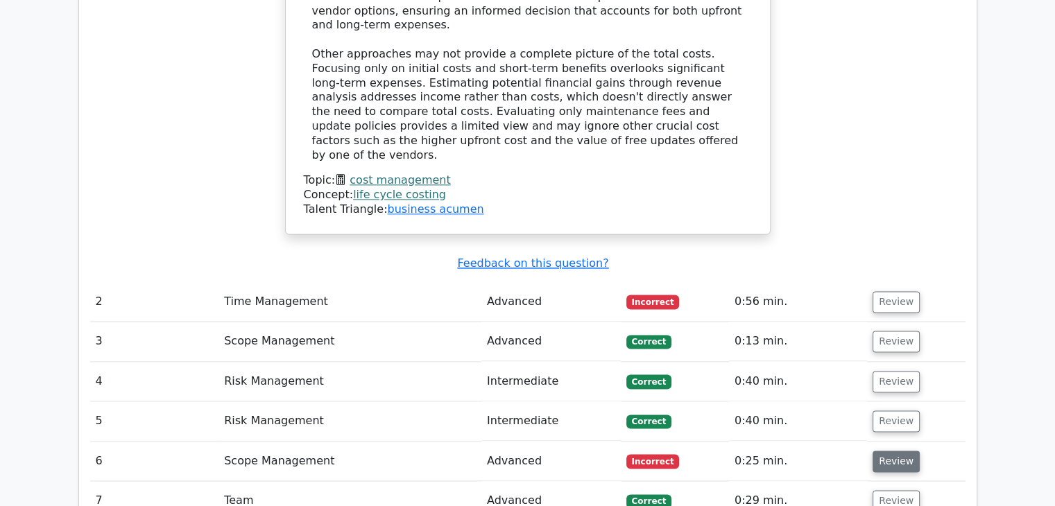
click at [890, 451] on button "Review" at bounding box center [895, 461] width 47 height 21
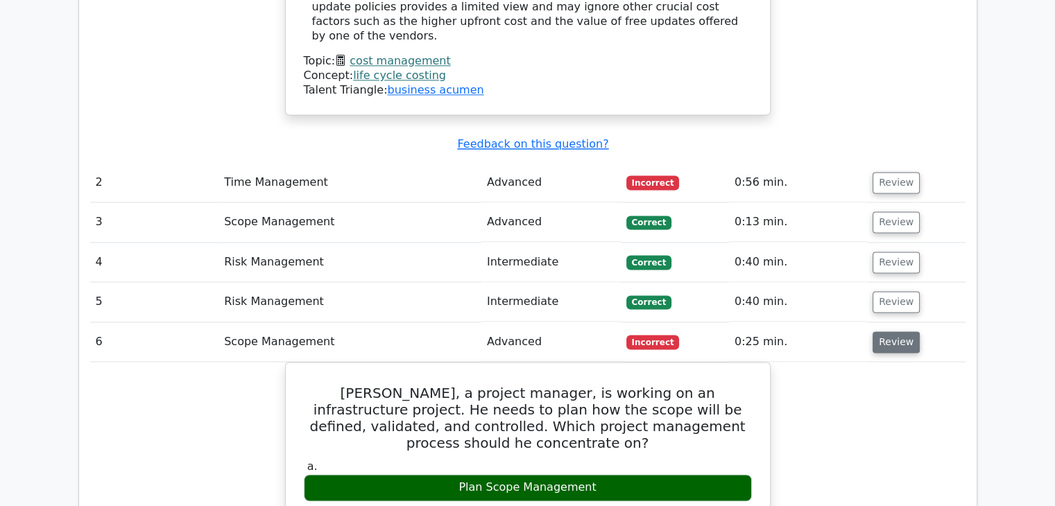
scroll to position [2006, 0]
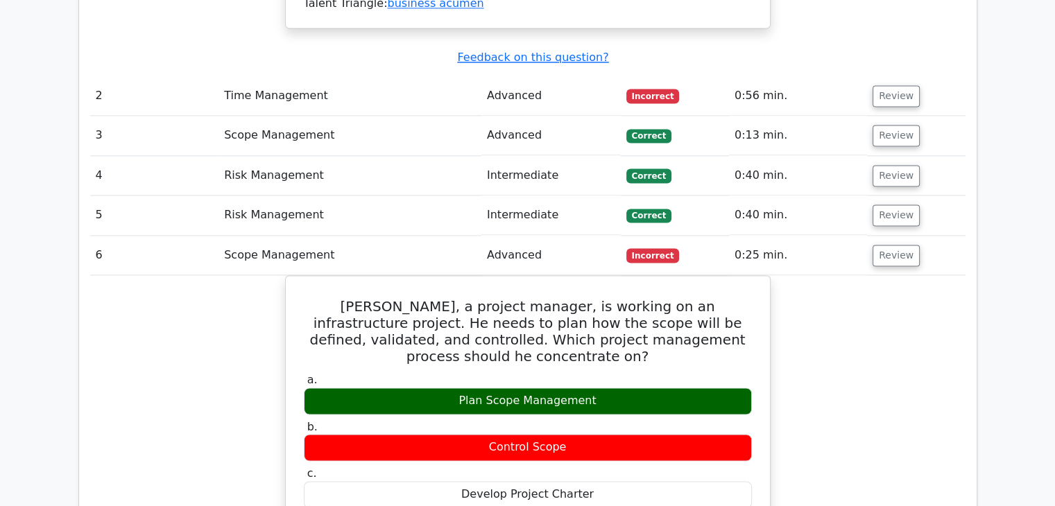
click at [913, 236] on td "Review" at bounding box center [916, 256] width 98 height 40
click at [903, 245] on button "Review" at bounding box center [895, 255] width 47 height 21
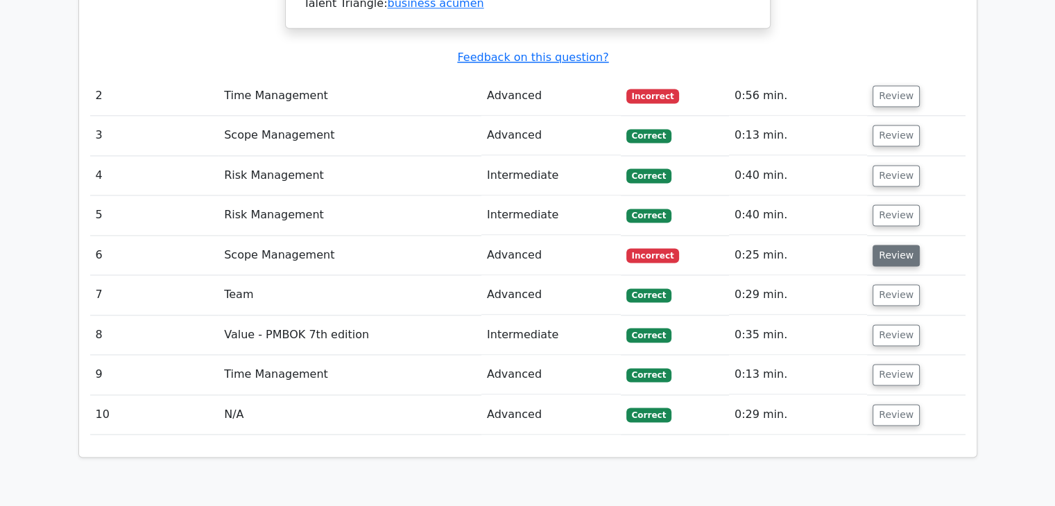
click at [908, 245] on button "Review" at bounding box center [895, 255] width 47 height 21
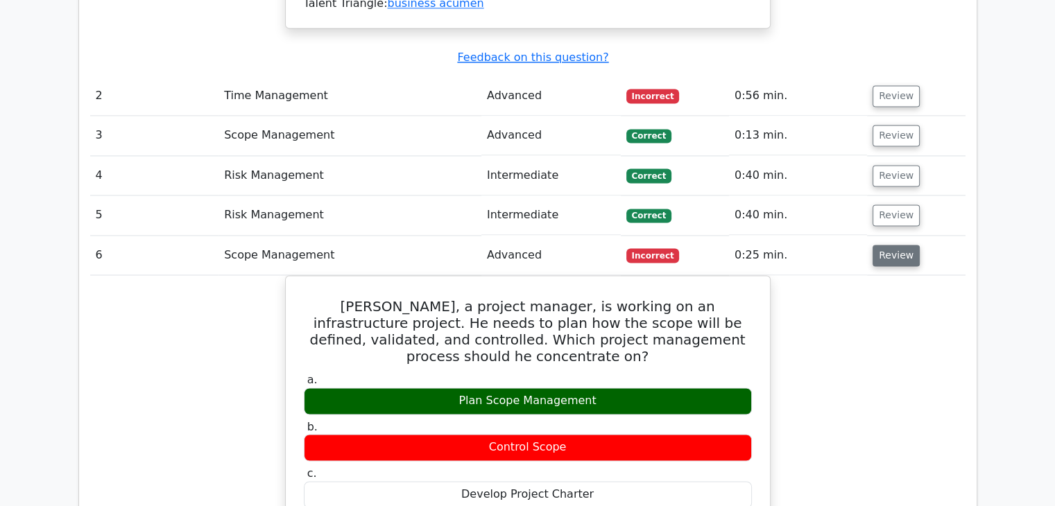
click at [908, 245] on button "Review" at bounding box center [895, 255] width 47 height 21
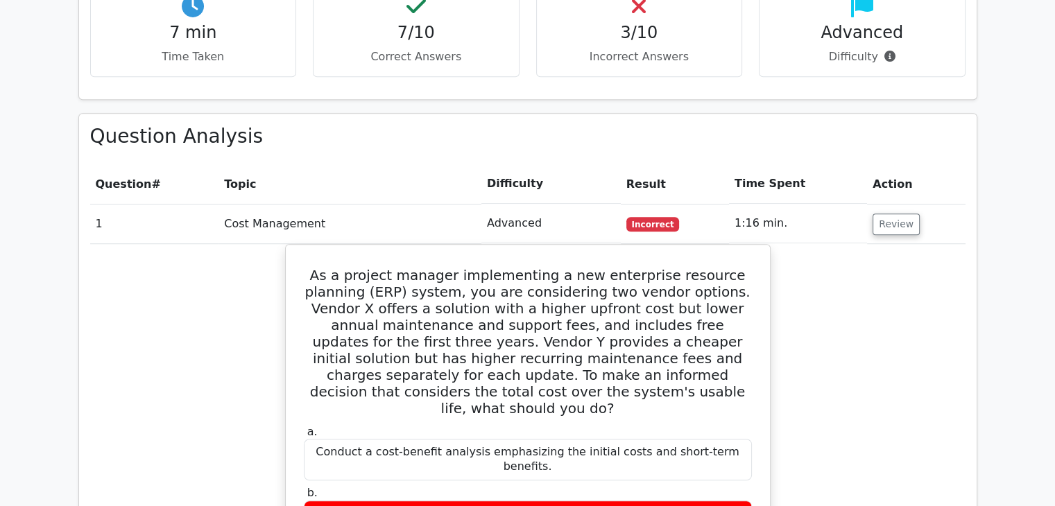
scroll to position [998, 0]
click at [884, 214] on button "Review" at bounding box center [895, 224] width 47 height 21
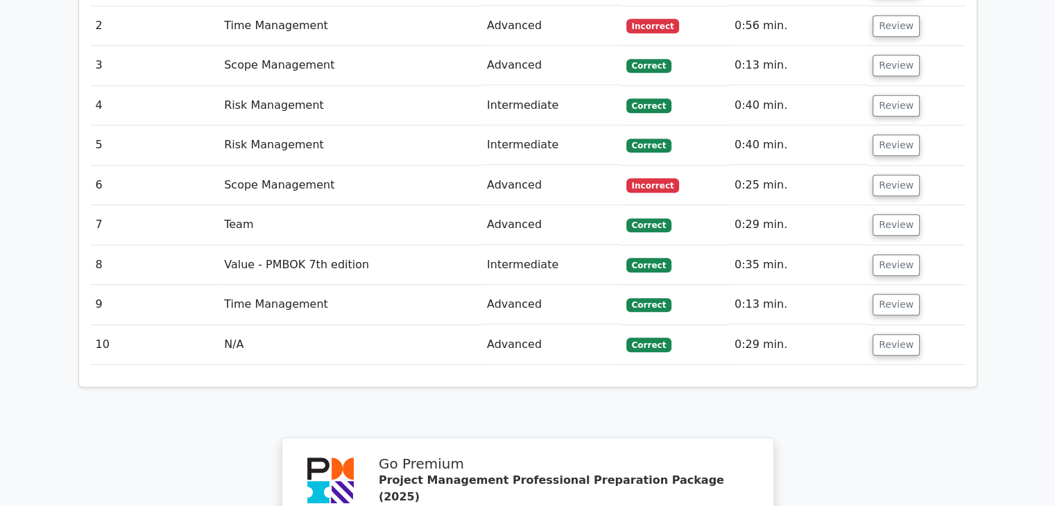
scroll to position [1241, 0]
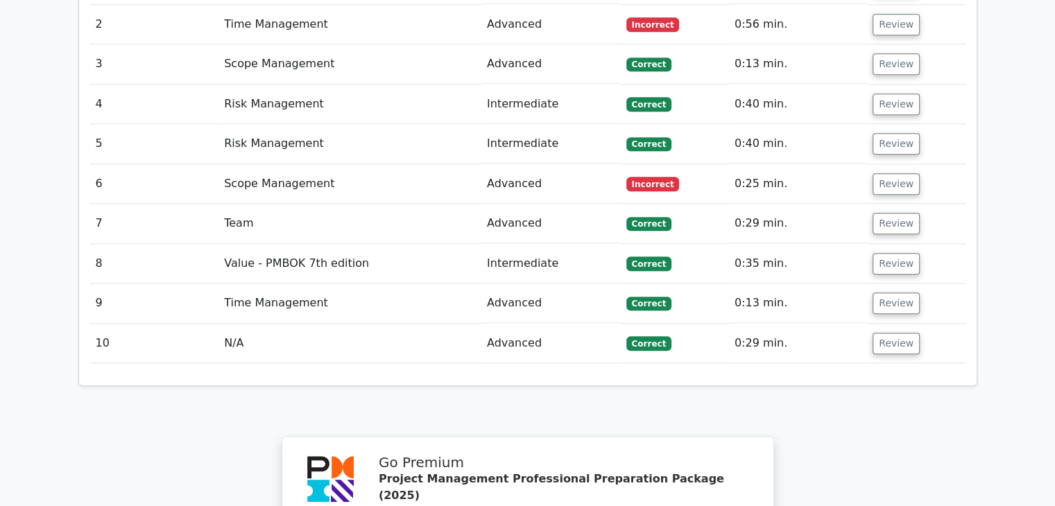
click at [798, 244] on td "0:35 min." at bounding box center [798, 264] width 138 height 40
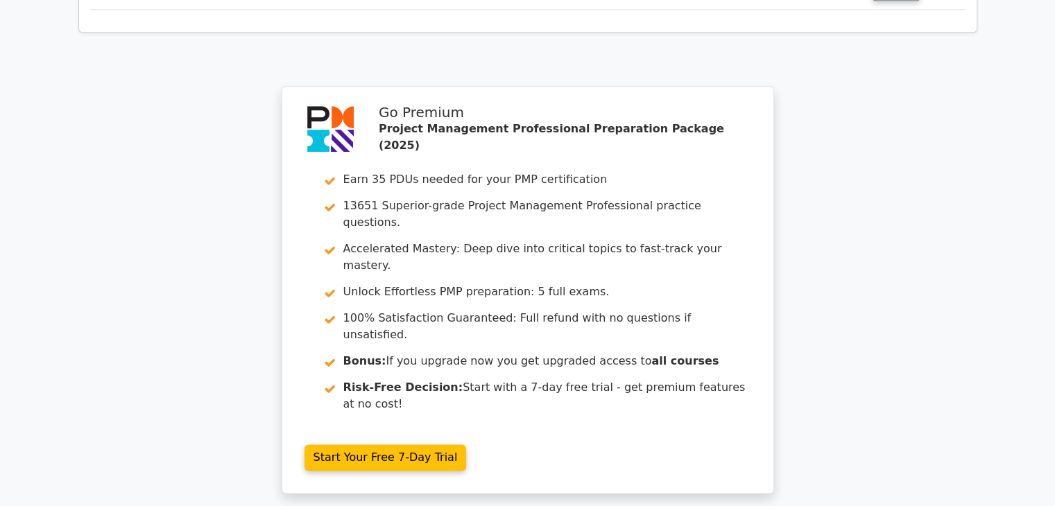
scroll to position [1591, 0]
